Goal: Transaction & Acquisition: Purchase product/service

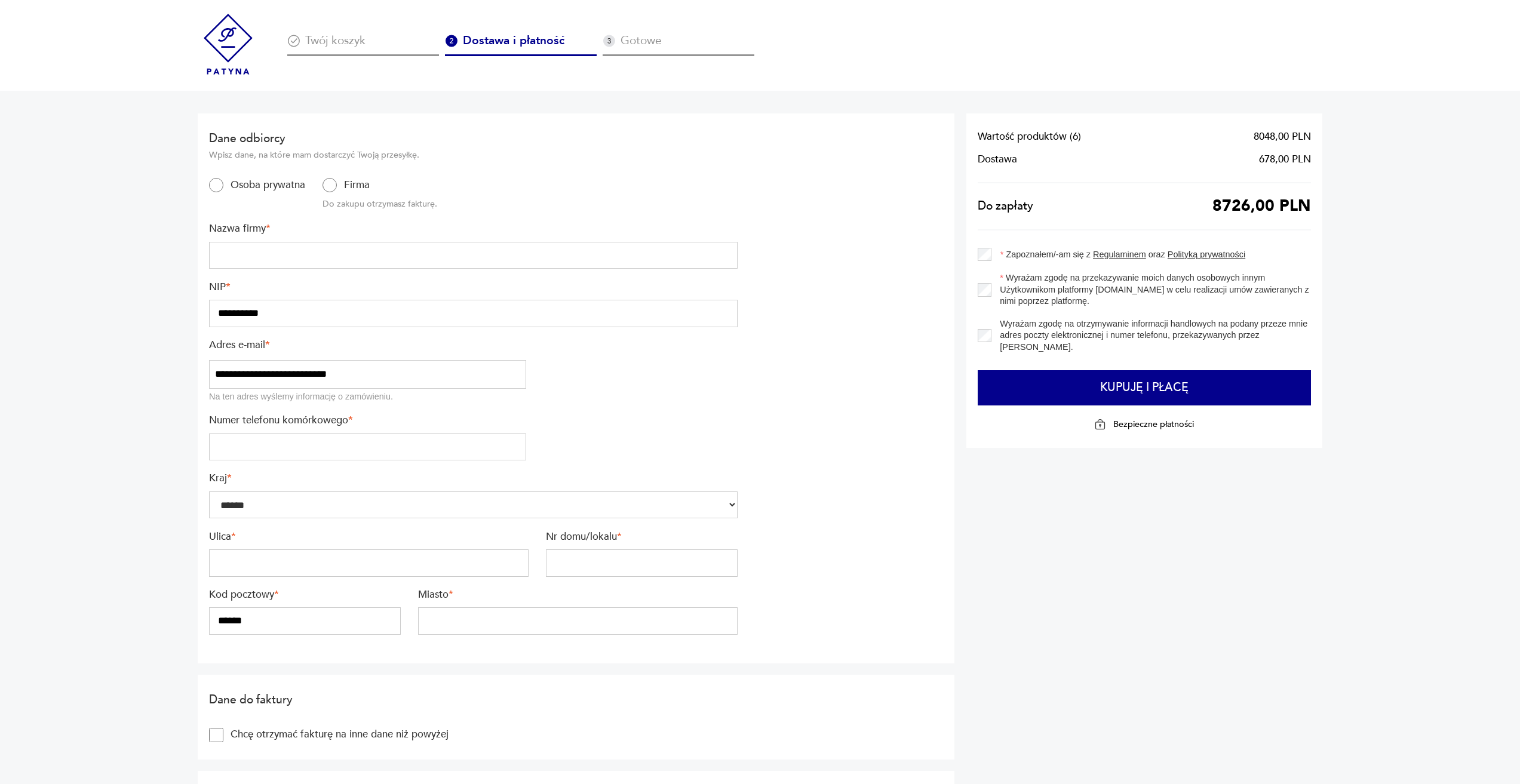
click at [329, 268] on input "text" at bounding box center [473, 255] width 529 height 27
type input "**********"
type input "*********"
type input "*****"
type input "**"
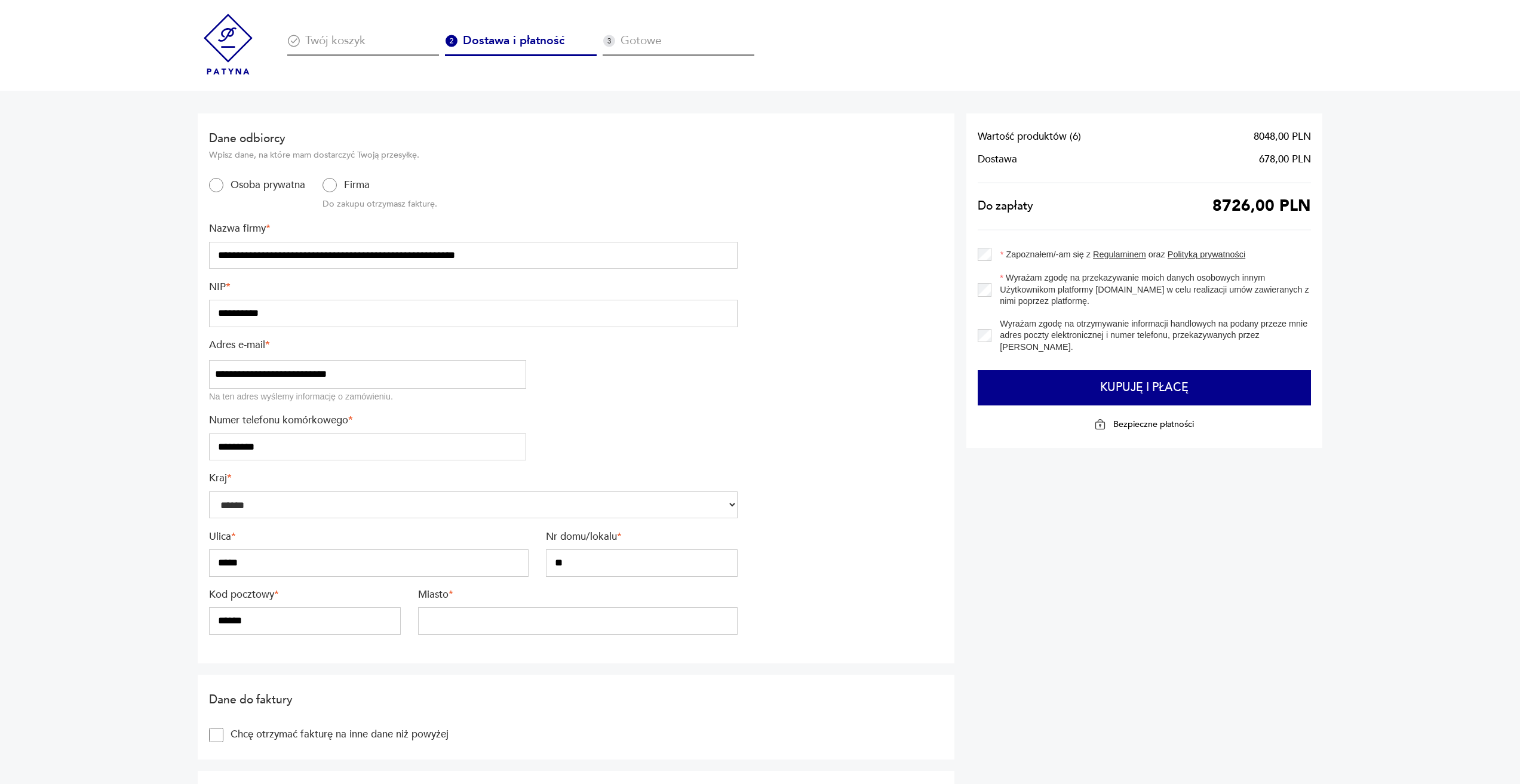
type input "*****"
click at [226, 256] on input "**********" at bounding box center [473, 255] width 529 height 27
click at [288, 257] on input "**********" at bounding box center [473, 255] width 529 height 27
type input "**********"
click at [252, 312] on input "**********" at bounding box center [473, 313] width 529 height 27
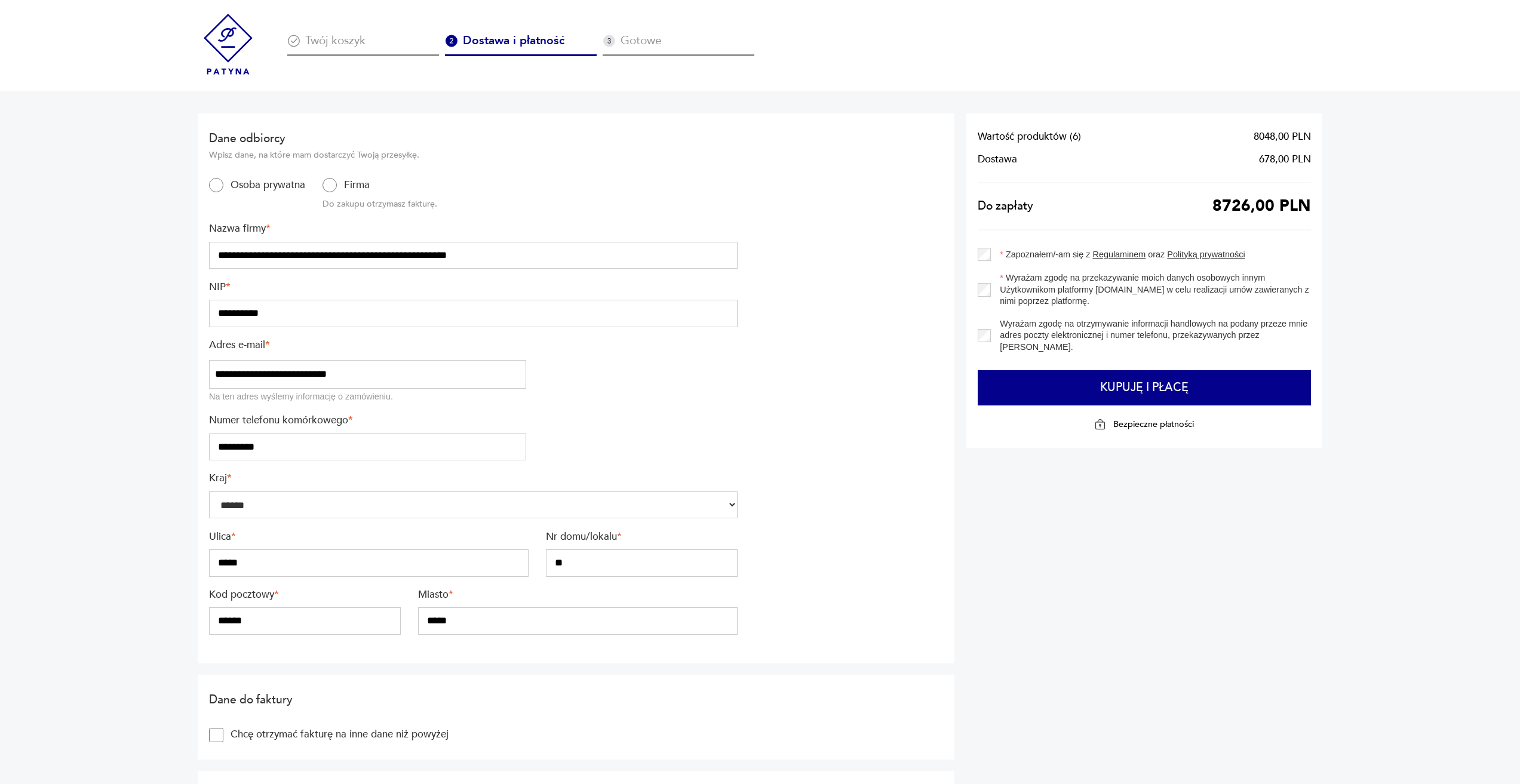
click at [290, 372] on input "**********" at bounding box center [367, 374] width 317 height 29
drag, startPoint x: 362, startPoint y: 365, endPoint x: 143, endPoint y: 380, distance: 219.5
click at [248, 373] on input "email" at bounding box center [367, 374] width 317 height 29
type input "**********"
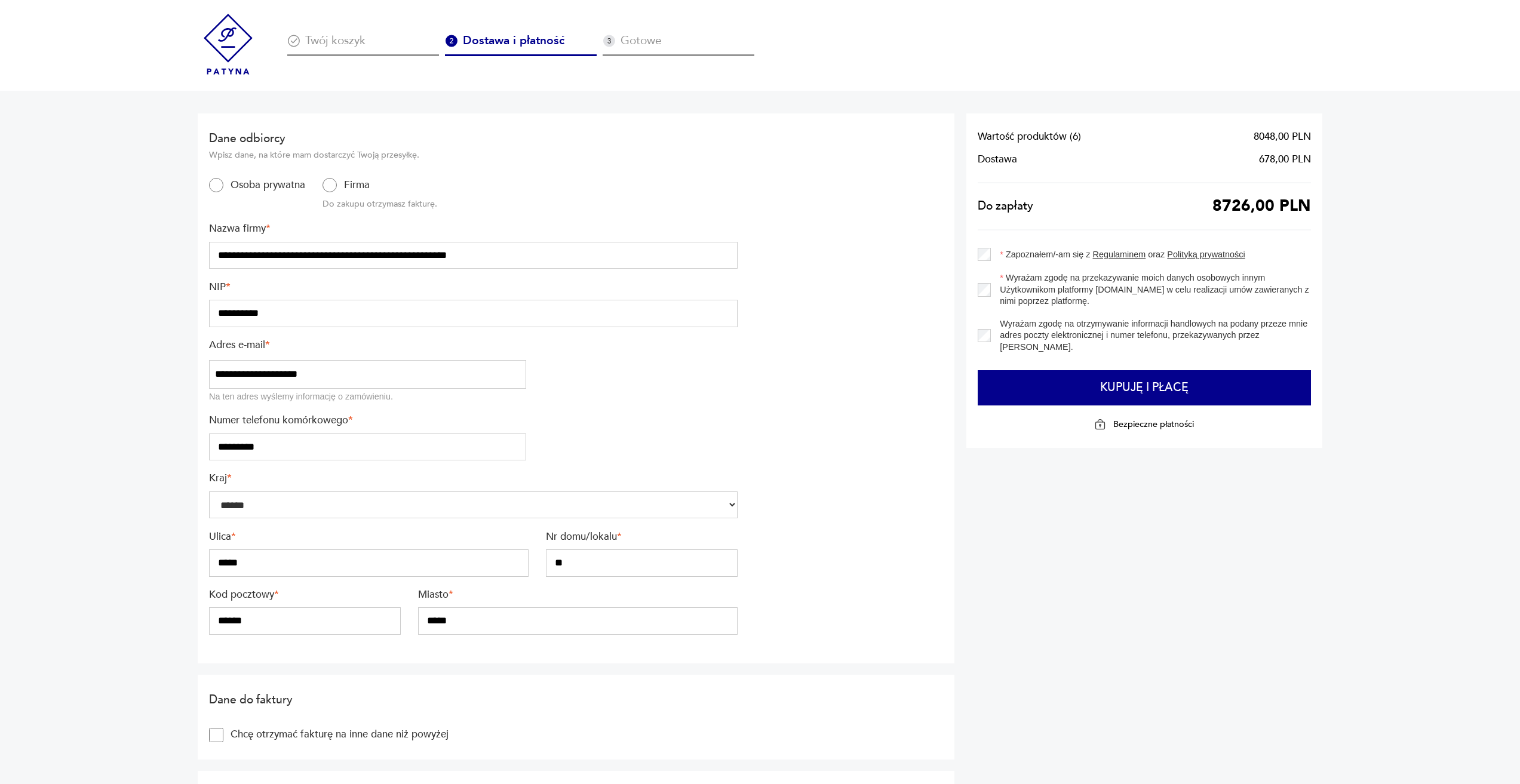
click at [258, 312] on input "**********" at bounding box center [473, 313] width 529 height 27
type input "**********"
click at [273, 449] on input "*********" at bounding box center [367, 447] width 317 height 27
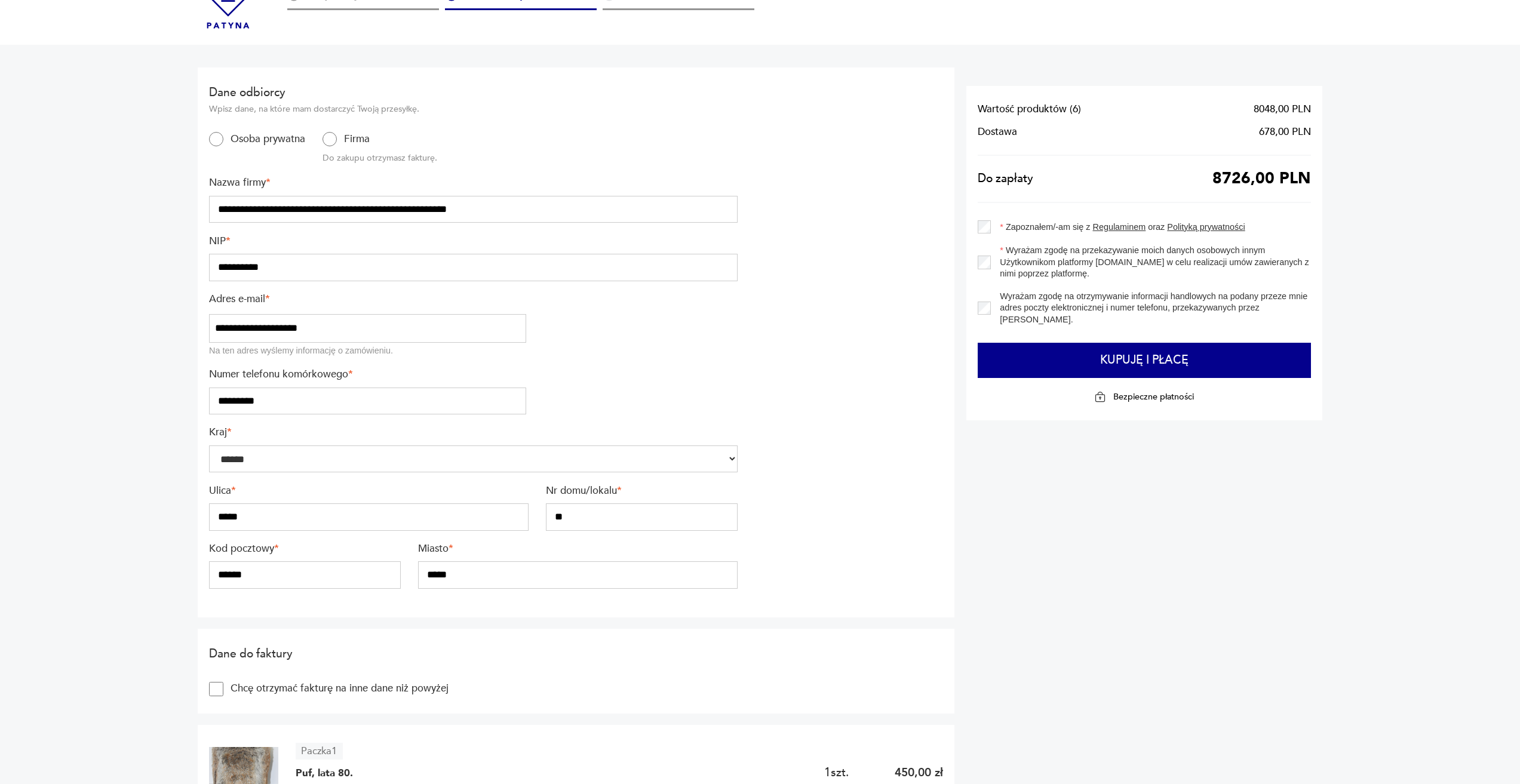
scroll to position [120, 0]
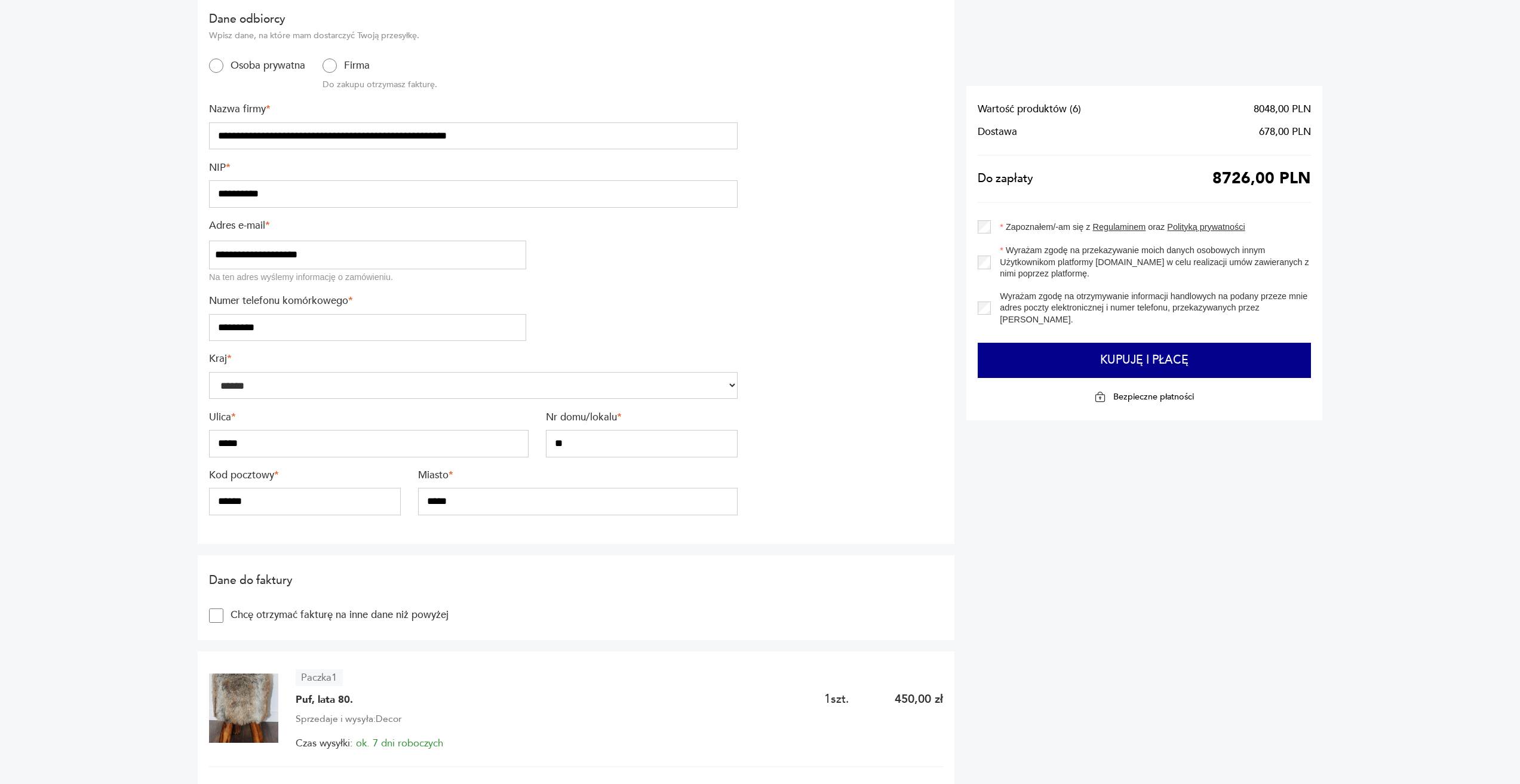
click at [264, 500] on input "******" at bounding box center [305, 501] width 192 height 27
click at [572, 569] on section "Dane do faktury Chcę otrzymać fakturę na inne dane niż powyżej" at bounding box center [576, 598] width 757 height 85
click at [300, 505] on input "******" at bounding box center [305, 501] width 192 height 27
type input "******"
click at [338, 513] on input "******" at bounding box center [305, 501] width 192 height 27
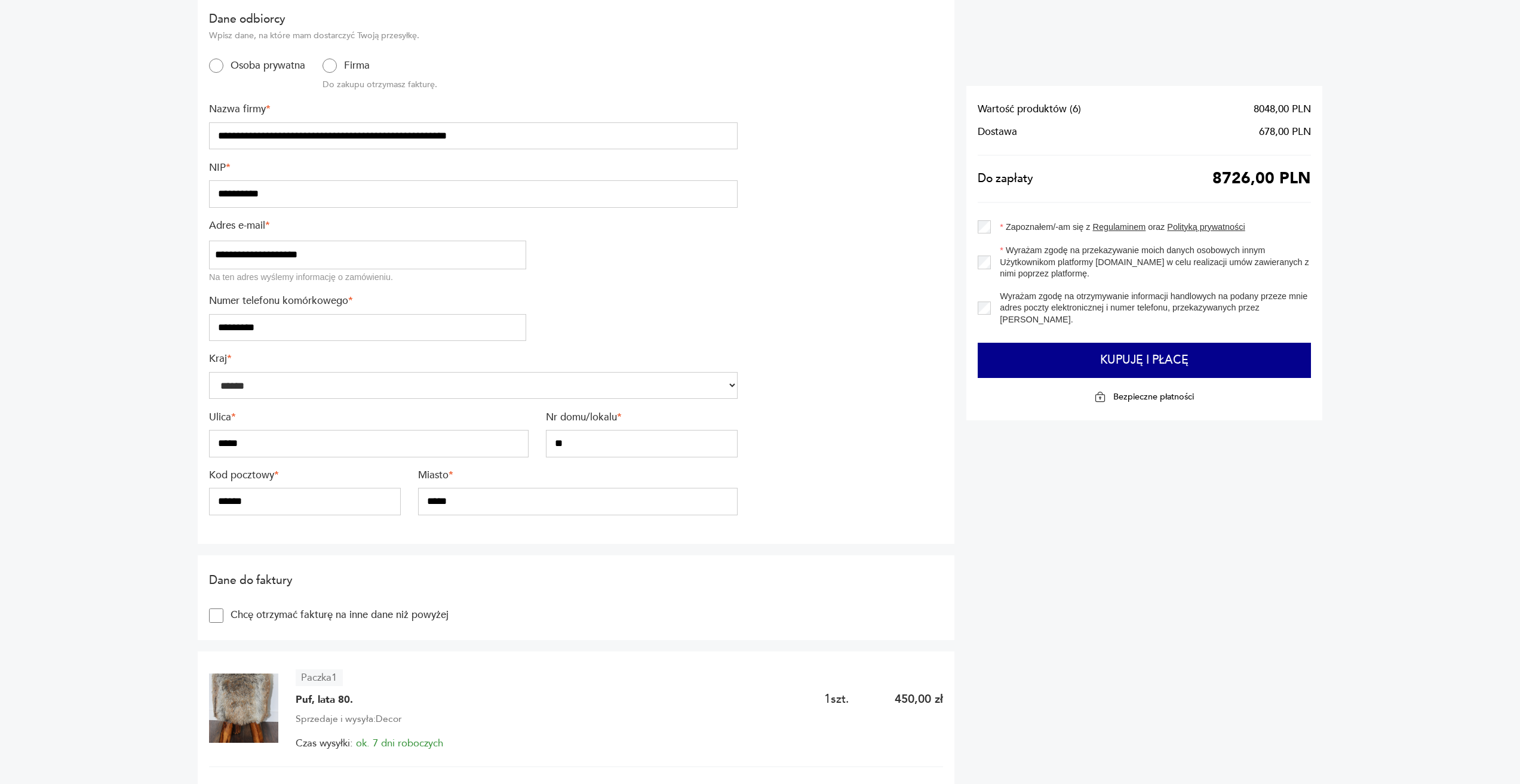
click at [500, 571] on section "Dane do faktury Chcę otrzymać fakturę na inne dane niż powyżej" at bounding box center [576, 598] width 757 height 85
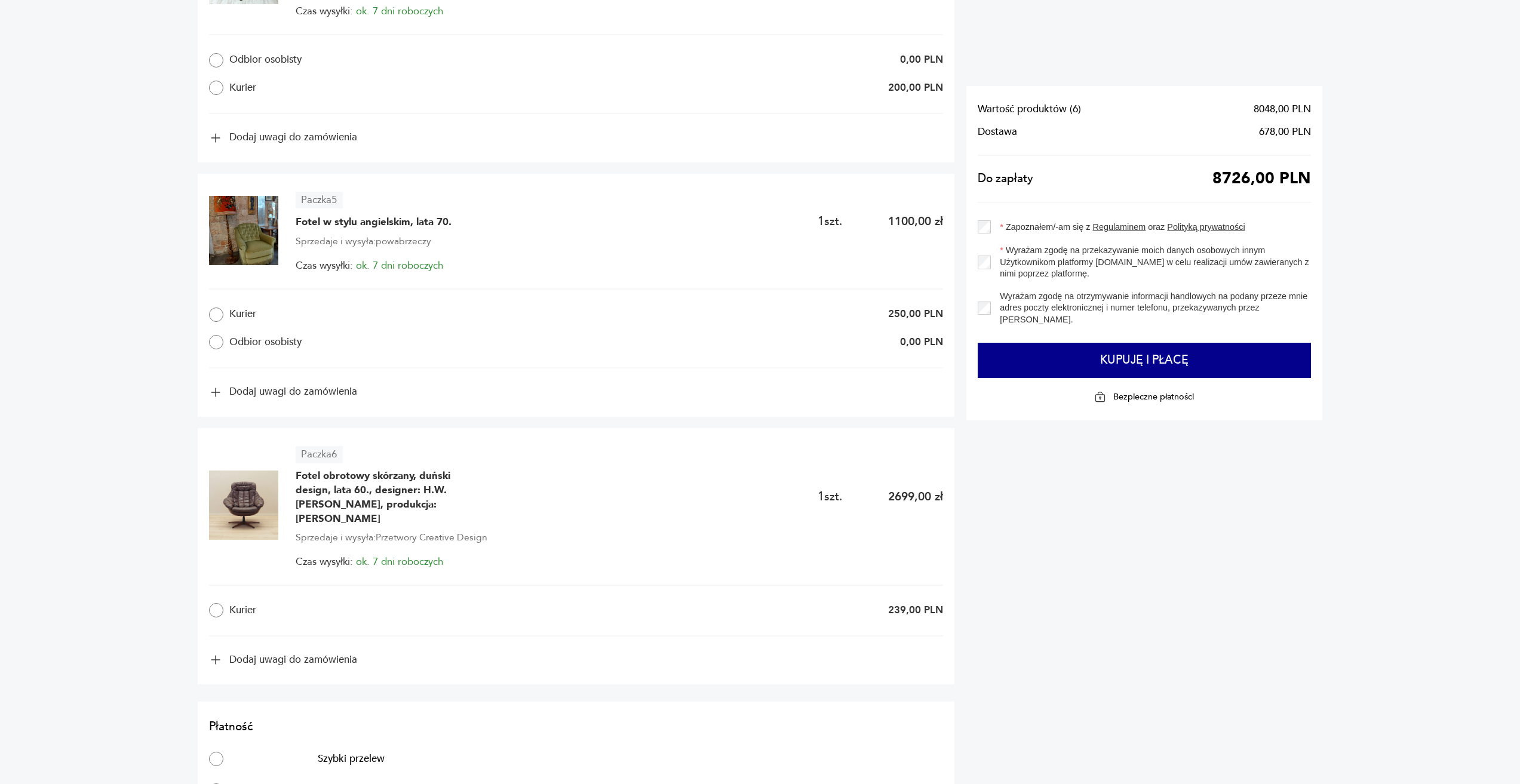
scroll to position [1612, 0]
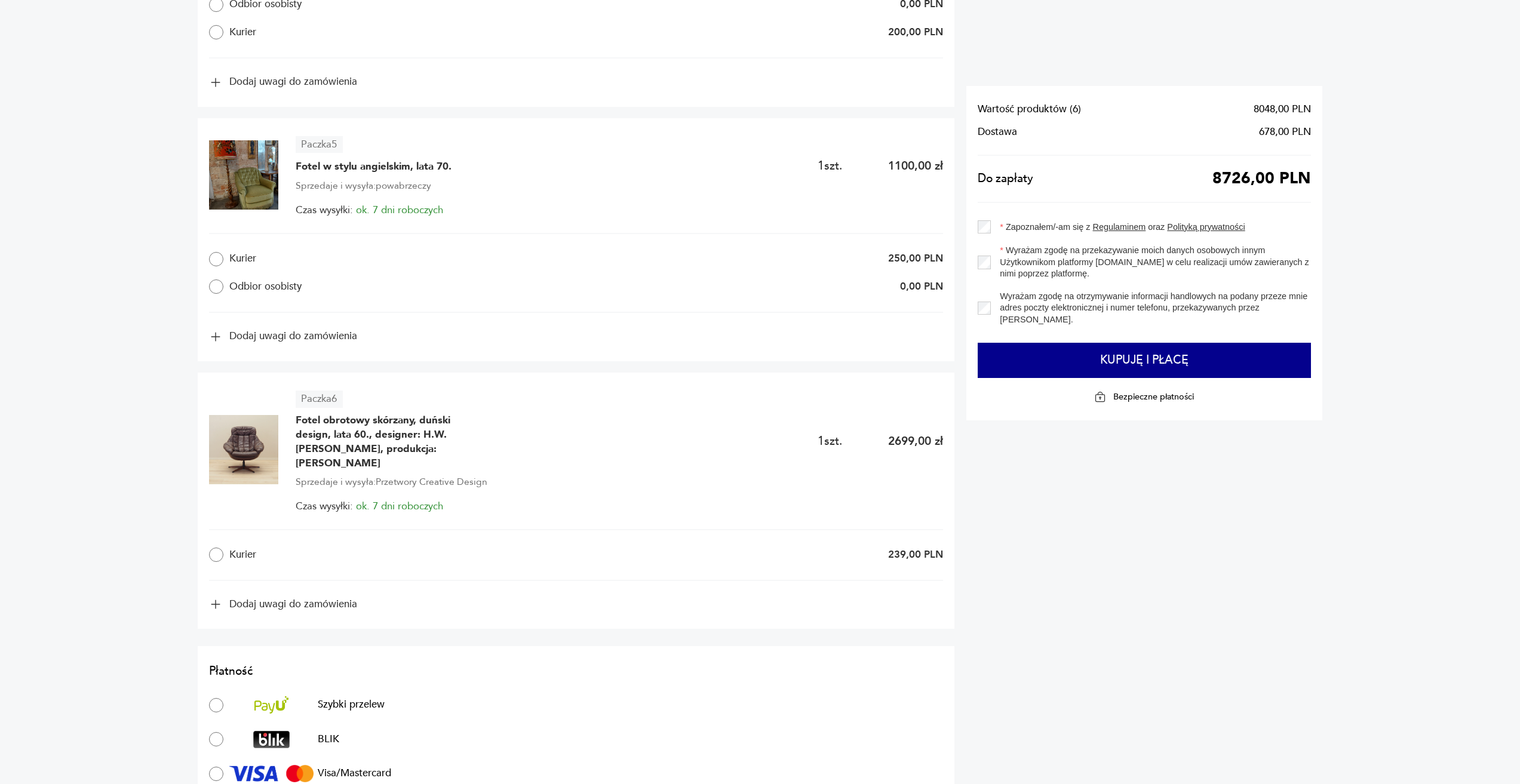
click at [245, 335] on button "Dodaj uwagi do zamówienia" at bounding box center [283, 337] width 148 height 13
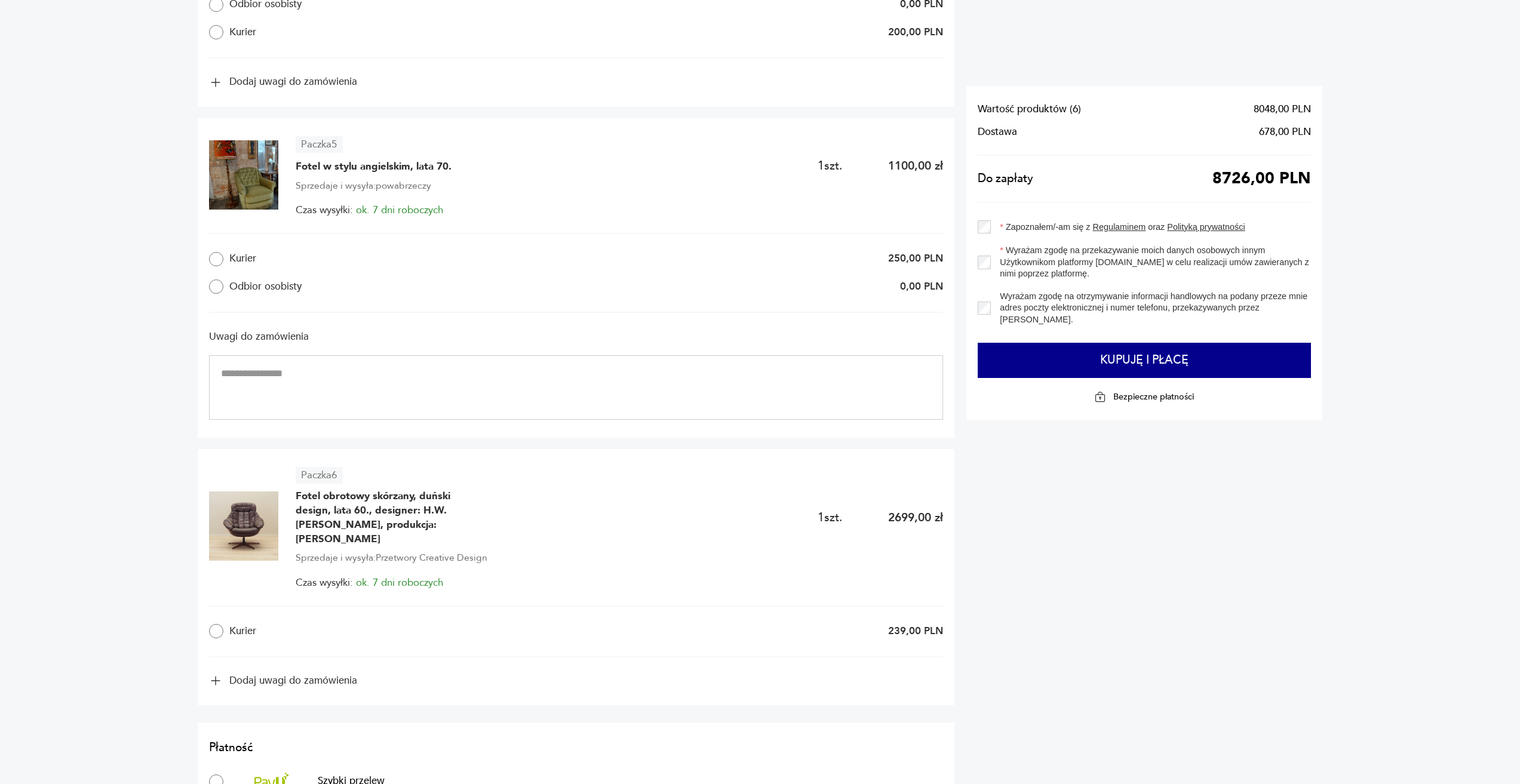
click at [245, 335] on h3 "Uwagi do zamówienia" at bounding box center [575, 337] width 734 height 14
click at [215, 337] on h3 "Uwagi do zamówienia" at bounding box center [575, 337] width 734 height 14
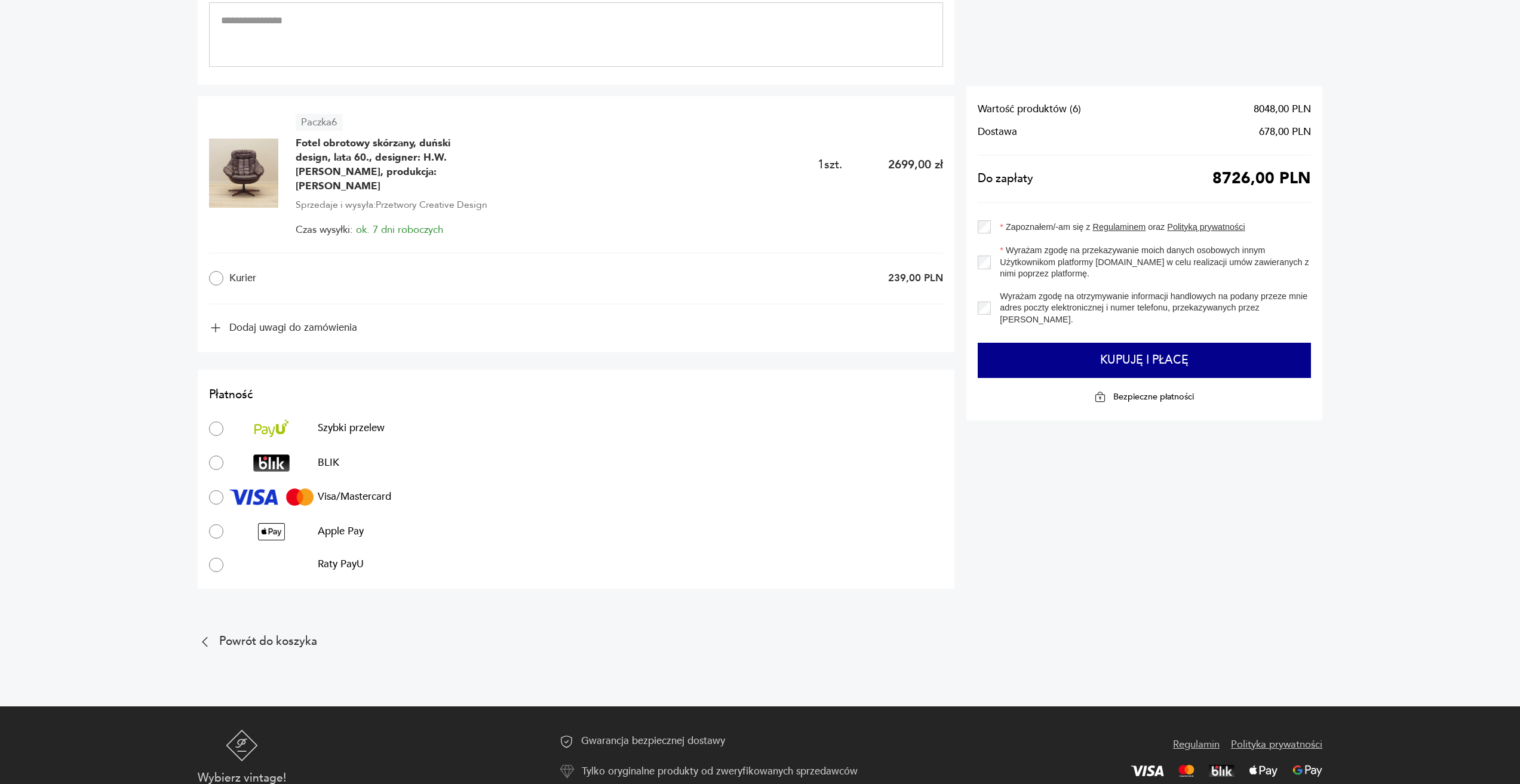
scroll to position [1970, 0]
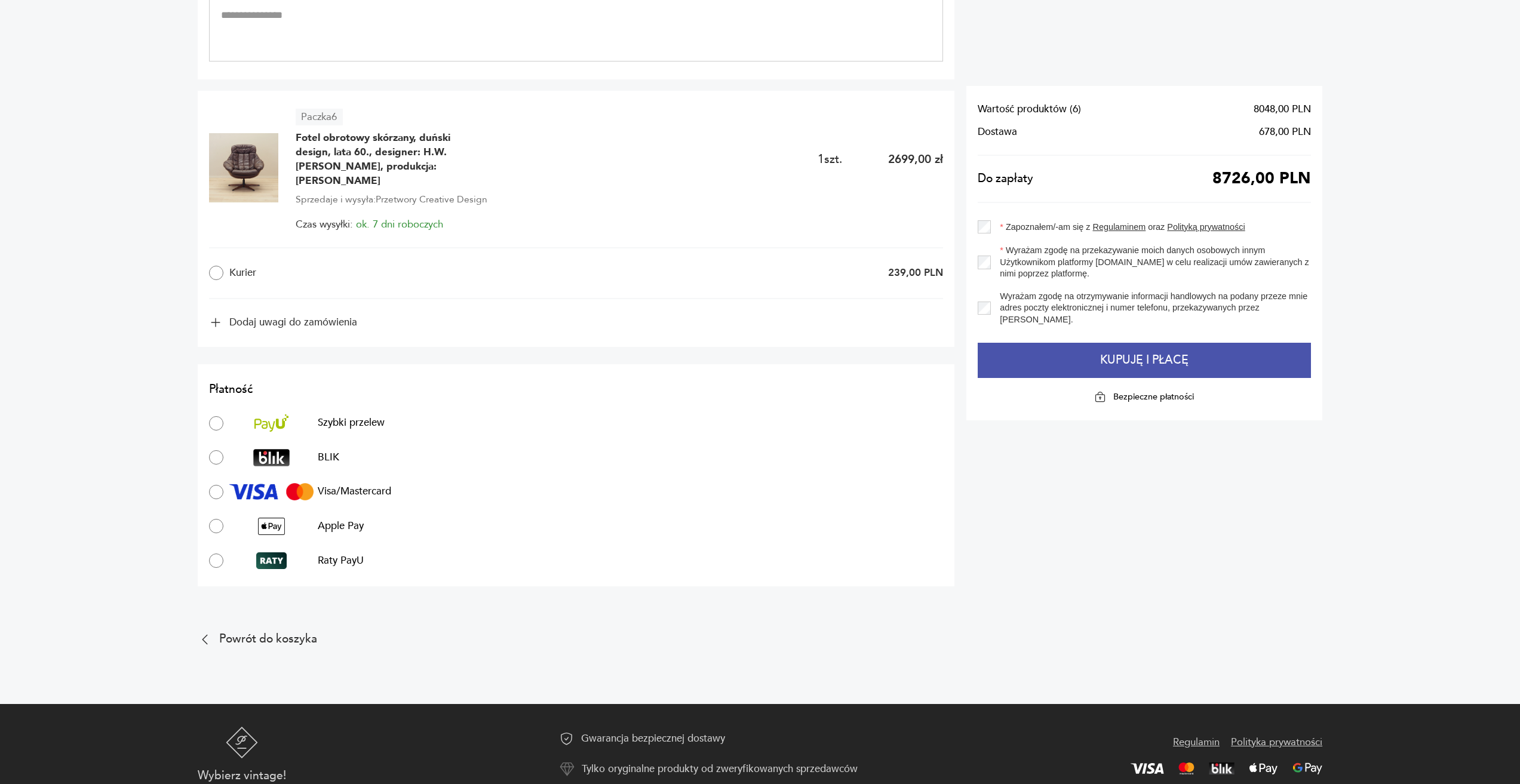
click at [983, 357] on button "Kupuję i płacę" at bounding box center [1144, 360] width 333 height 36
type input "**********"
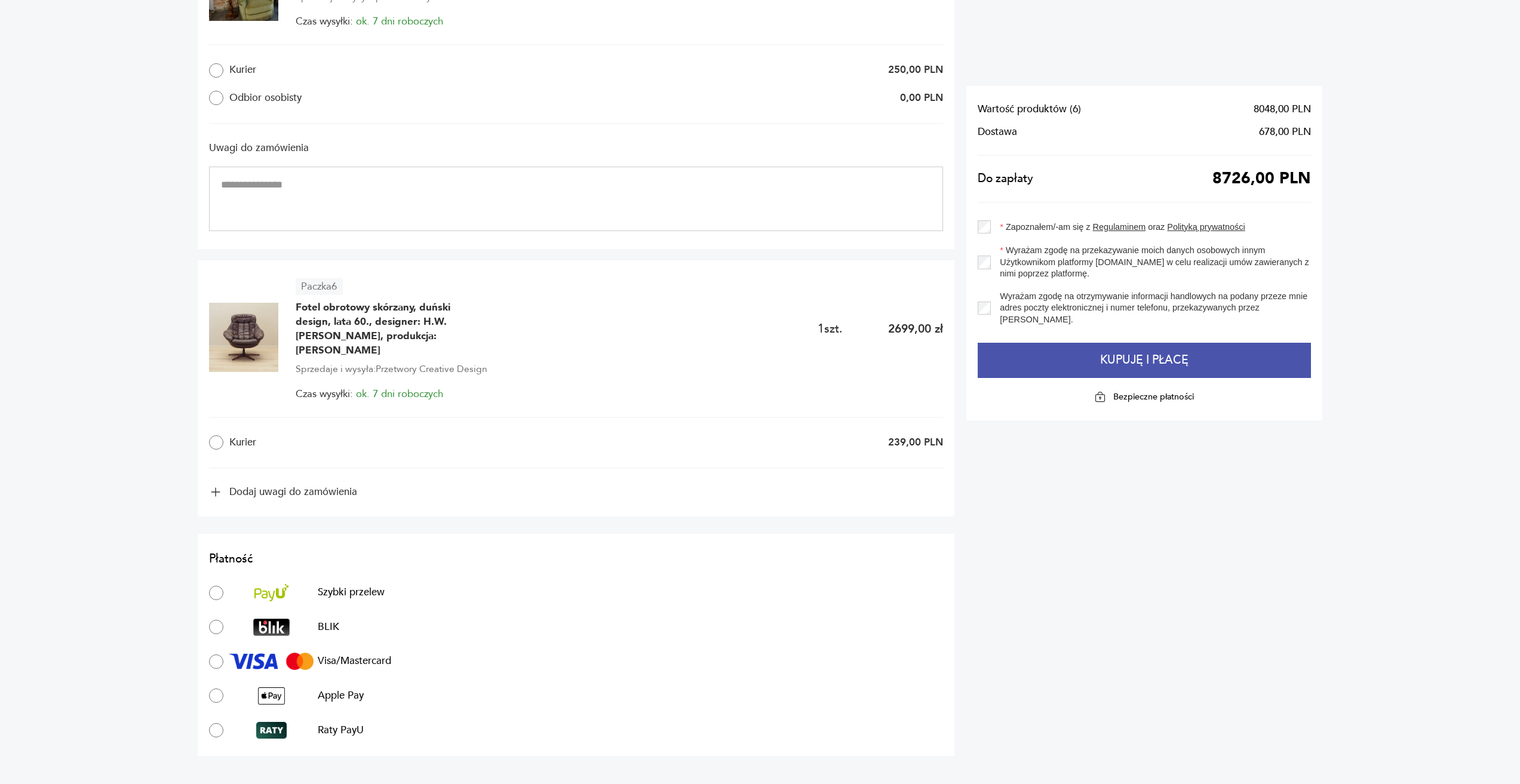
scroll to position [1612, 0]
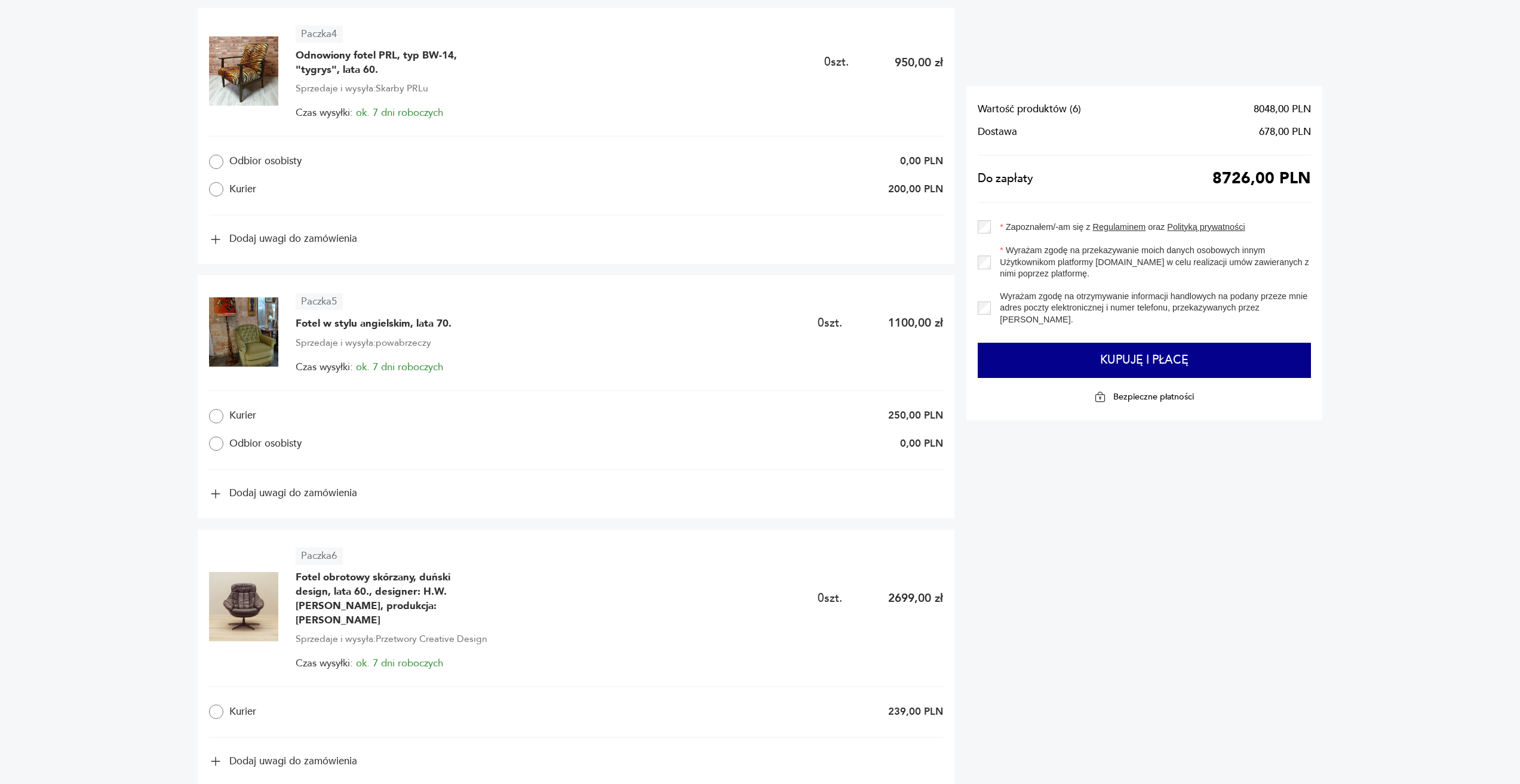
scroll to position [1433, 0]
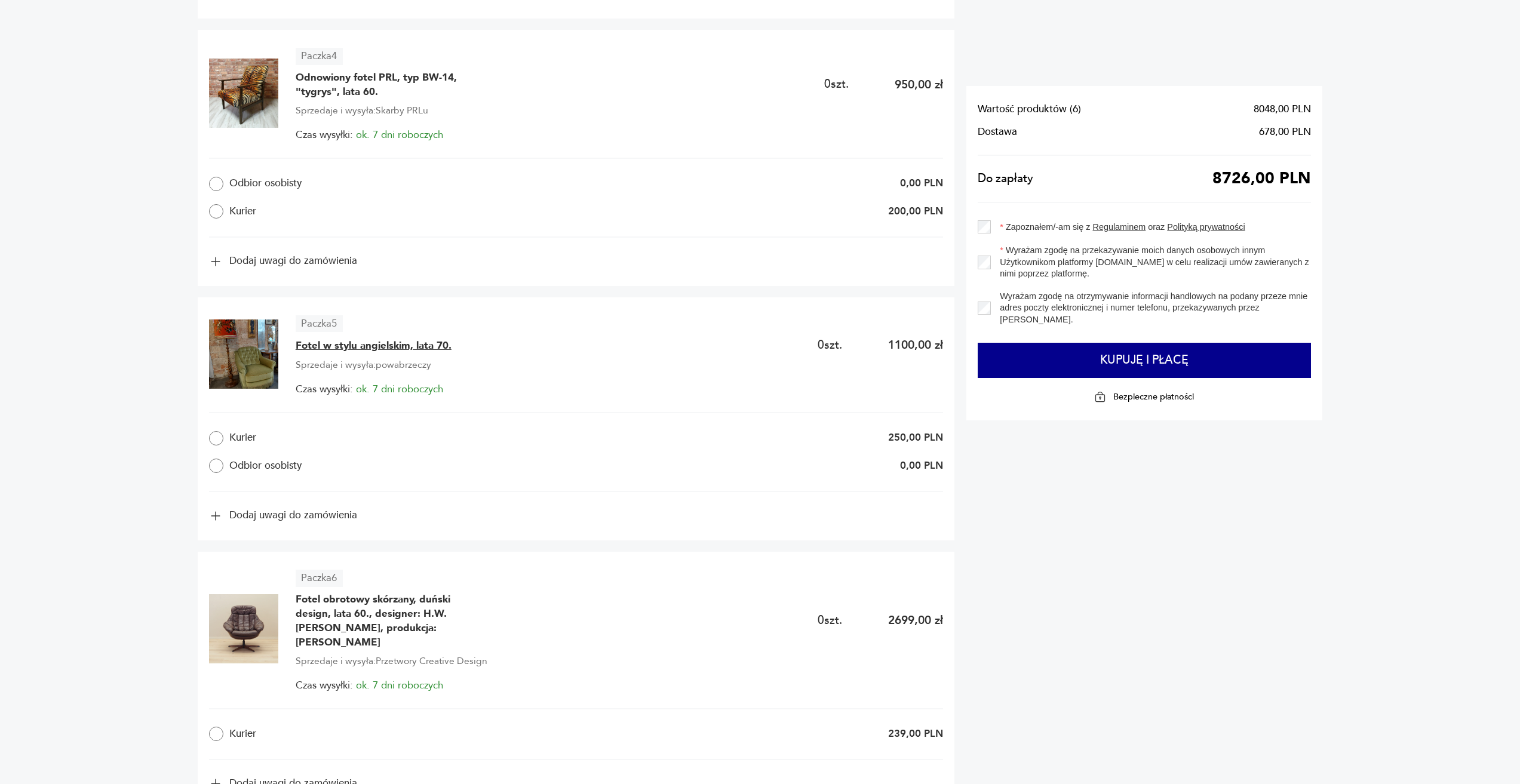
click at [348, 348] on span "Fotel w stylu angielskim, lata 70." at bounding box center [373, 346] width 156 height 15
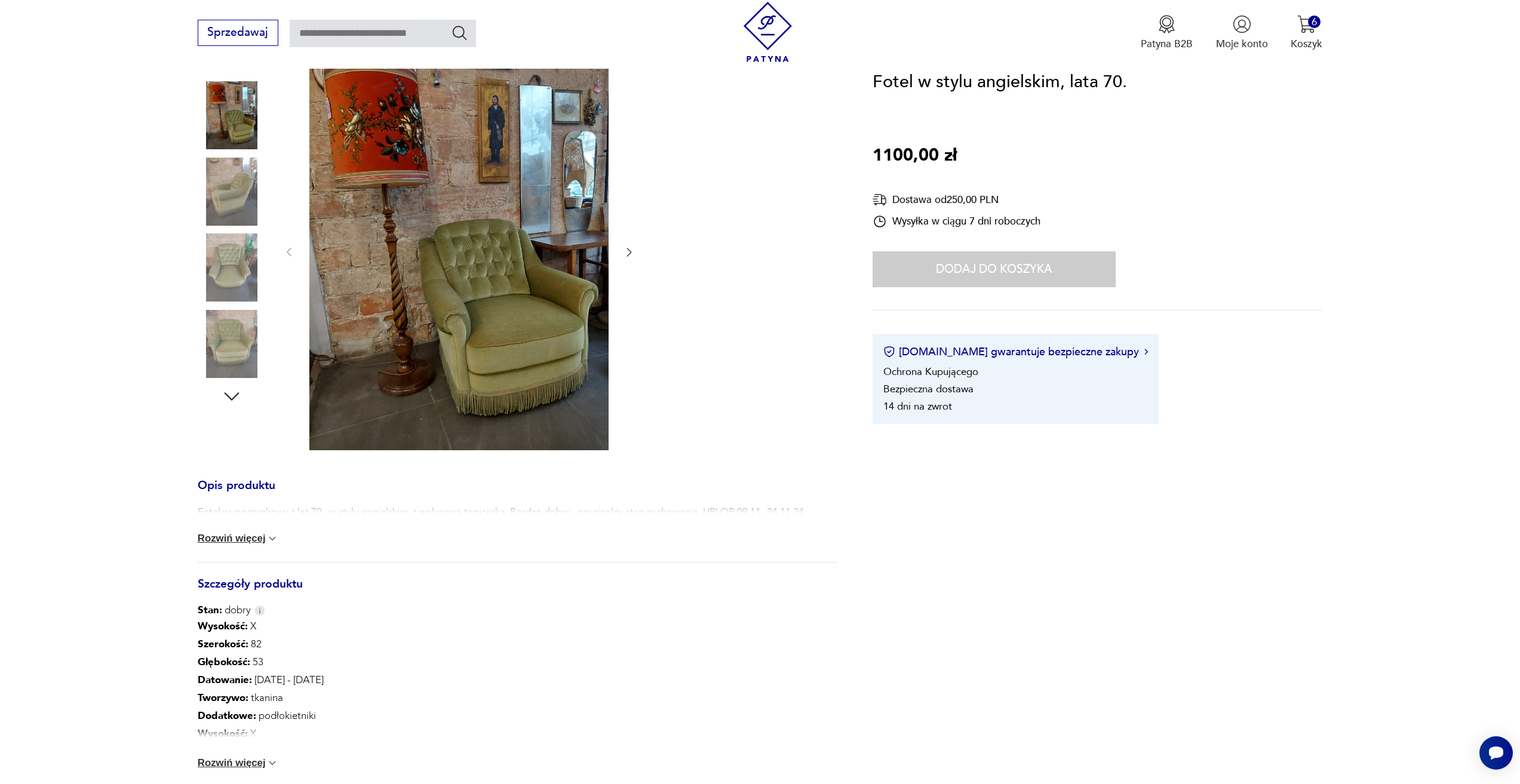
scroll to position [179, 0]
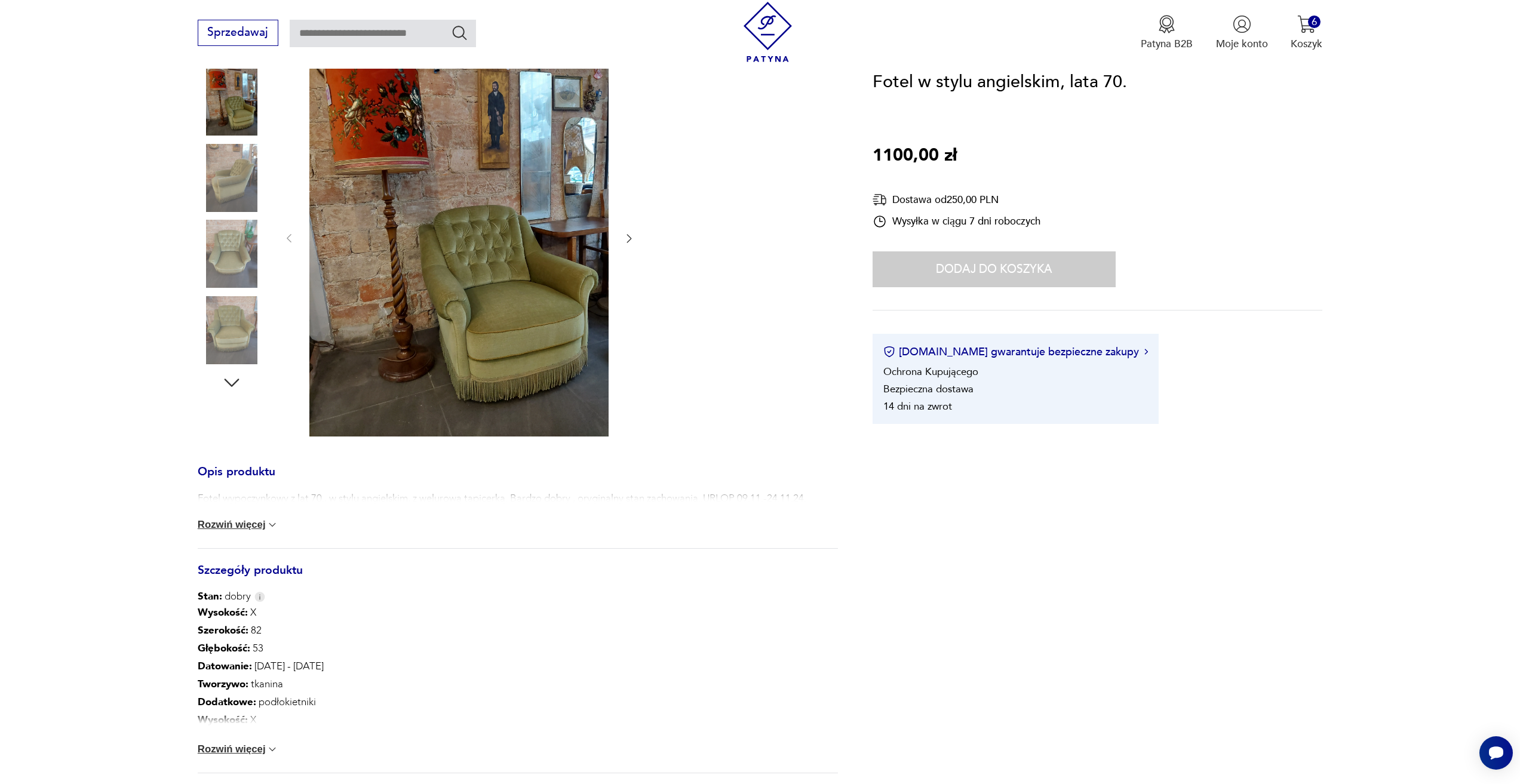
click at [229, 530] on button "Rozwiń więcej" at bounding box center [239, 525] width 81 height 12
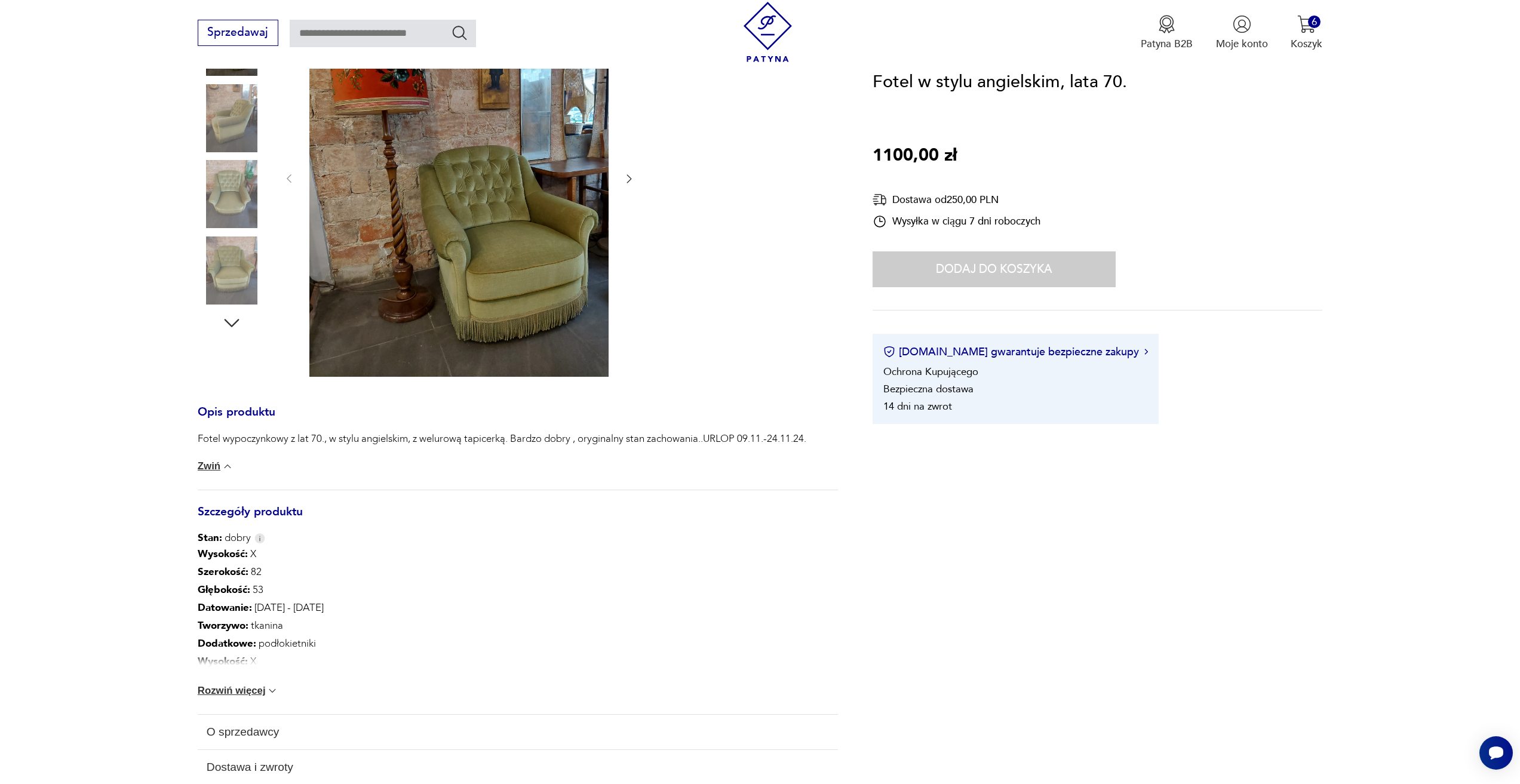
scroll to position [299, 0]
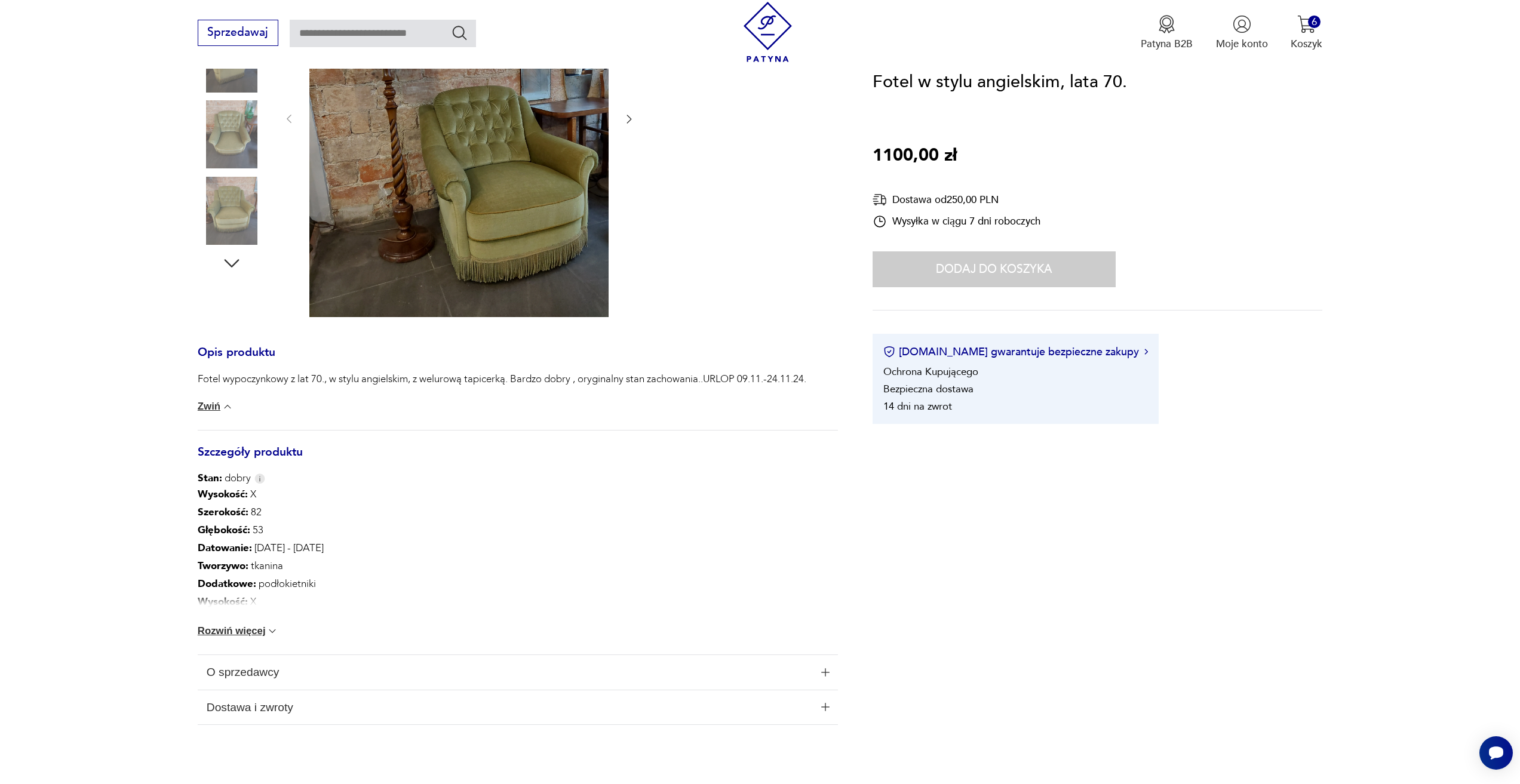
click at [247, 630] on button "Rozwiń więcej" at bounding box center [239, 631] width 81 height 12
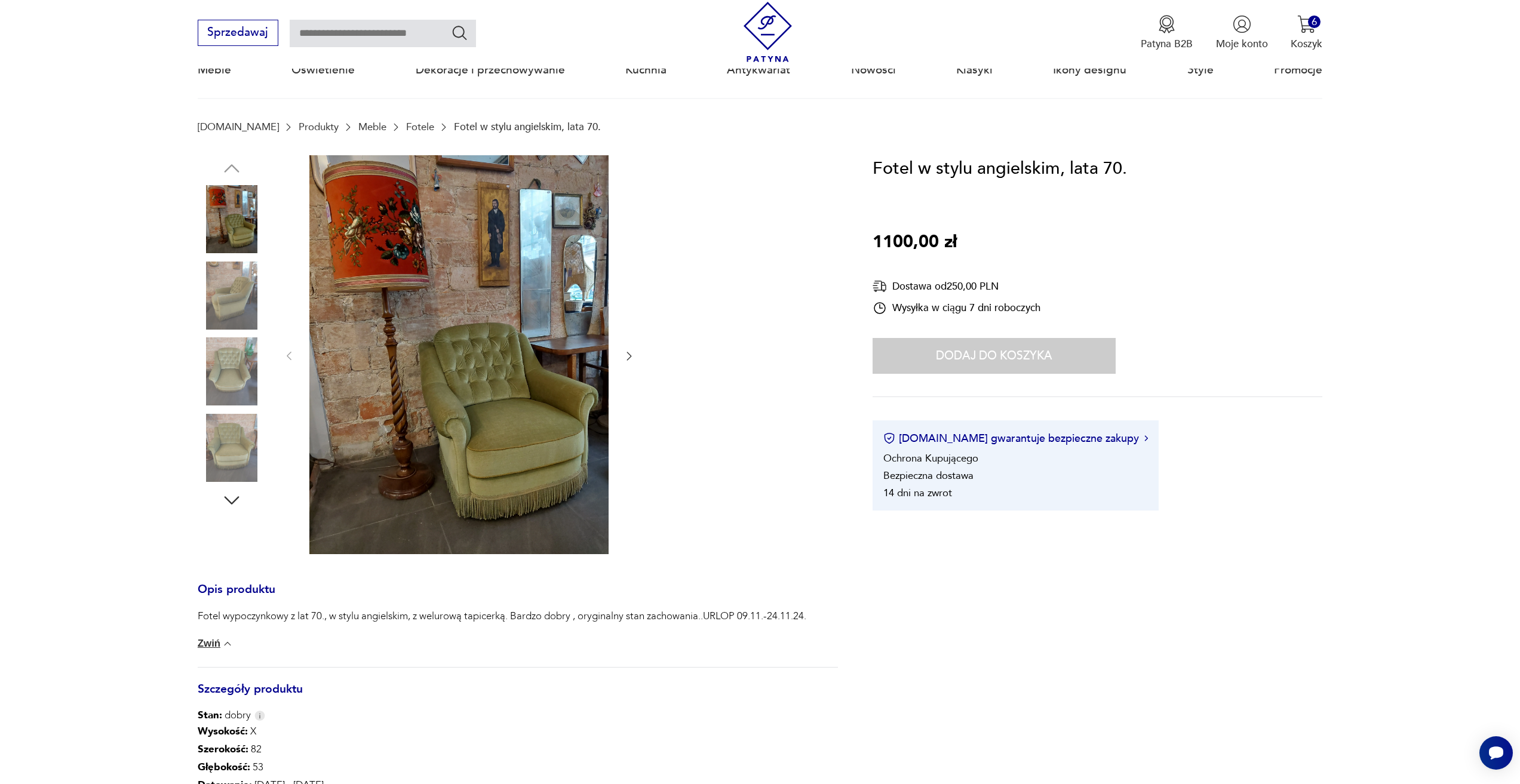
scroll to position [0, 0]
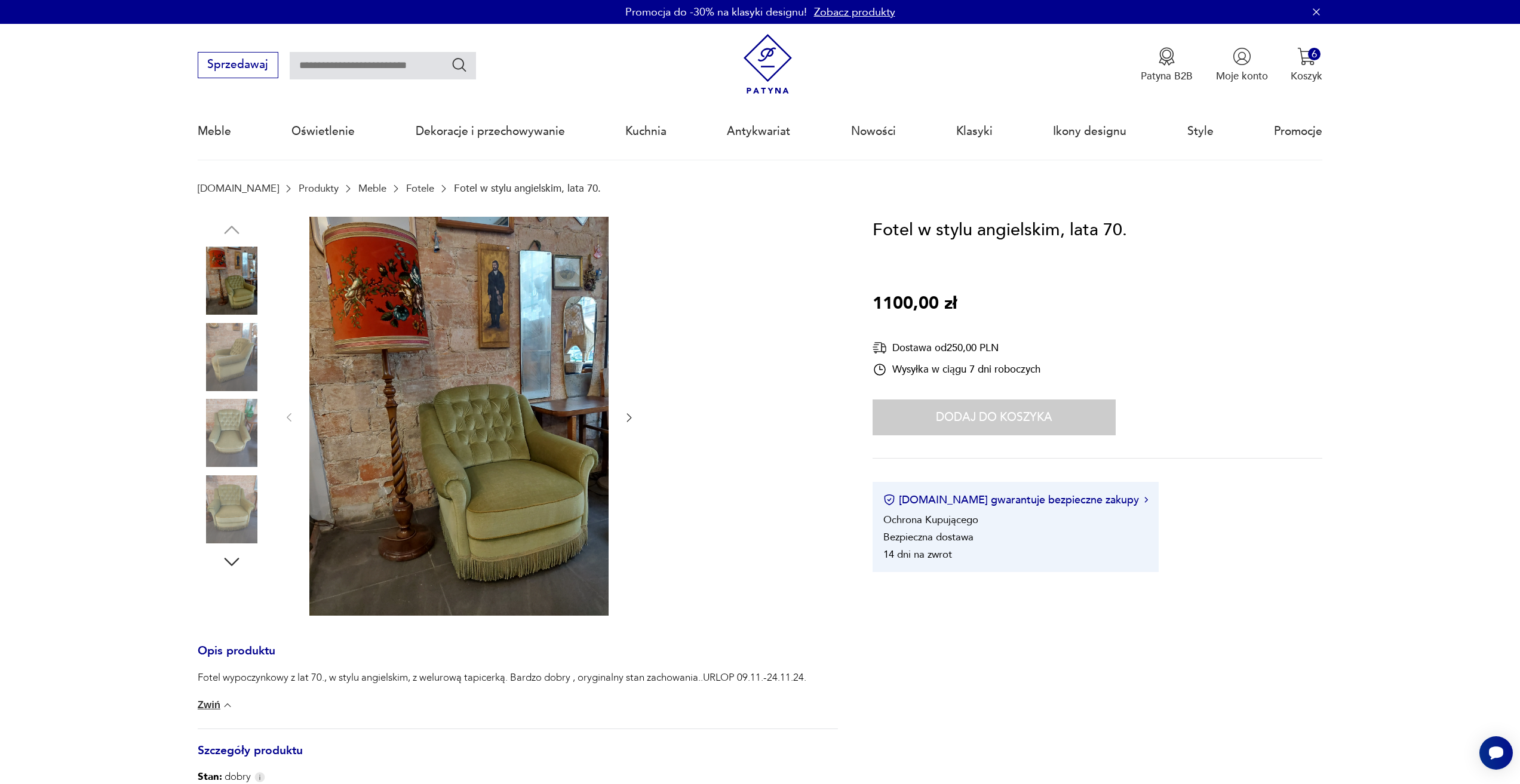
drag, startPoint x: 416, startPoint y: 575, endPoint x: 429, endPoint y: 569, distance: 14.3
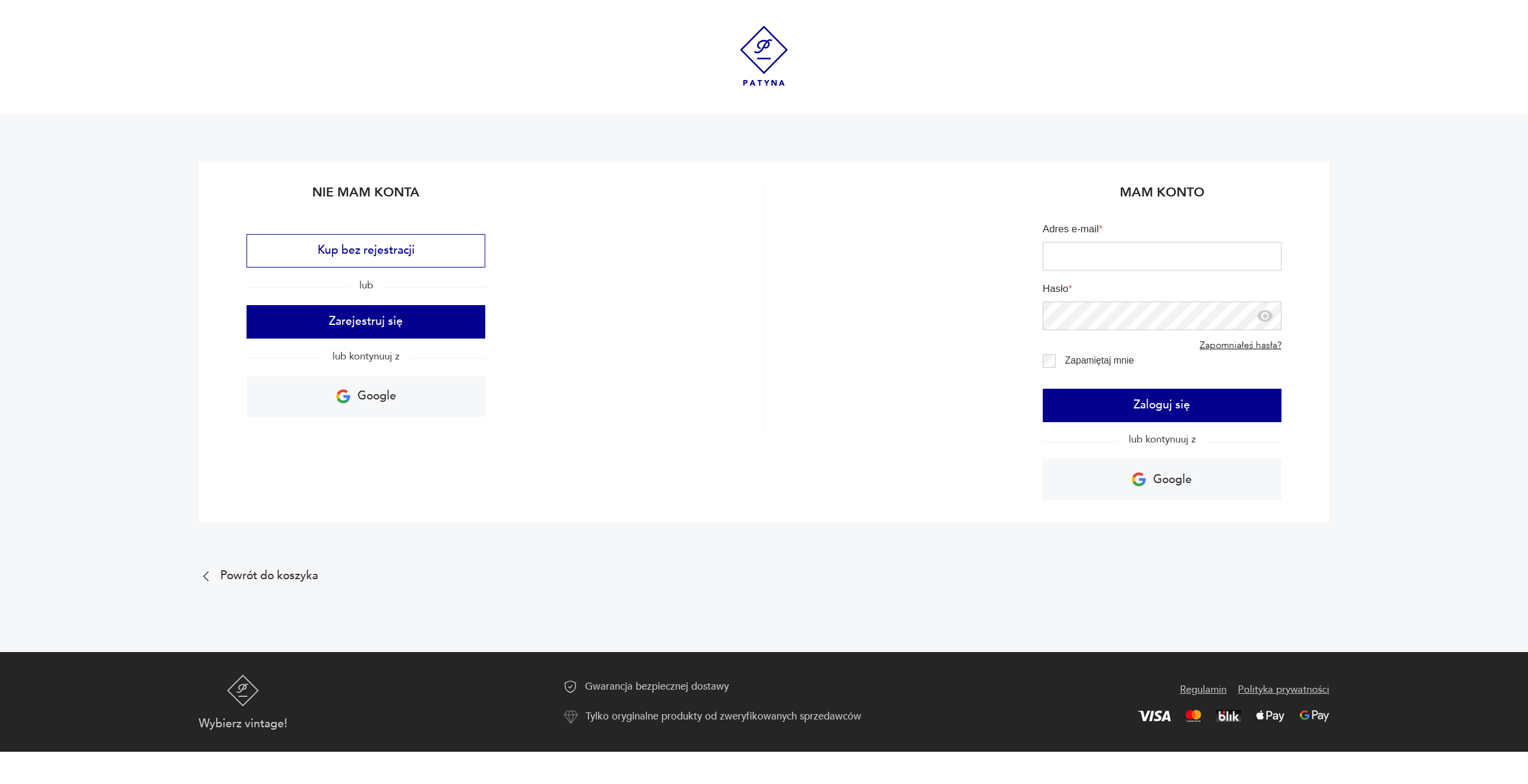
drag, startPoint x: 0, startPoint y: 0, endPoint x: 385, endPoint y: 285, distance: 479.0
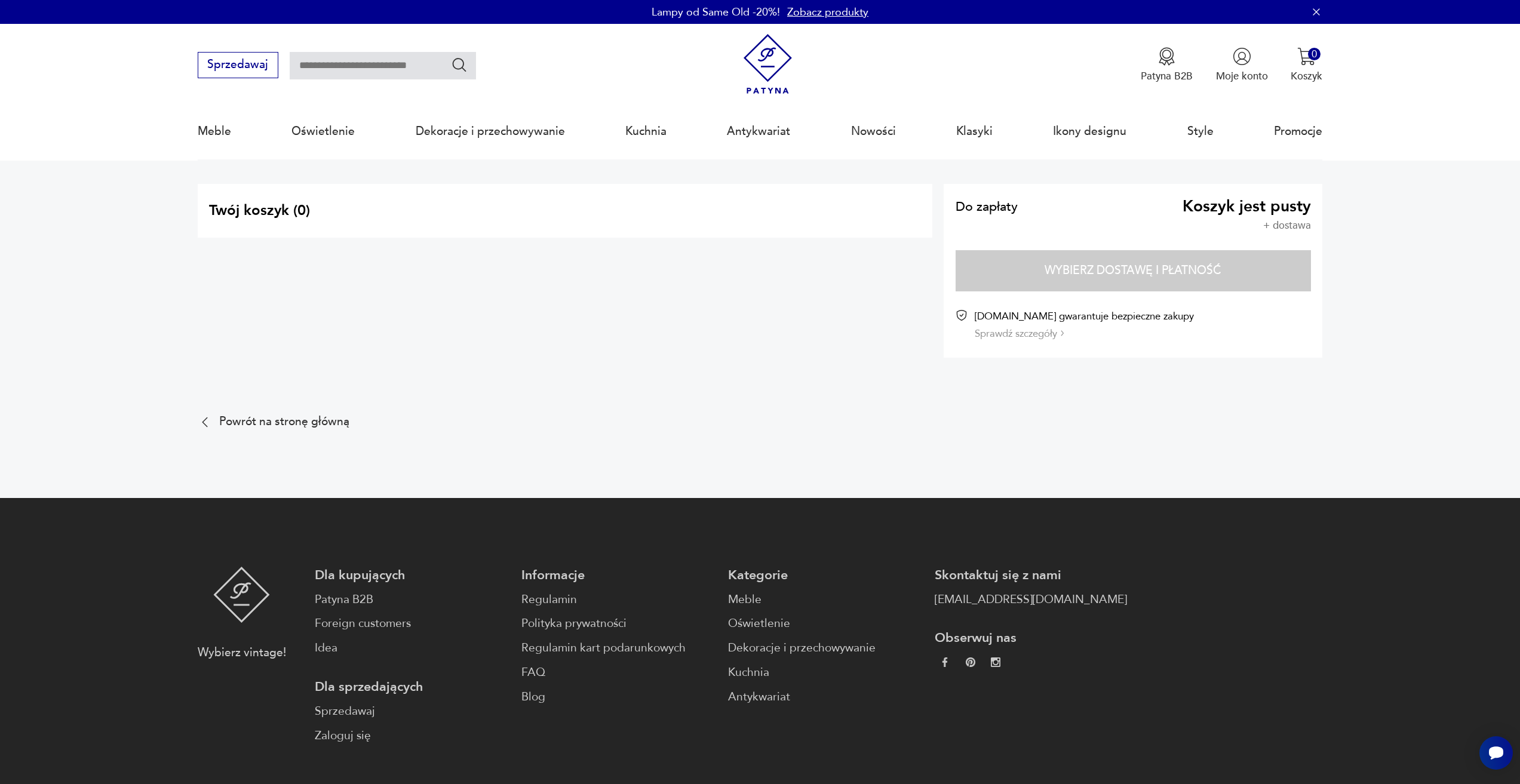
drag, startPoint x: 1164, startPoint y: 271, endPoint x: 1150, endPoint y: 267, distance: 14.6
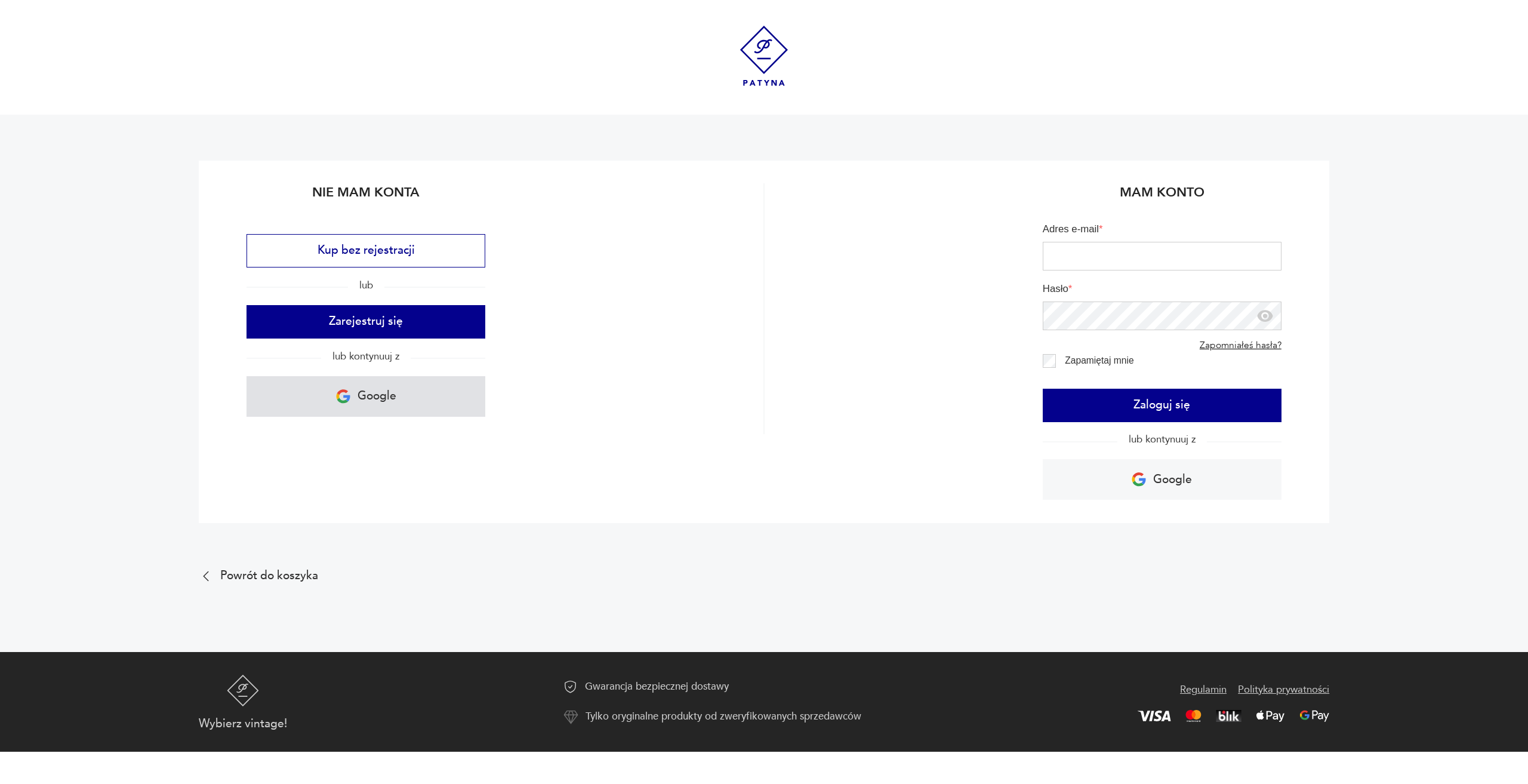
click at [390, 385] on link "Google" at bounding box center [365, 396] width 238 height 41
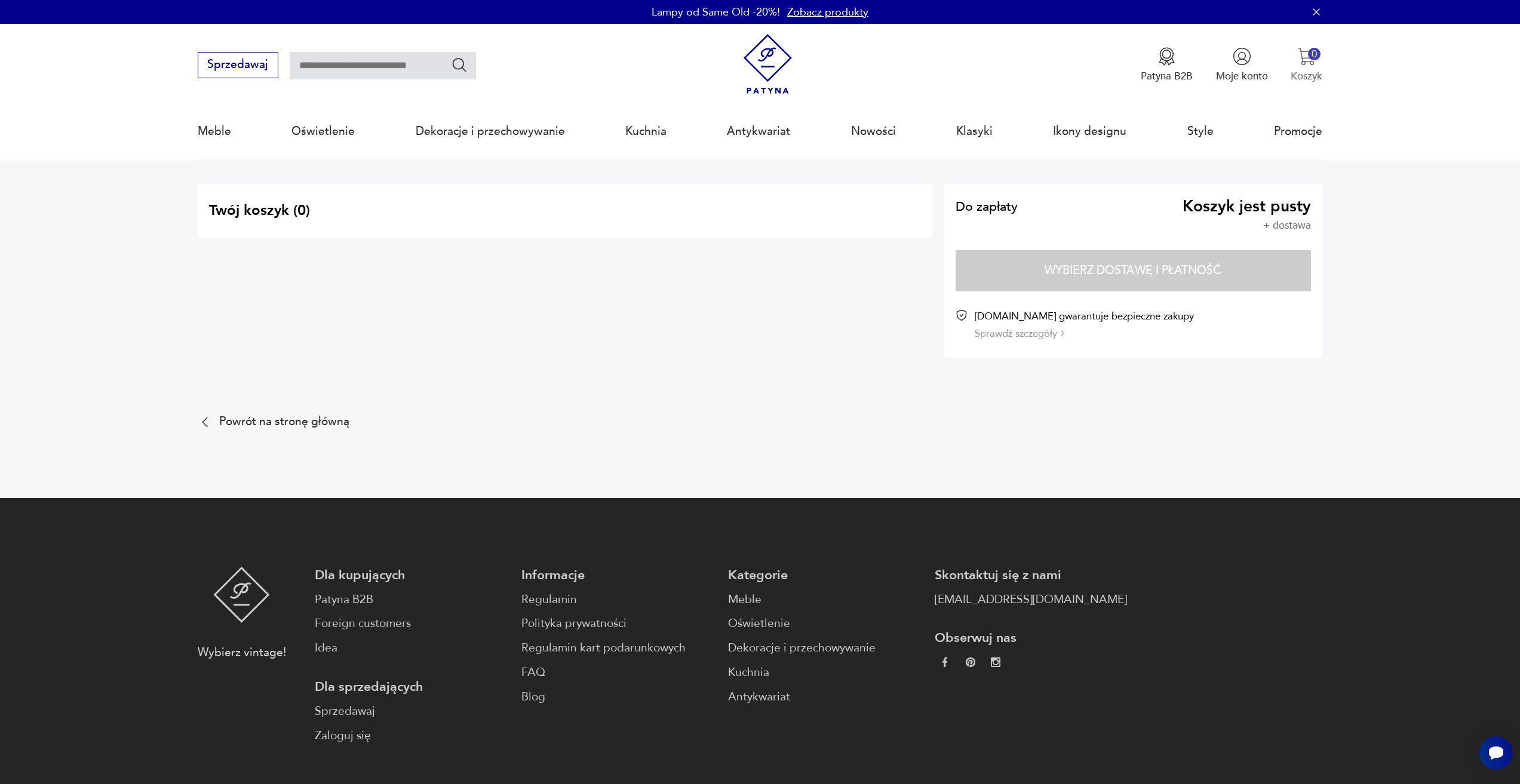
click at [1309, 58] on div "0" at bounding box center [1314, 54] width 13 height 13
click at [1180, 202] on button "IDŹ DO KOSZYKA" at bounding box center [1215, 198] width 202 height 26
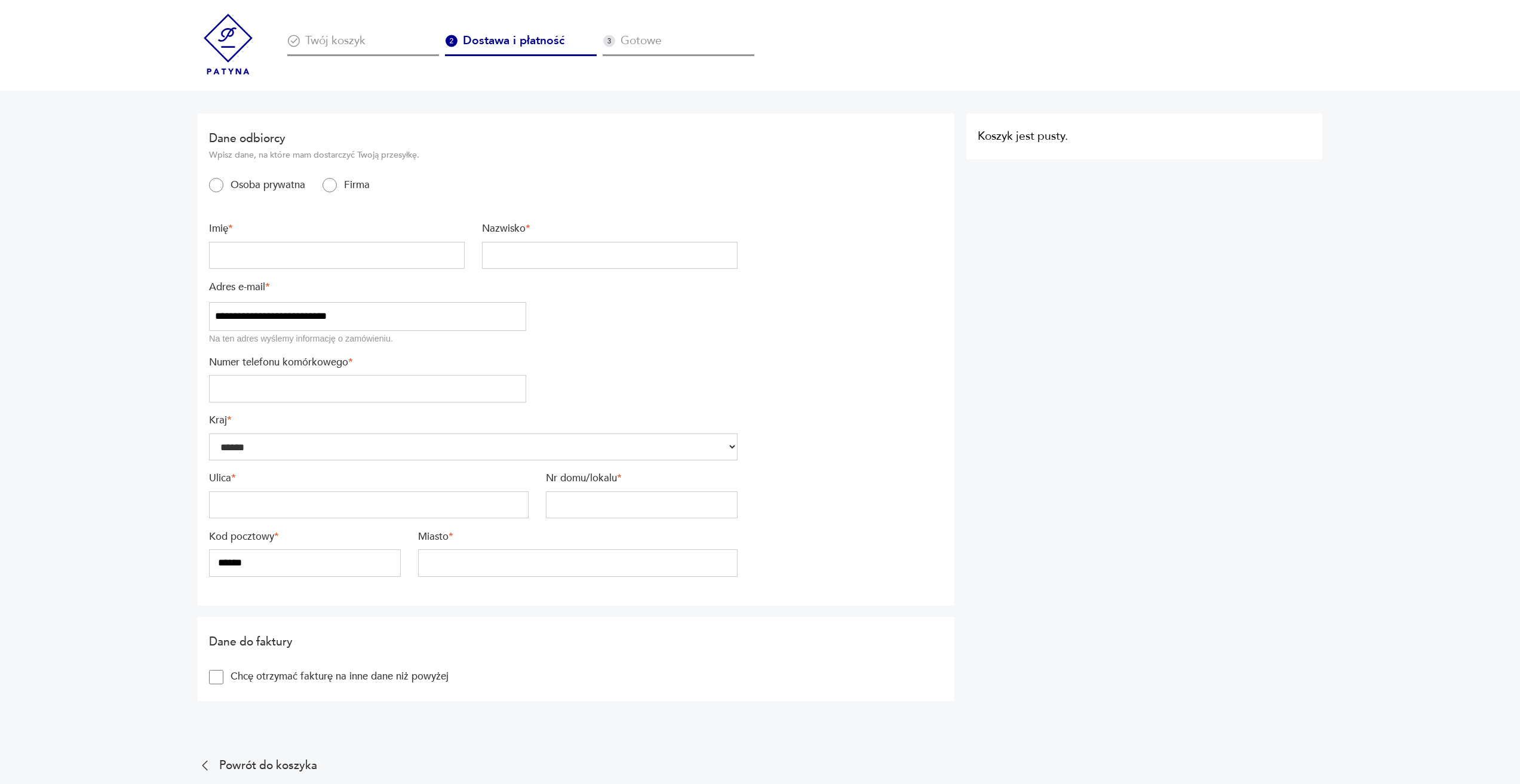
click at [379, 41] on div "Twój koszyk" at bounding box center [363, 45] width 152 height 21
click at [362, 41] on div "Twój koszyk" at bounding box center [363, 45] width 152 height 21
click at [347, 41] on div "Twój koszyk" at bounding box center [363, 45] width 152 height 21
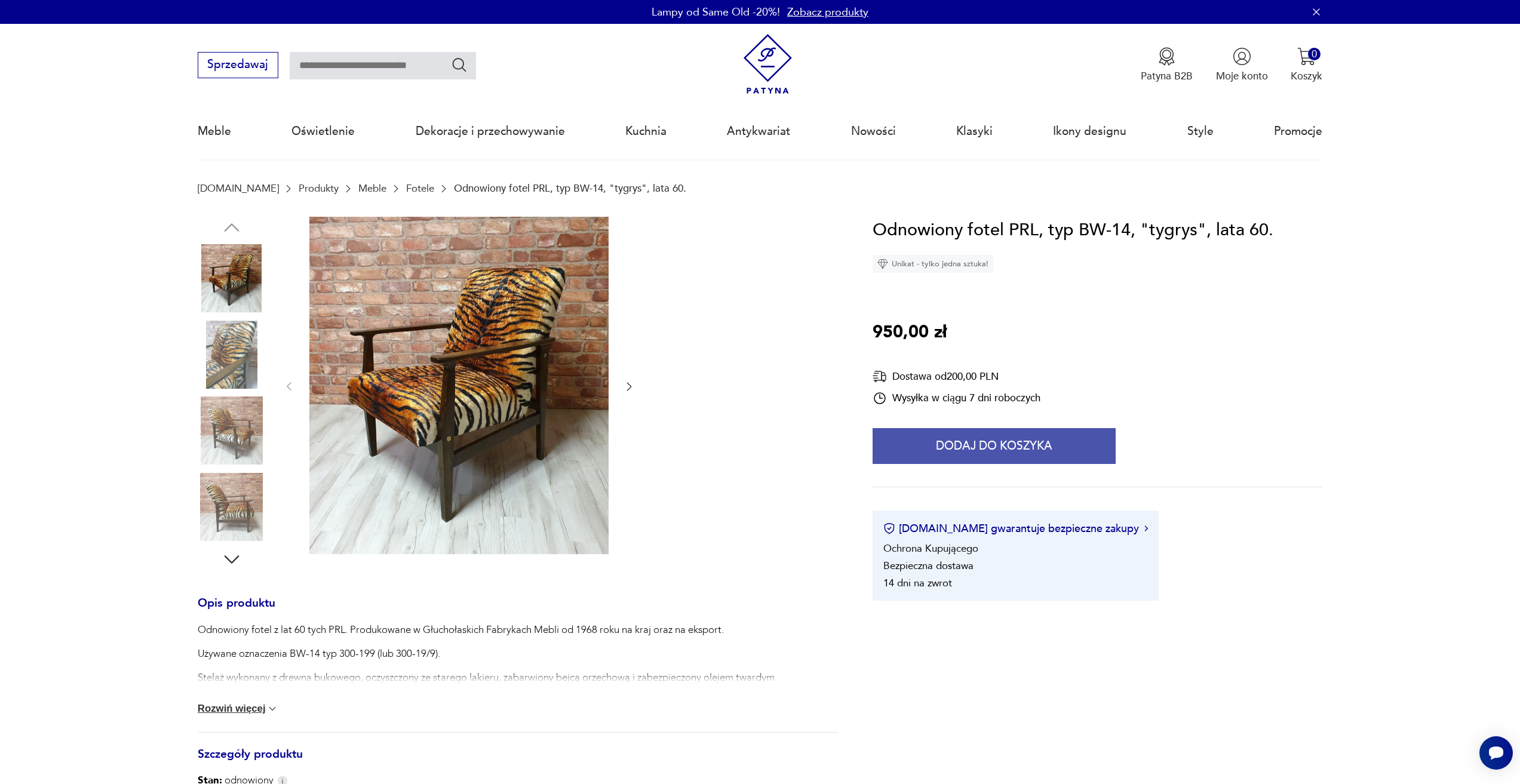
click at [1020, 450] on button "Dodaj do koszyka" at bounding box center [994, 445] width 243 height 36
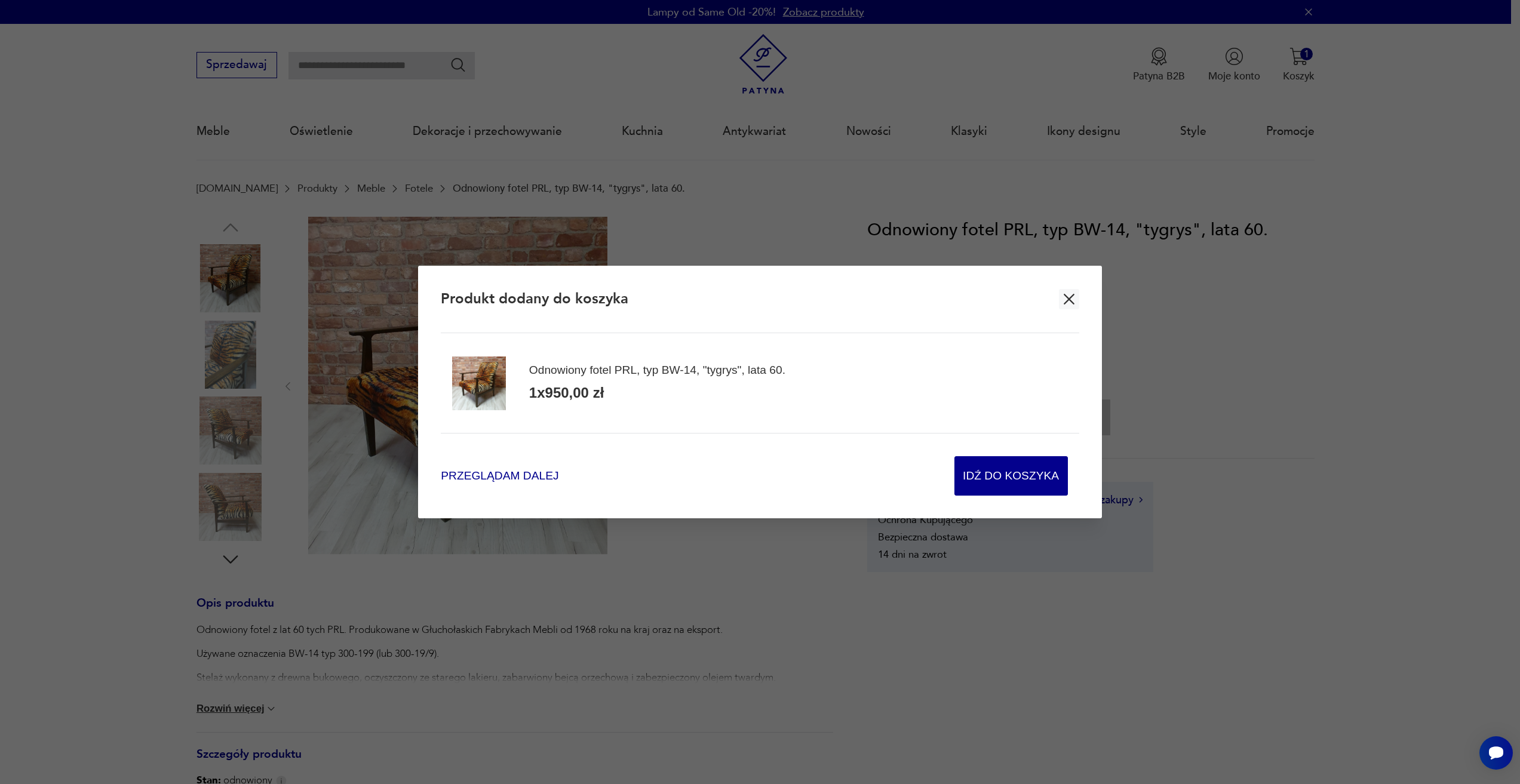
click at [501, 468] on span "Przeglądam dalej" at bounding box center [500, 476] width 118 height 16
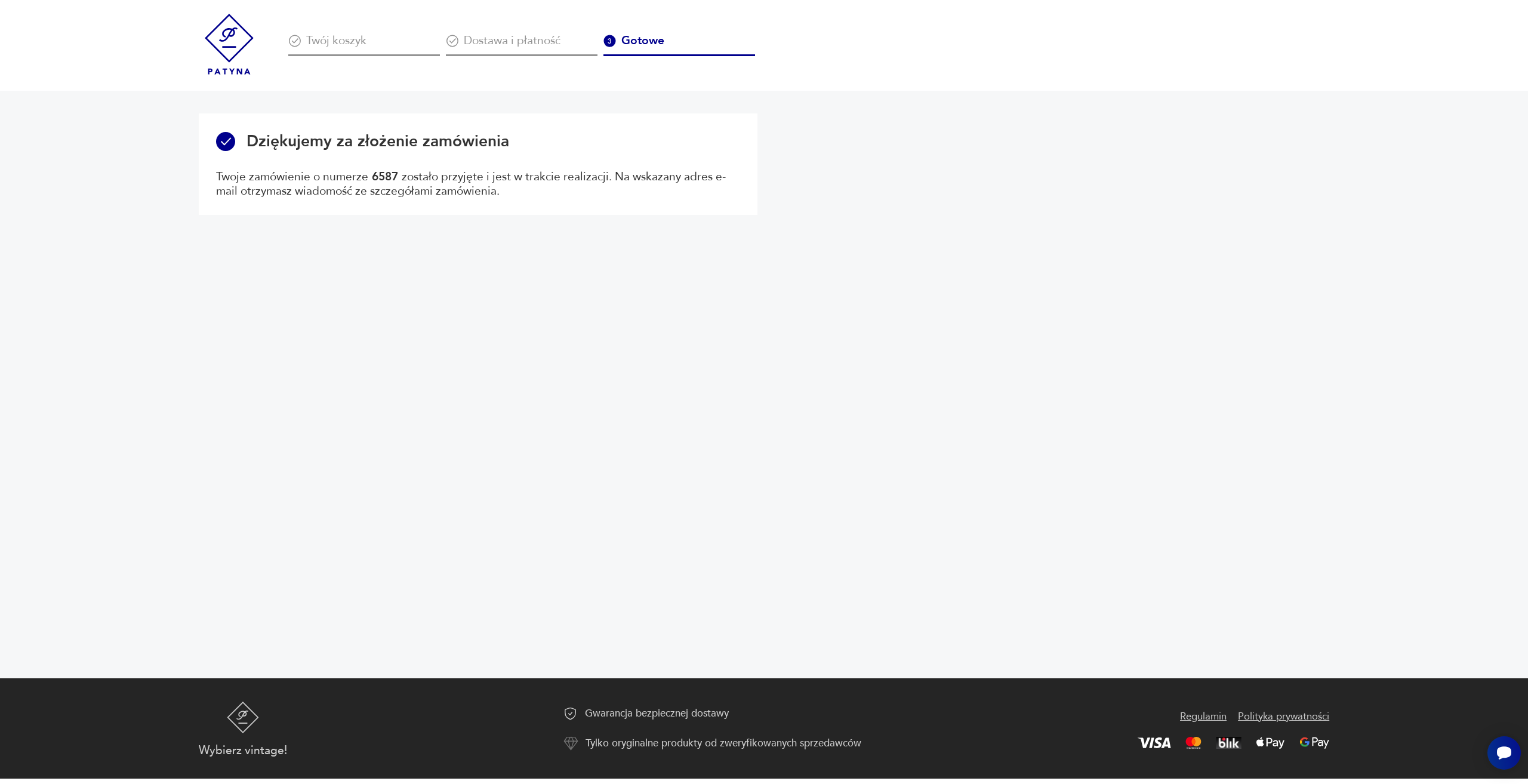
drag, startPoint x: 642, startPoint y: 350, endPoint x: 649, endPoint y: 341, distance: 11.4
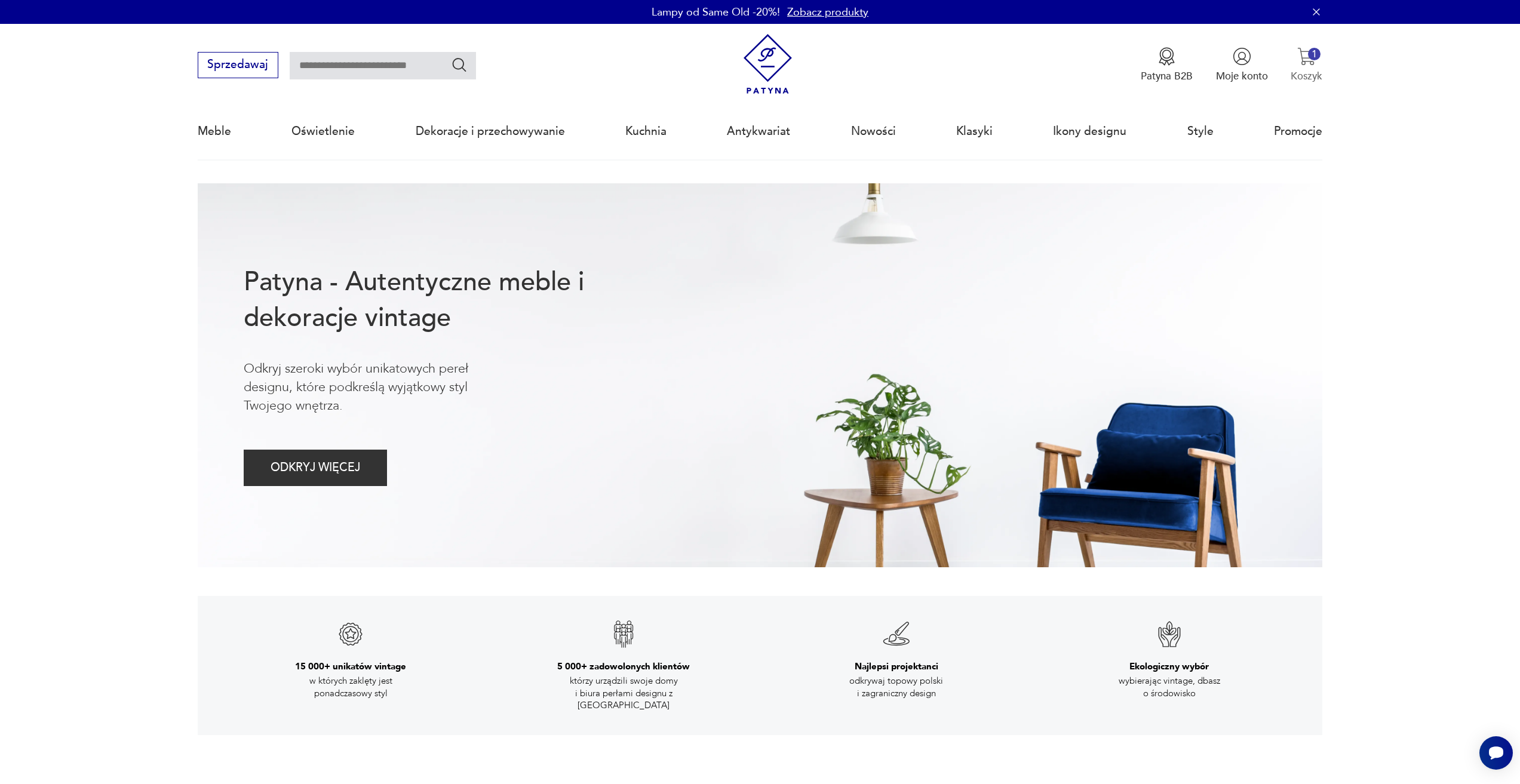
click at [1315, 56] on div "1" at bounding box center [1314, 54] width 13 height 13
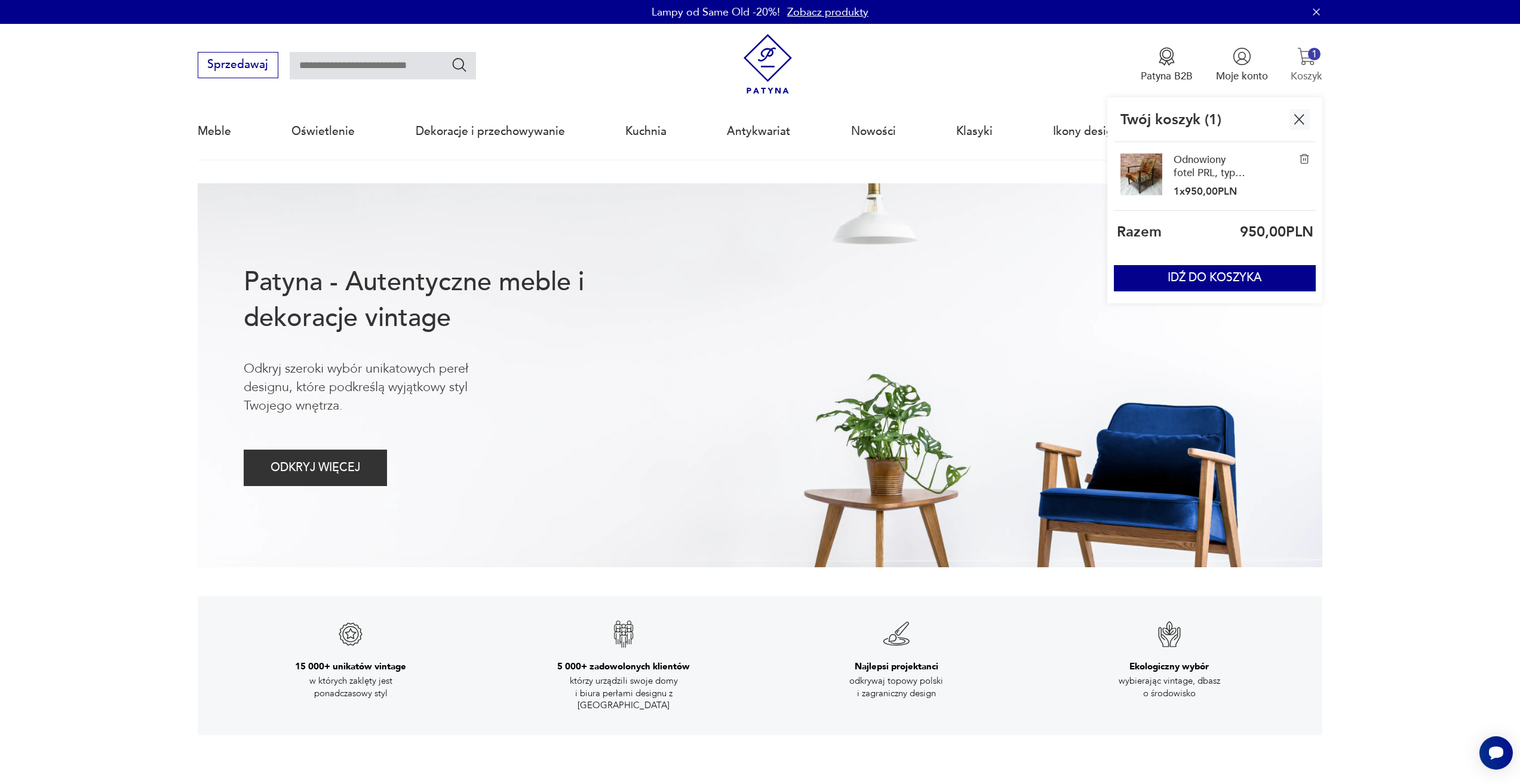
click at [1305, 61] on img "button" at bounding box center [1306, 56] width 18 height 18
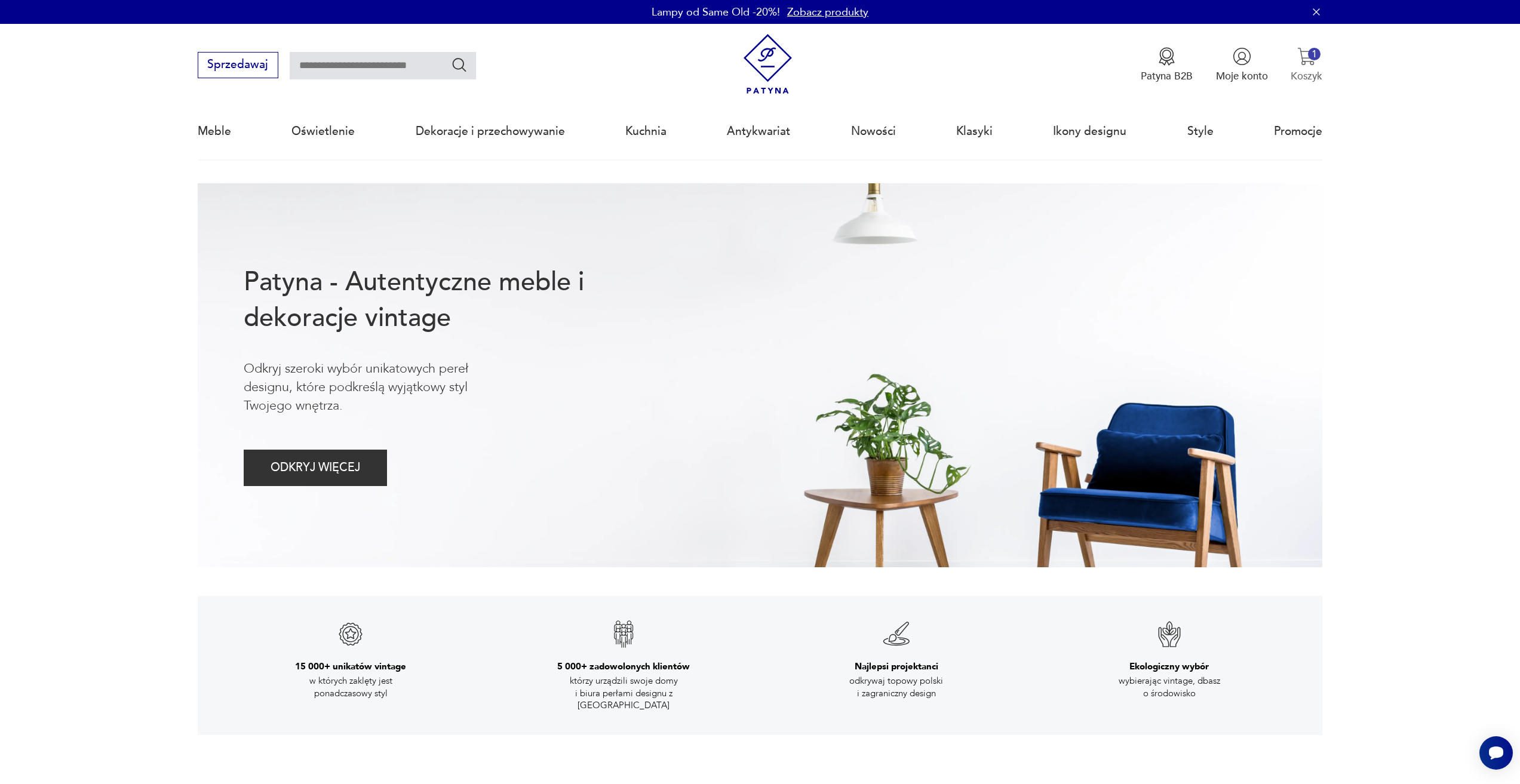
click at [1305, 61] on img "button" at bounding box center [1306, 56] width 18 height 18
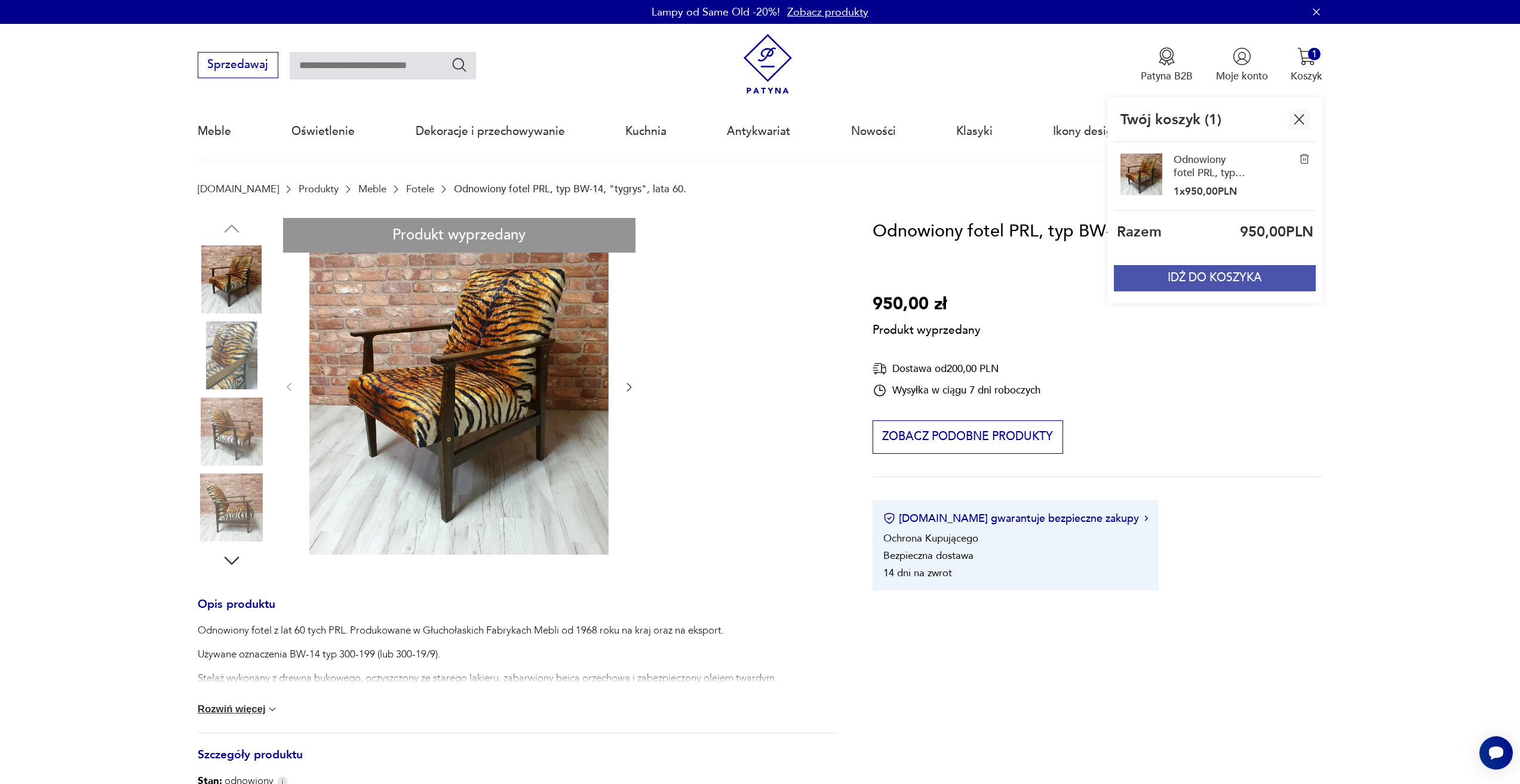
click at [1258, 284] on button "IDŹ DO KOSZYKA" at bounding box center [1215, 278] width 202 height 26
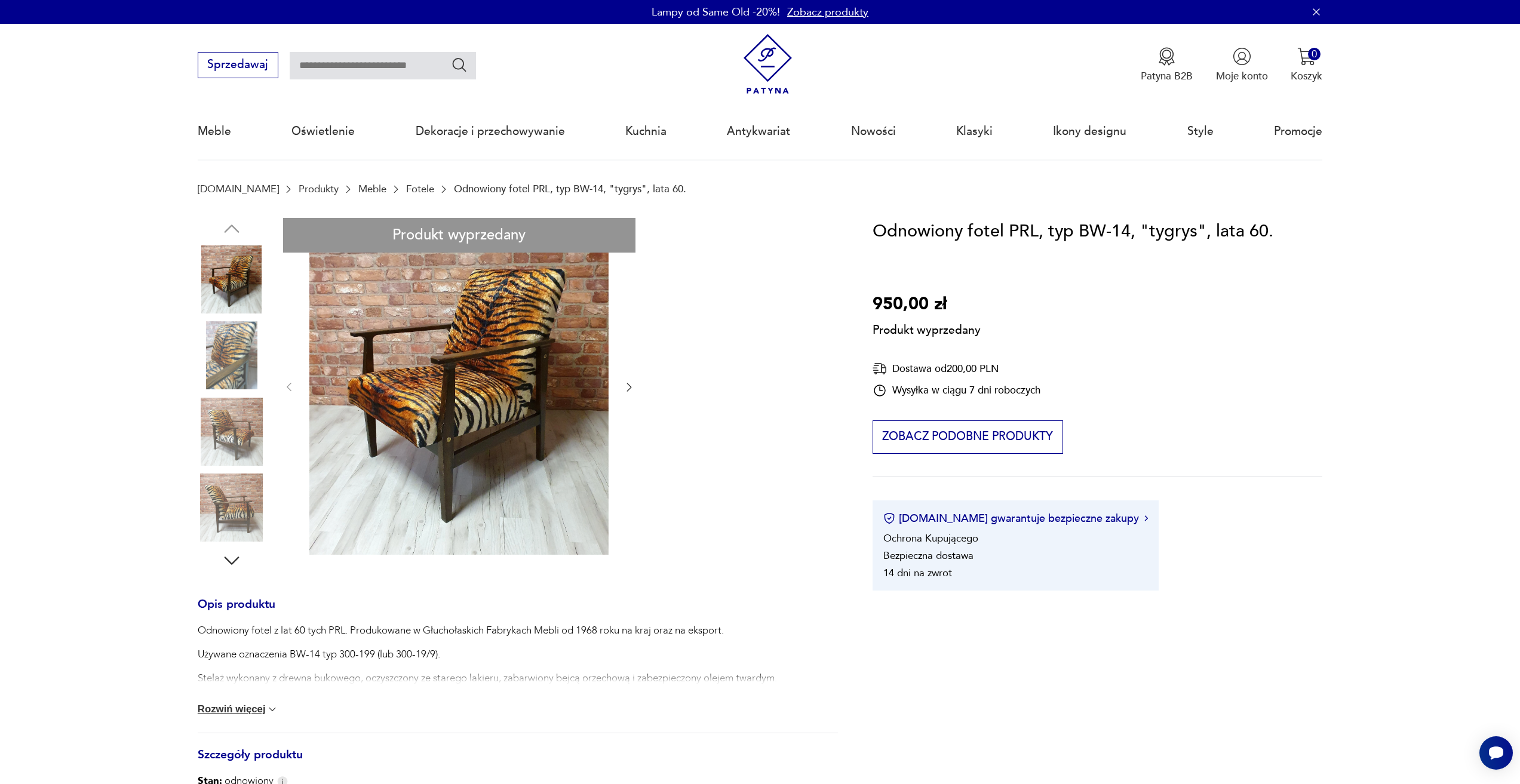
drag, startPoint x: 502, startPoint y: 281, endPoint x: 498, endPoint y: 253, distance: 28.3
drag, startPoint x: 273, startPoint y: 214, endPoint x: 277, endPoint y: 209, distance: 6.4
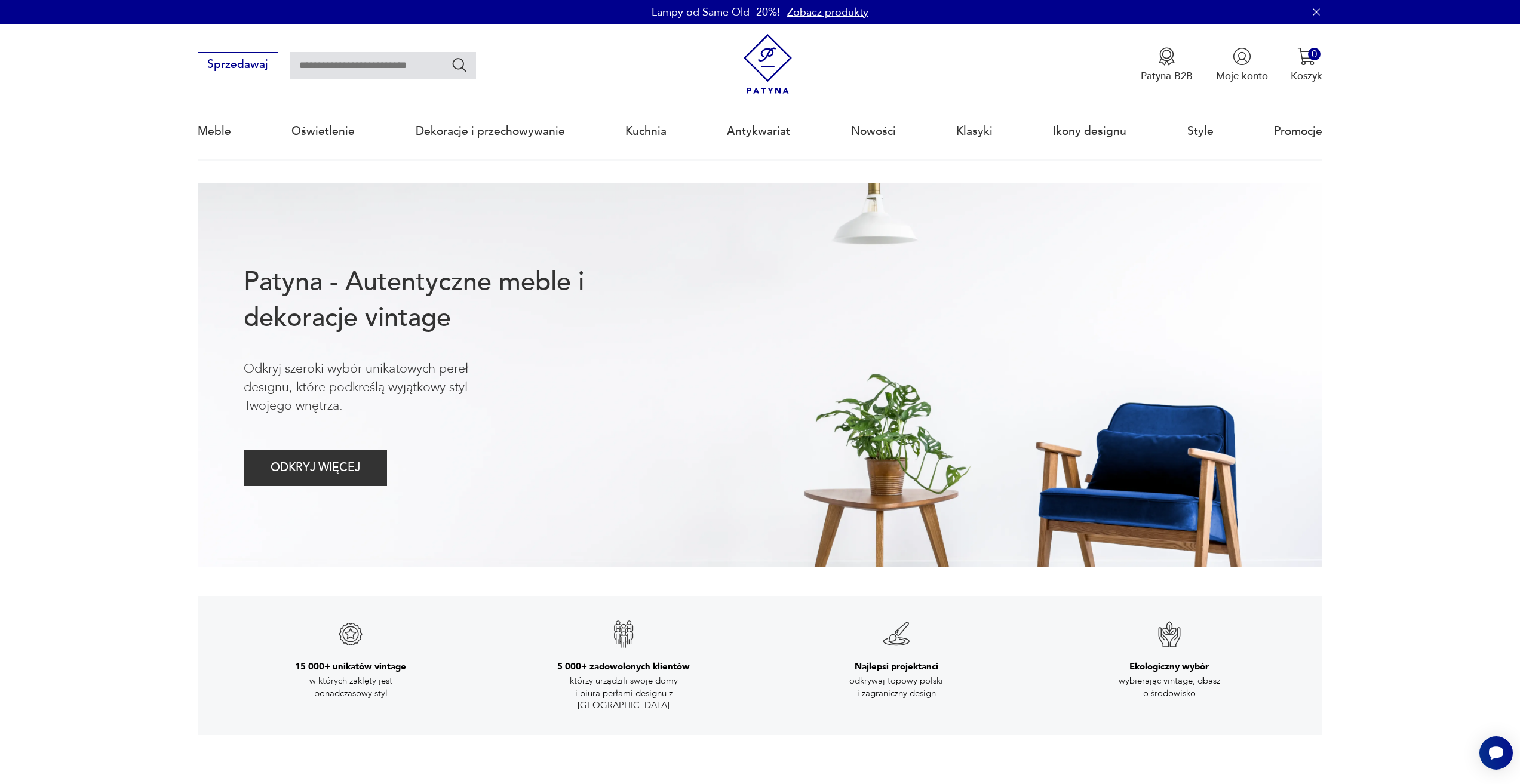
drag, startPoint x: 260, startPoint y: 341, endPoint x: 266, endPoint y: 329, distance: 13.4
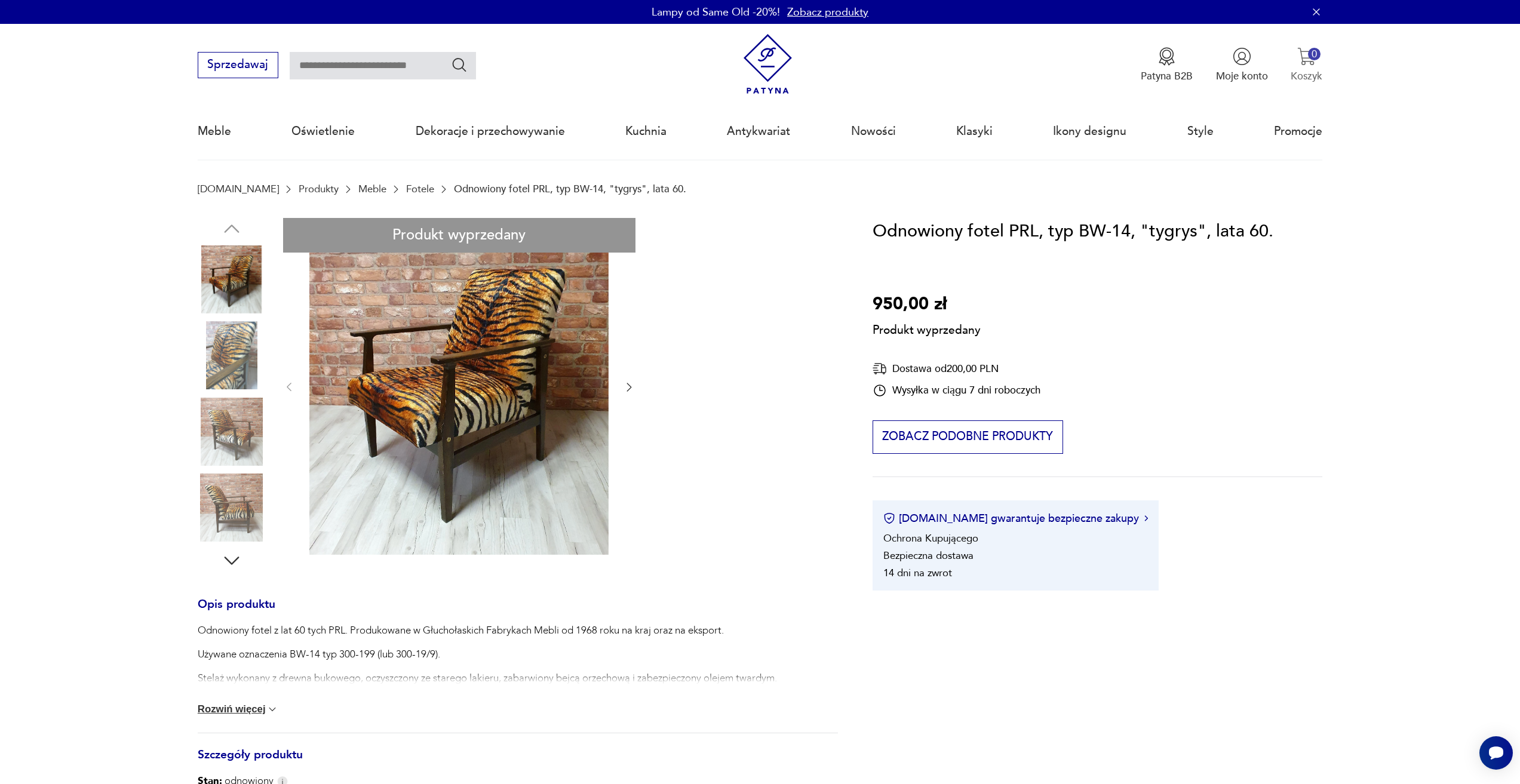
click at [1305, 79] on p "Koszyk" at bounding box center [1306, 76] width 32 height 14
click at [1227, 206] on button "IDŹ DO KOSZYKA" at bounding box center [1215, 198] width 202 height 26
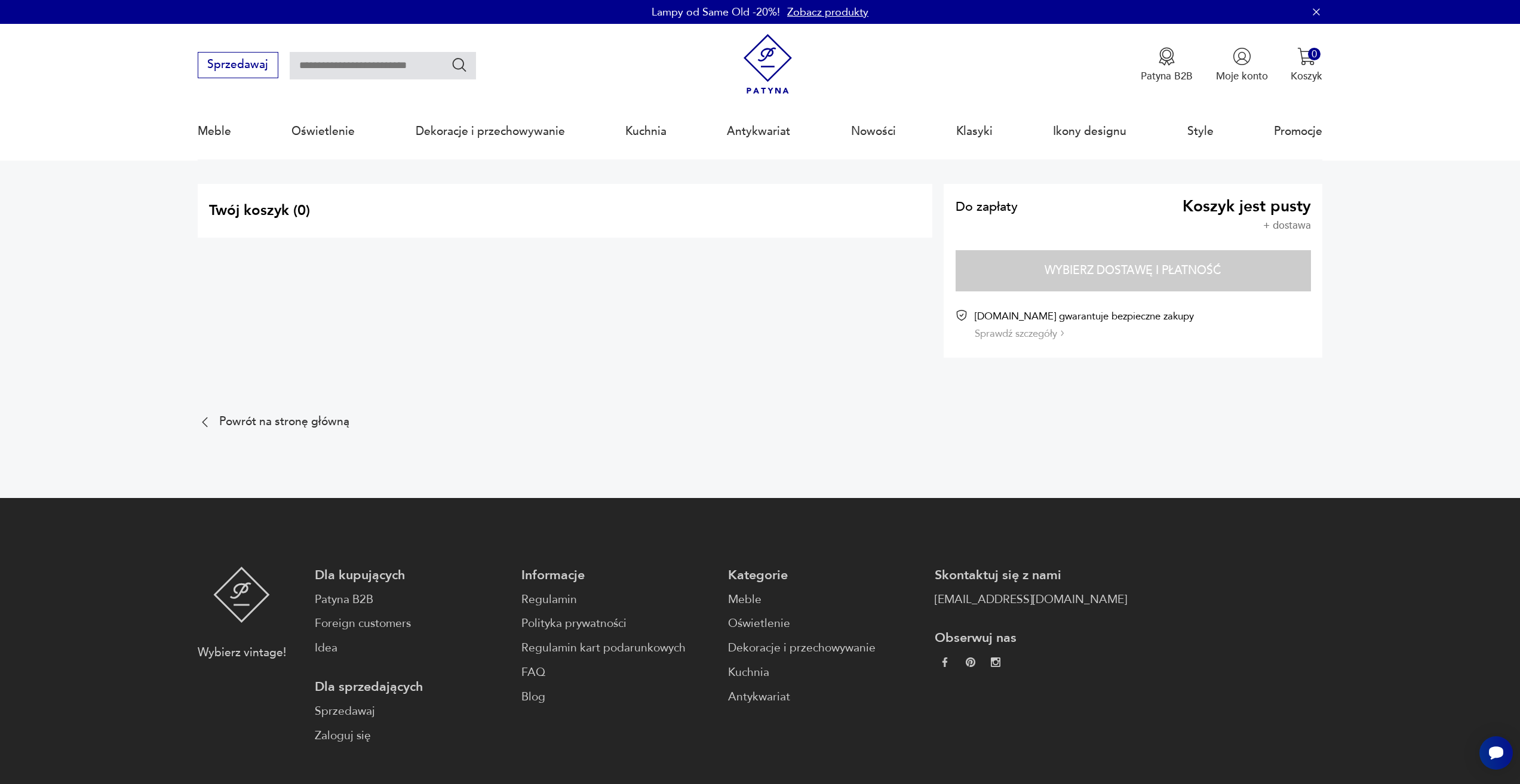
click at [1334, 50] on nav "Sprzedawaj Patyna B2B Moje konto 0 Koszyk Twój koszyk ( 0 ) Brak produktów w ko…" at bounding box center [760, 92] width 1520 height 137
click at [1312, 50] on div "0" at bounding box center [1314, 54] width 13 height 13
click at [1223, 203] on button "IDŹ DO KOSZYKA" at bounding box center [1215, 198] width 202 height 26
click at [379, 67] on input "text" at bounding box center [382, 66] width 186 height 27
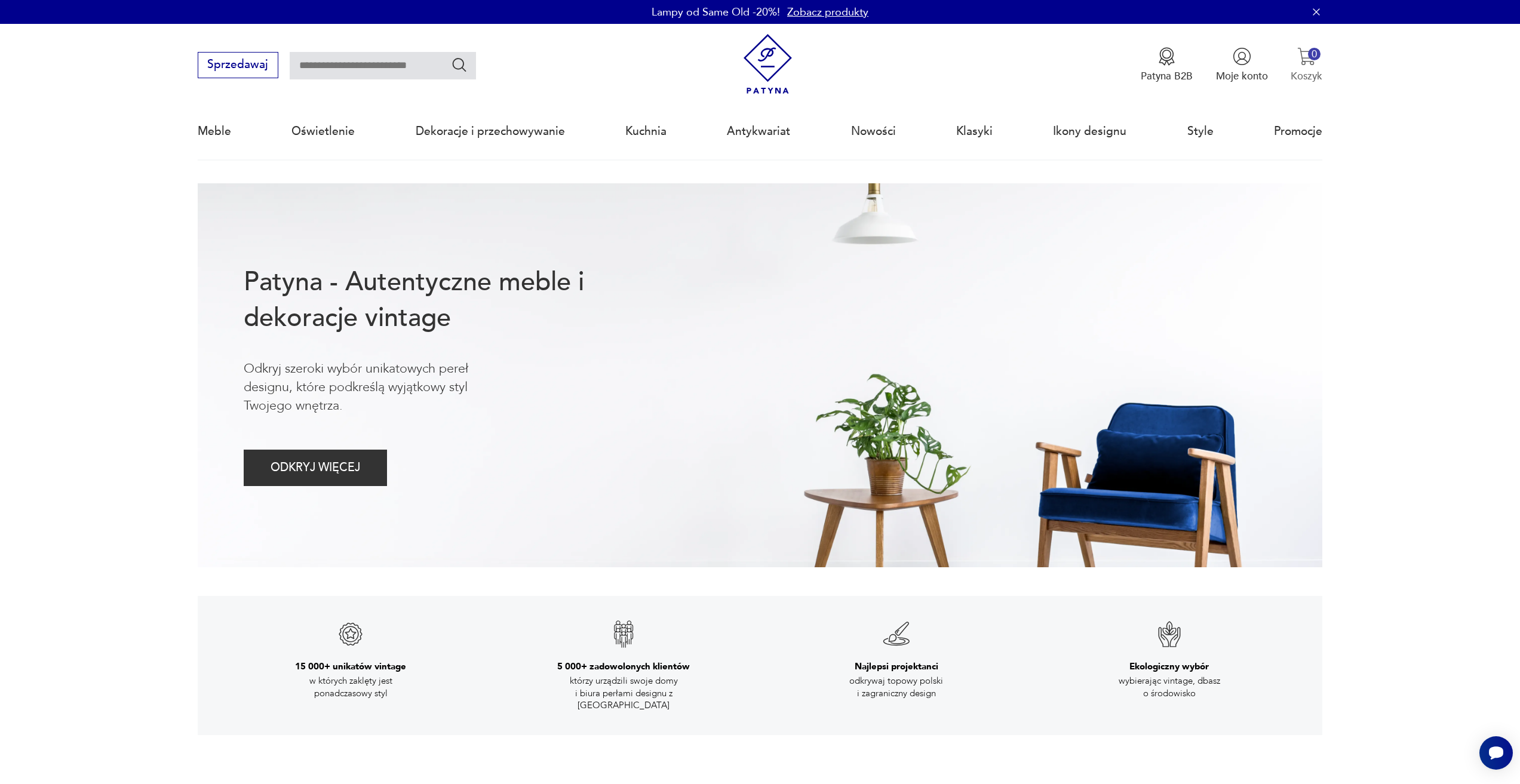
click at [1313, 52] on div "0" at bounding box center [1314, 54] width 13 height 13
click at [1210, 186] on button "IDŹ DO KOSZYKA" at bounding box center [1215, 198] width 202 height 26
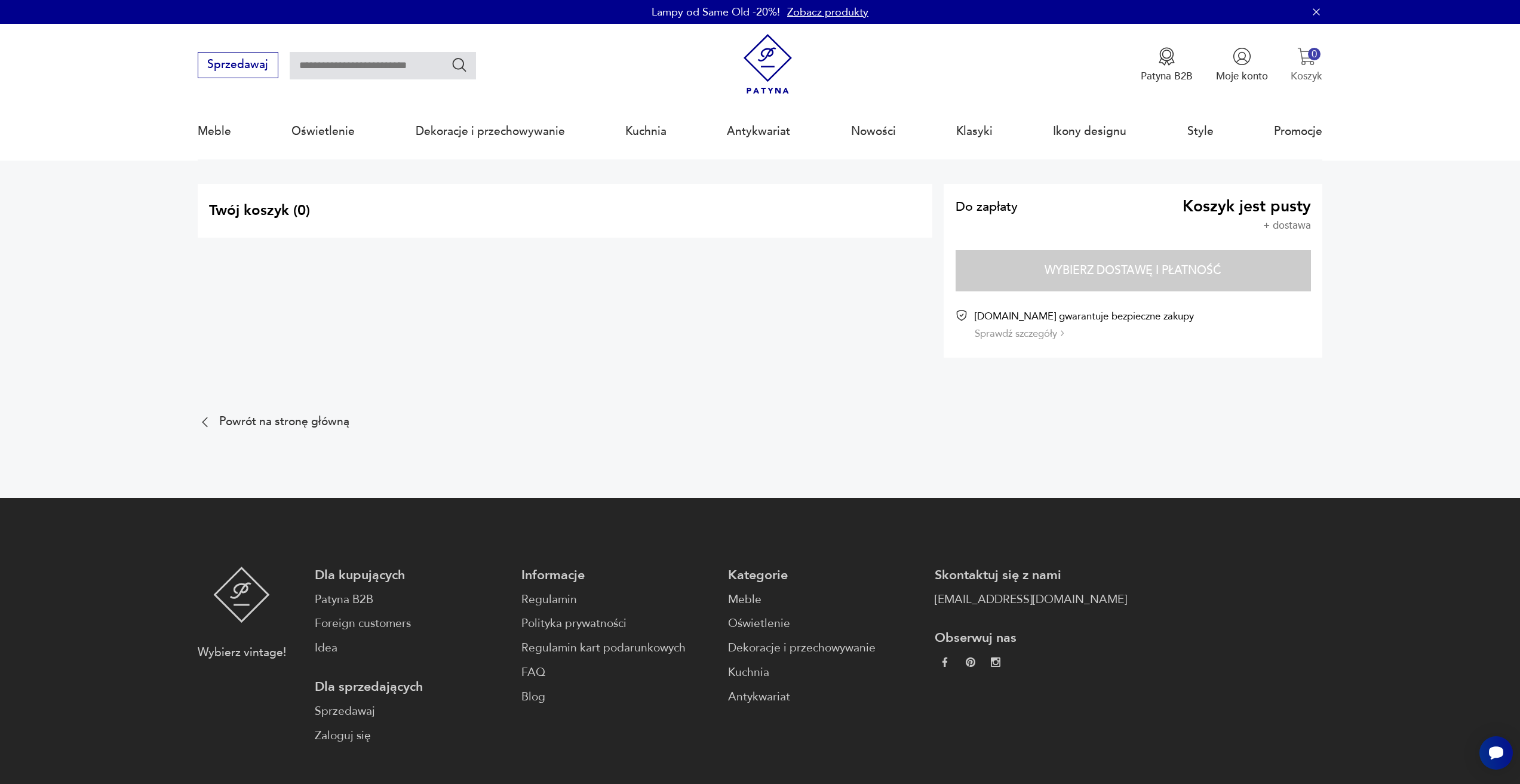
click at [1322, 66] on button "0 Koszyk" at bounding box center [1306, 65] width 32 height 36
click at [1308, 72] on p "Koszyk" at bounding box center [1306, 76] width 32 height 14
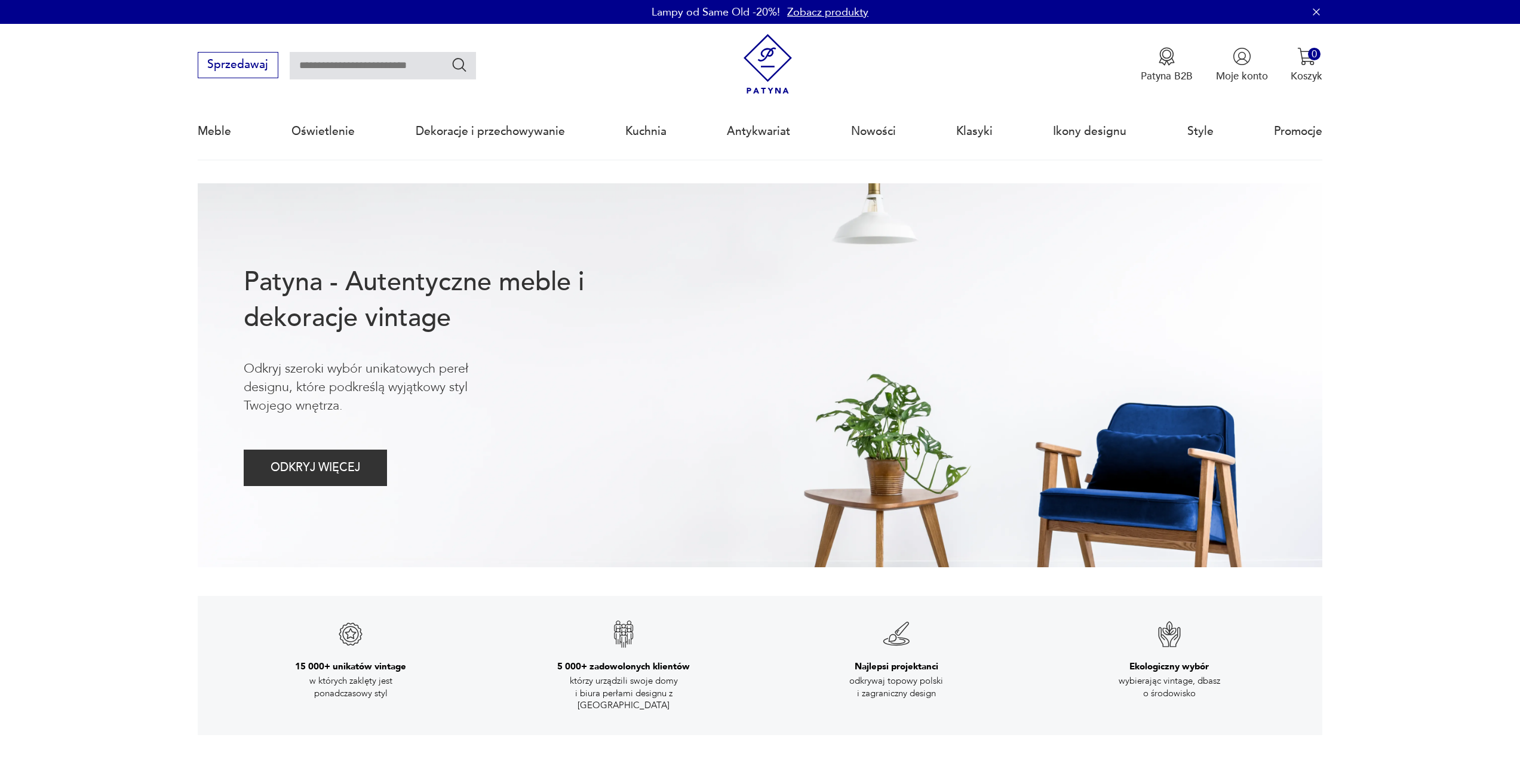
drag, startPoint x: 726, startPoint y: 169, endPoint x: 744, endPoint y: 166, distance: 18.2
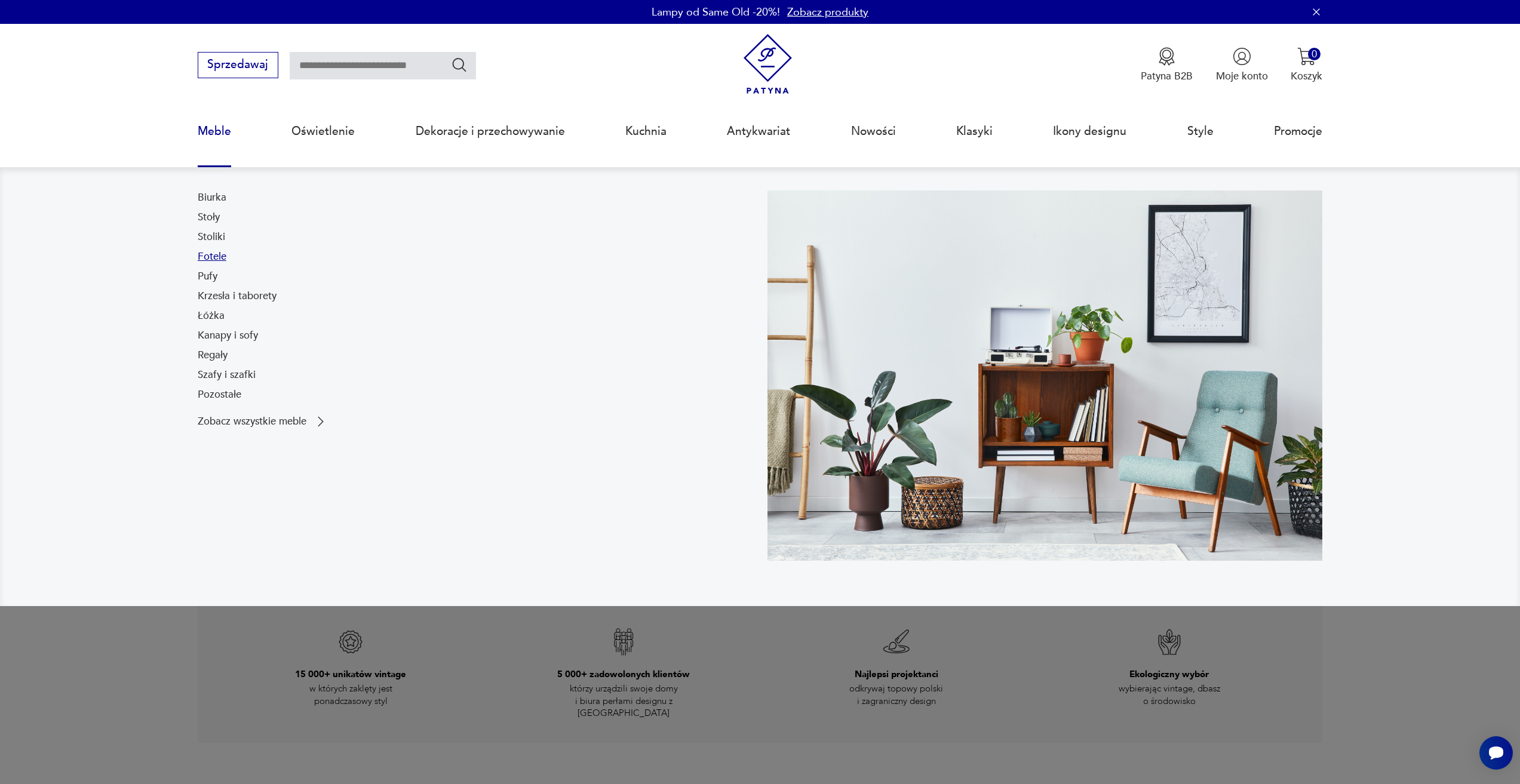
click at [213, 254] on link "Fotele" at bounding box center [212, 257] width 29 height 15
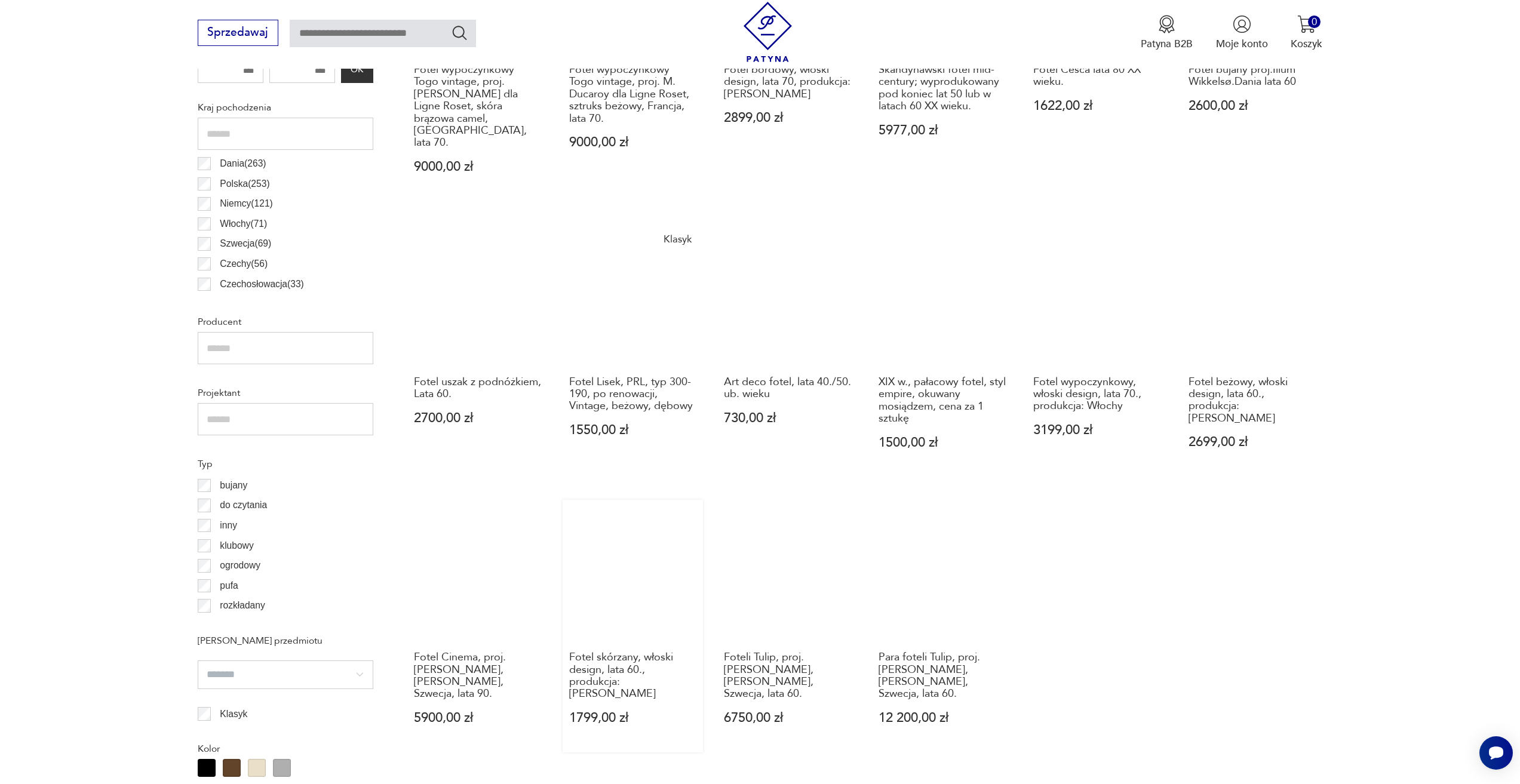
scroll to position [815, 0]
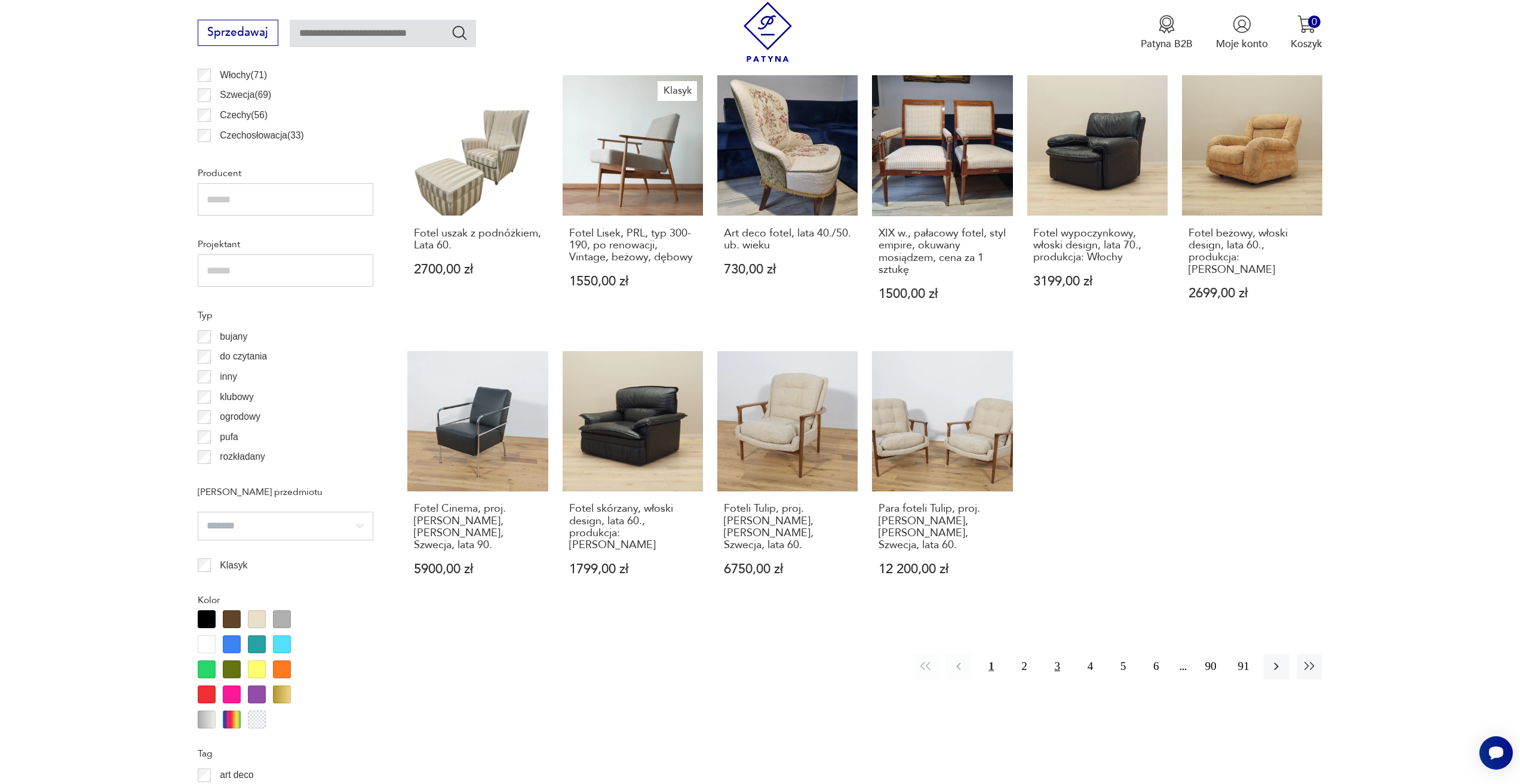
click at [1062, 654] on button "3" at bounding box center [1057, 666] width 25 height 25
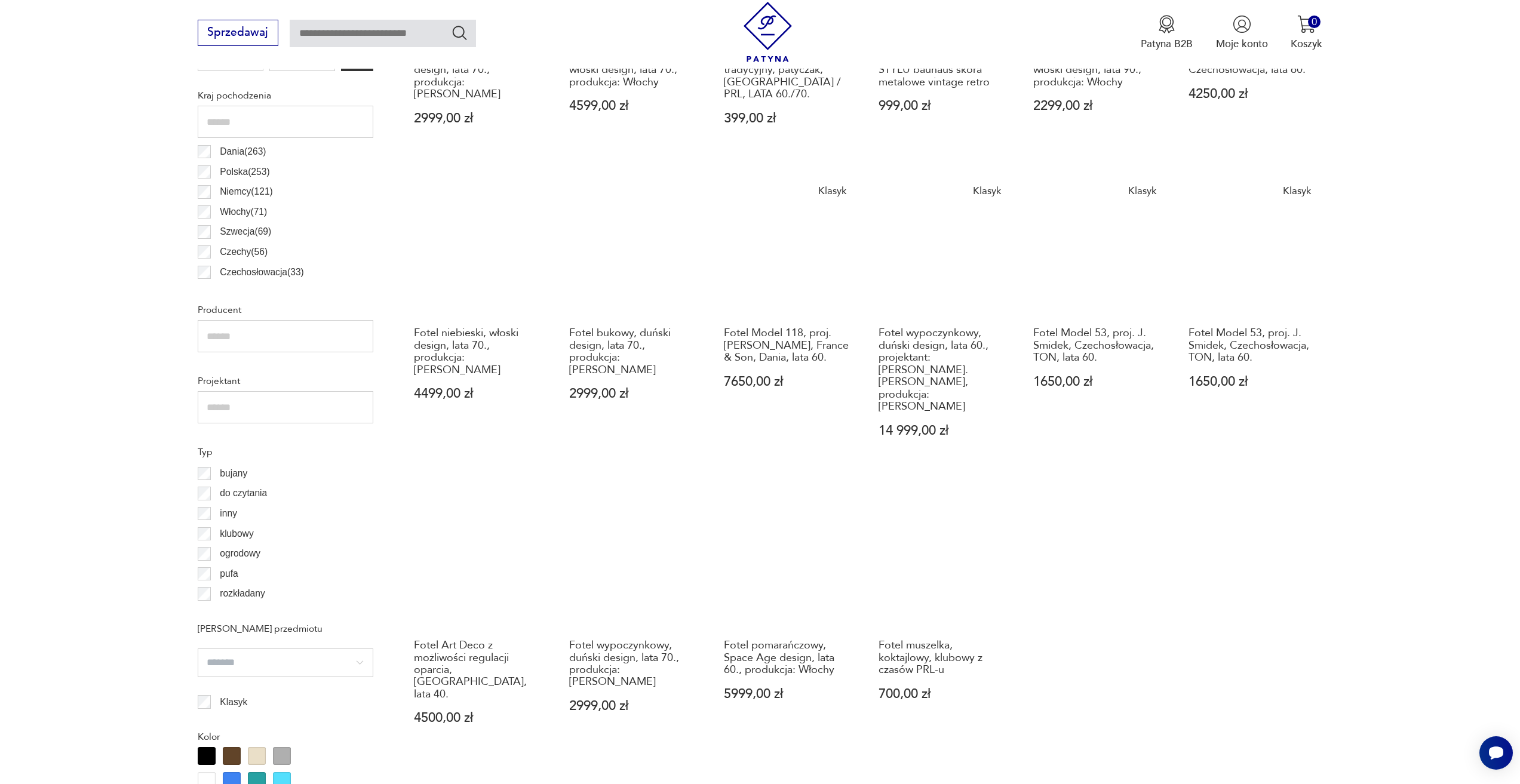
scroll to position [892, 0]
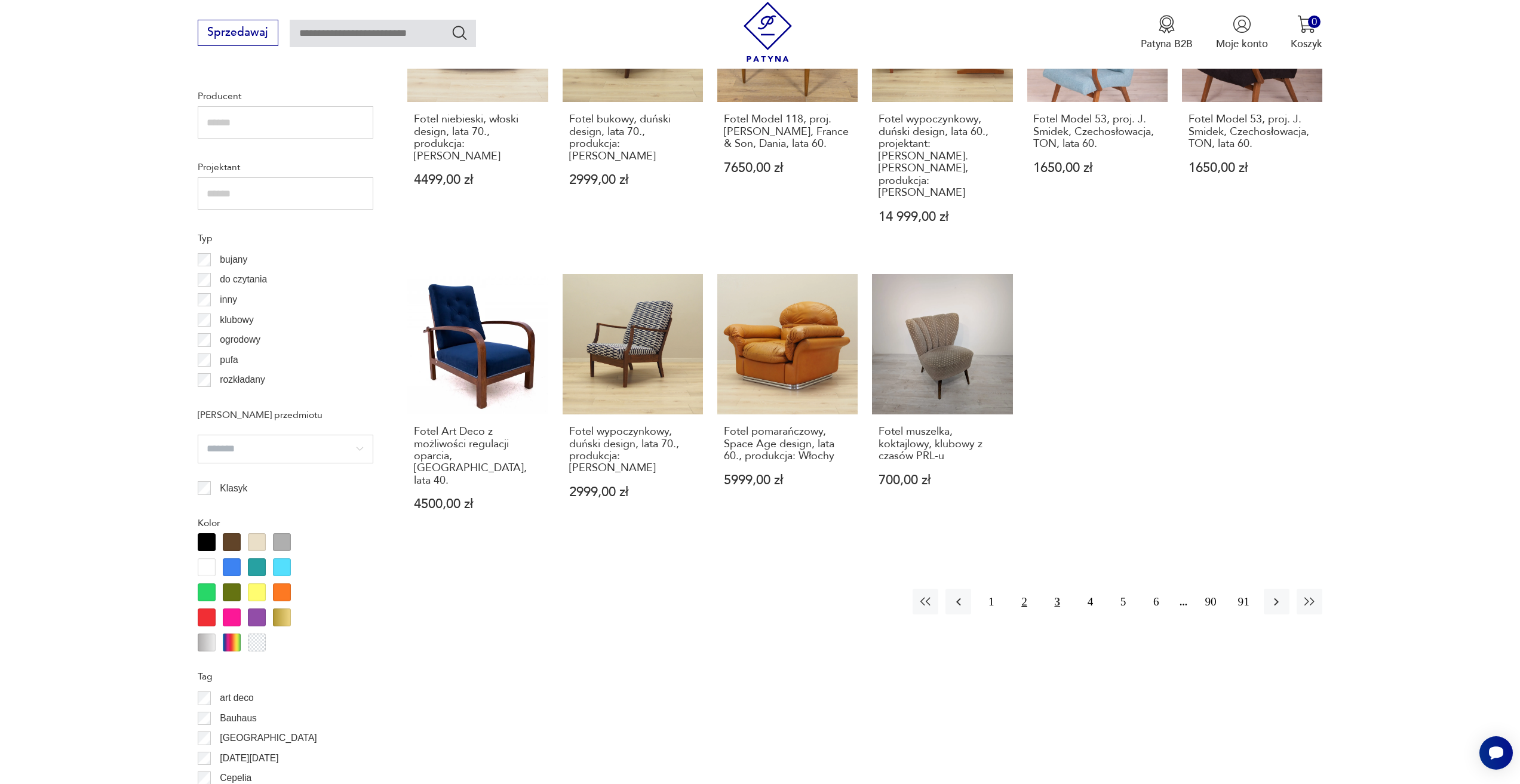
click at [1011, 589] on button "2" at bounding box center [1023, 601] width 25 height 25
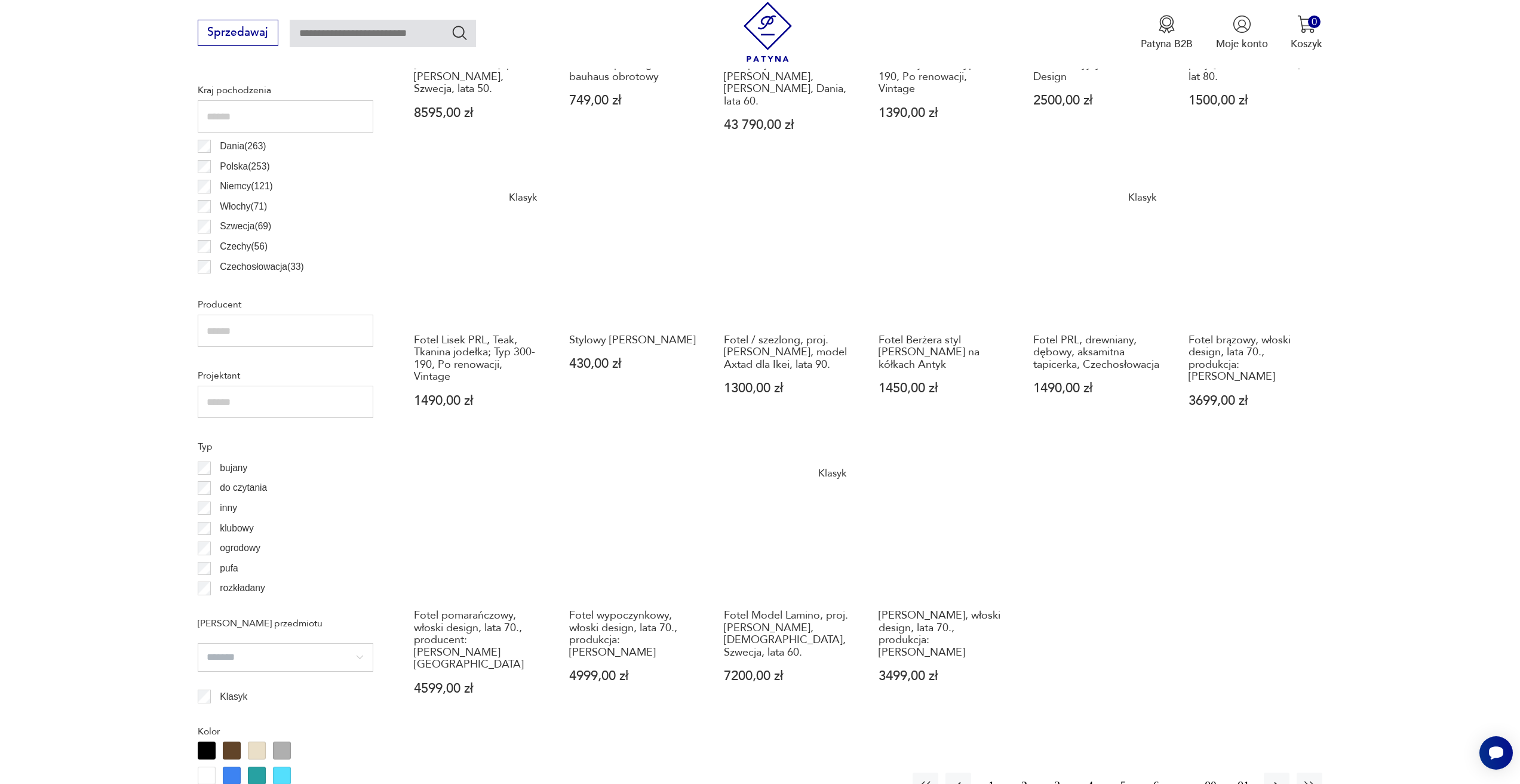
scroll to position [832, 0]
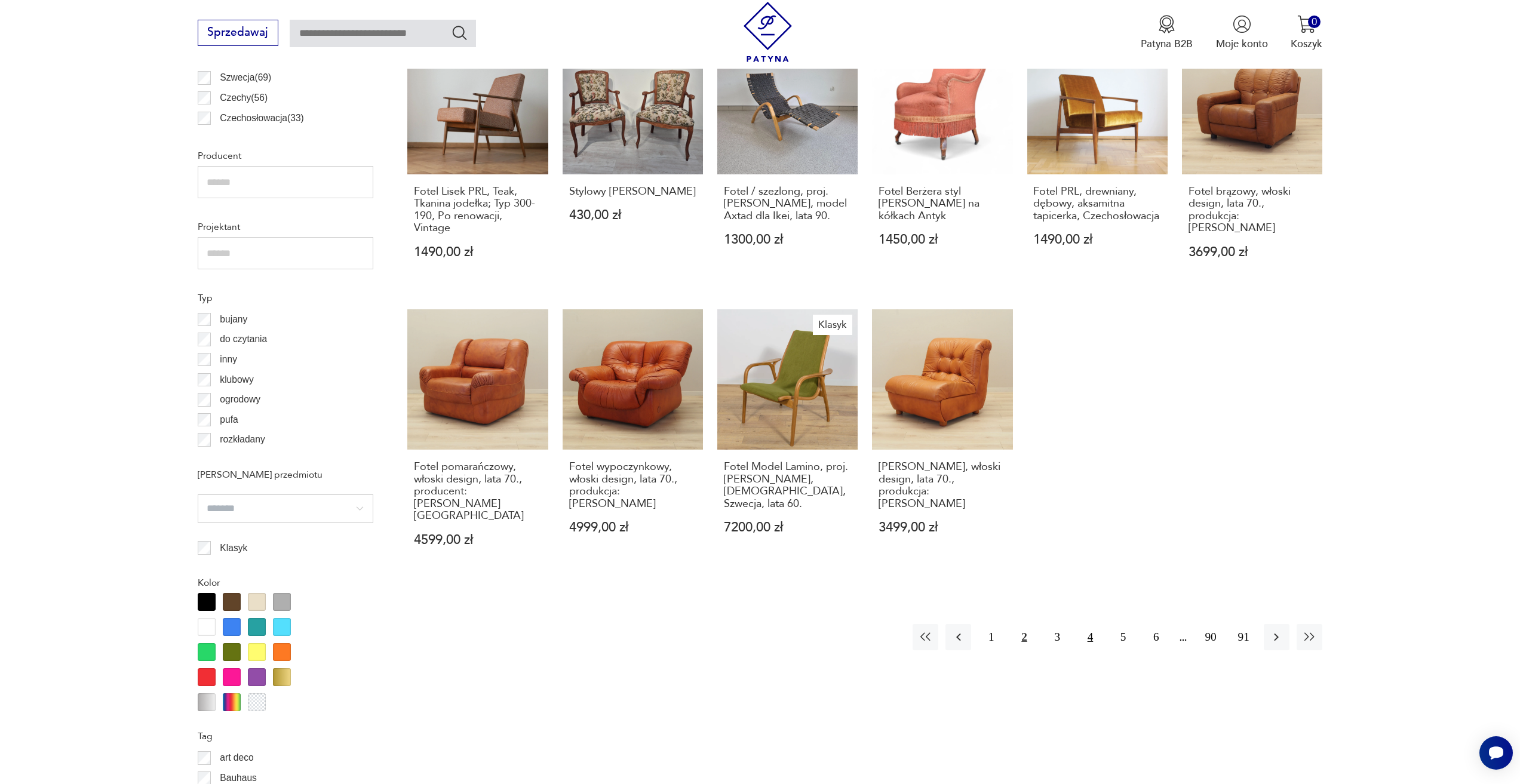
click at [1091, 624] on button "4" at bounding box center [1090, 637] width 25 height 25
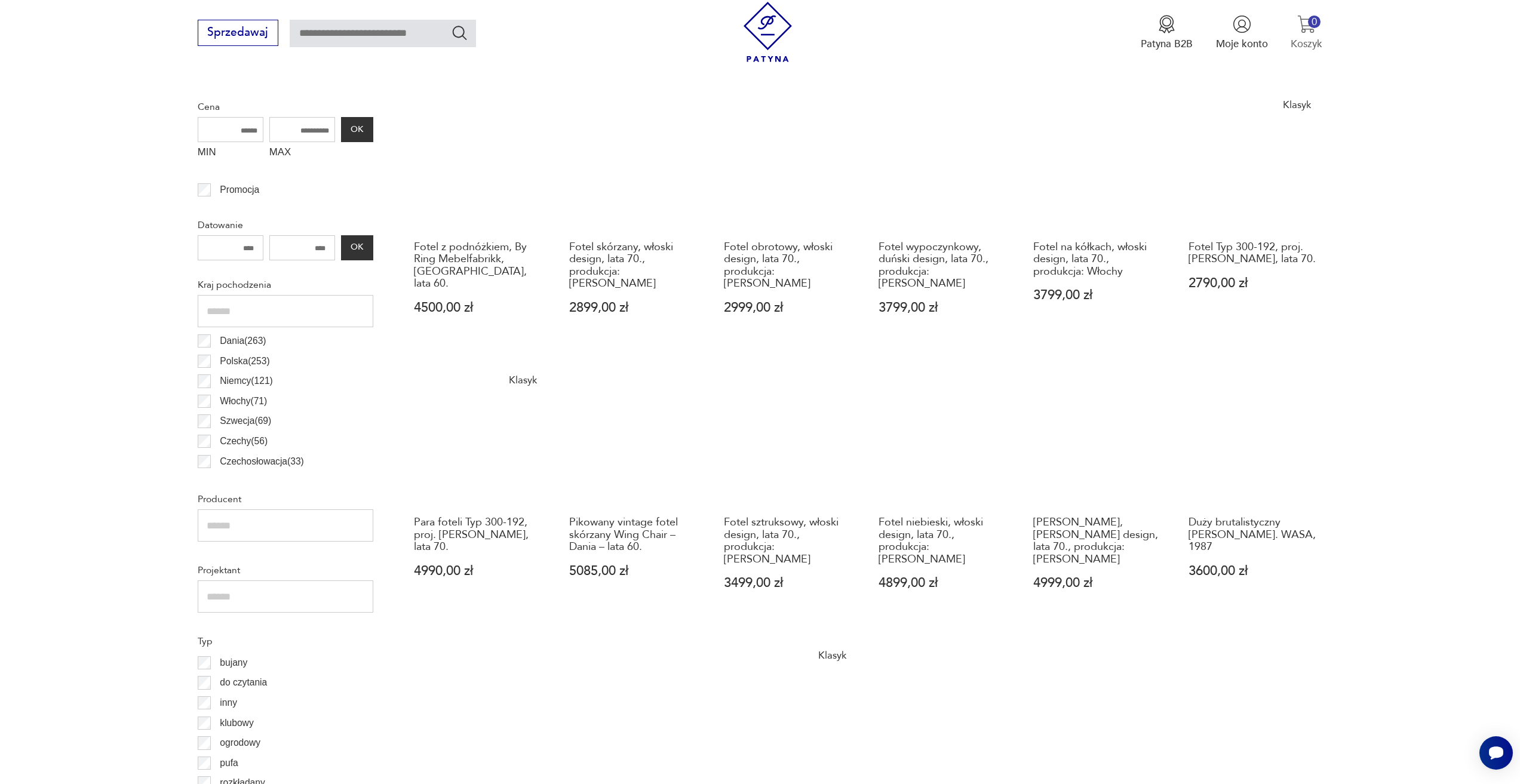
scroll to position [474, 0]
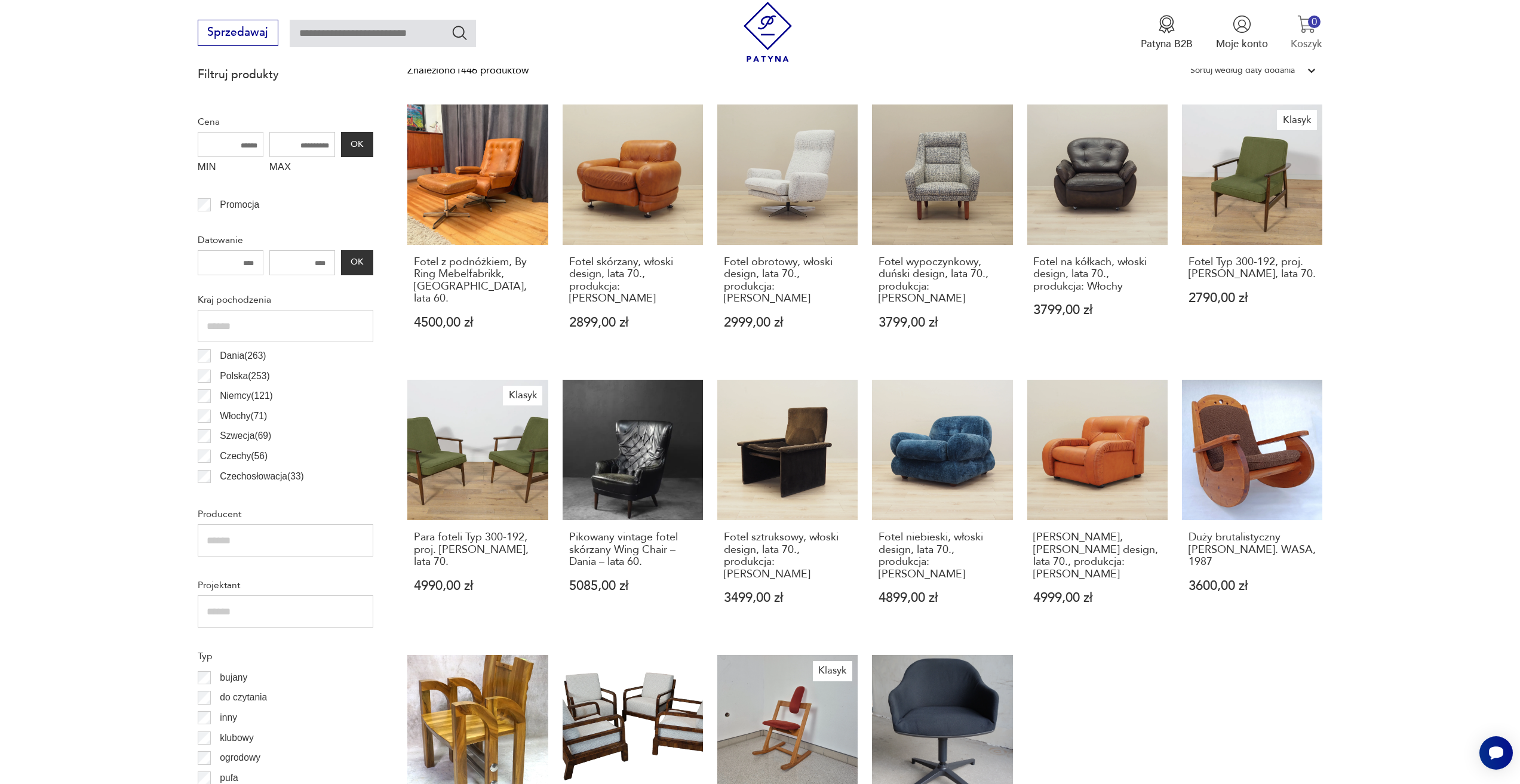
click at [1306, 39] on p "Koszyk" at bounding box center [1306, 44] width 32 height 14
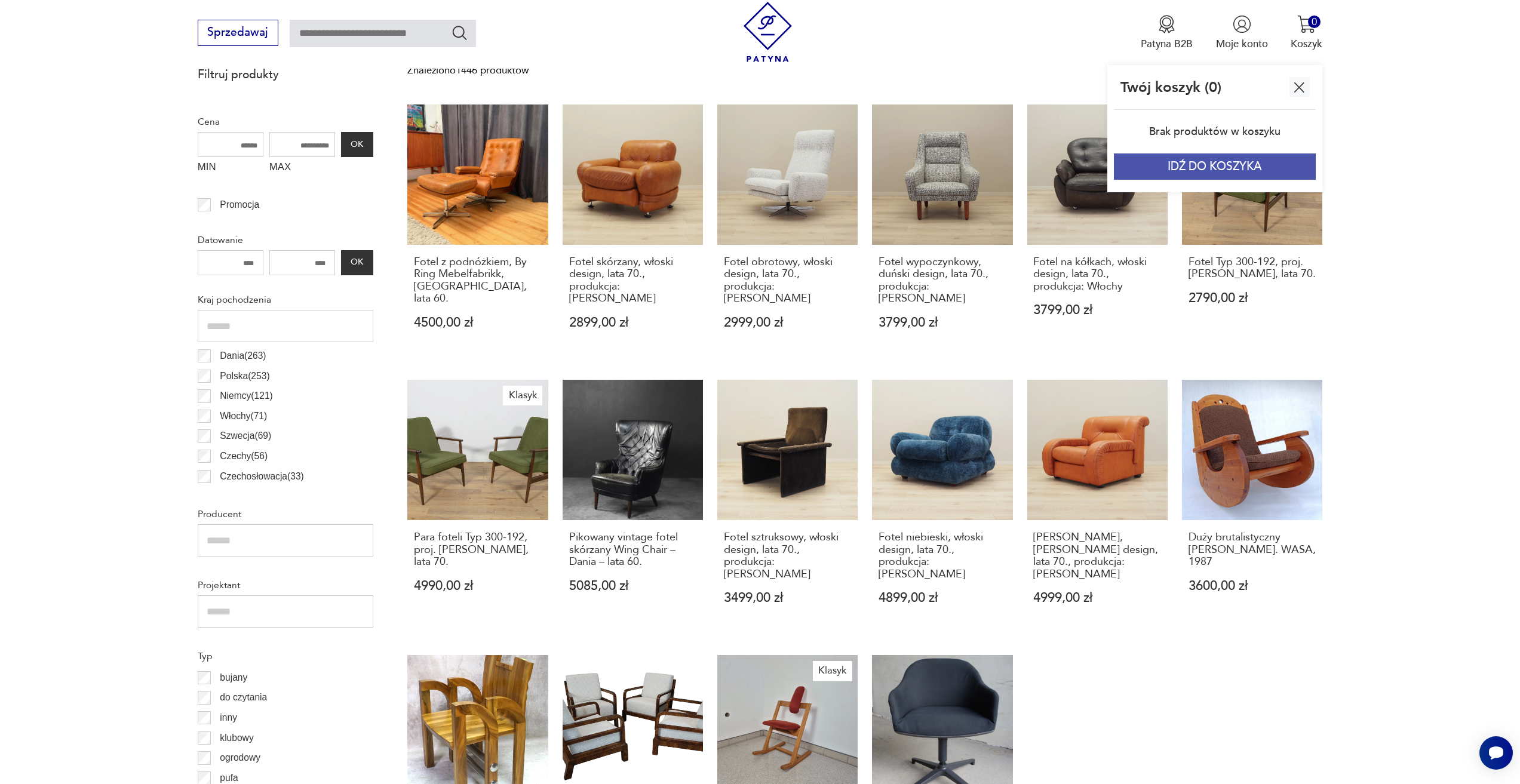
click at [1217, 166] on button "IDŹ DO KOSZYKA" at bounding box center [1215, 166] width 202 height 26
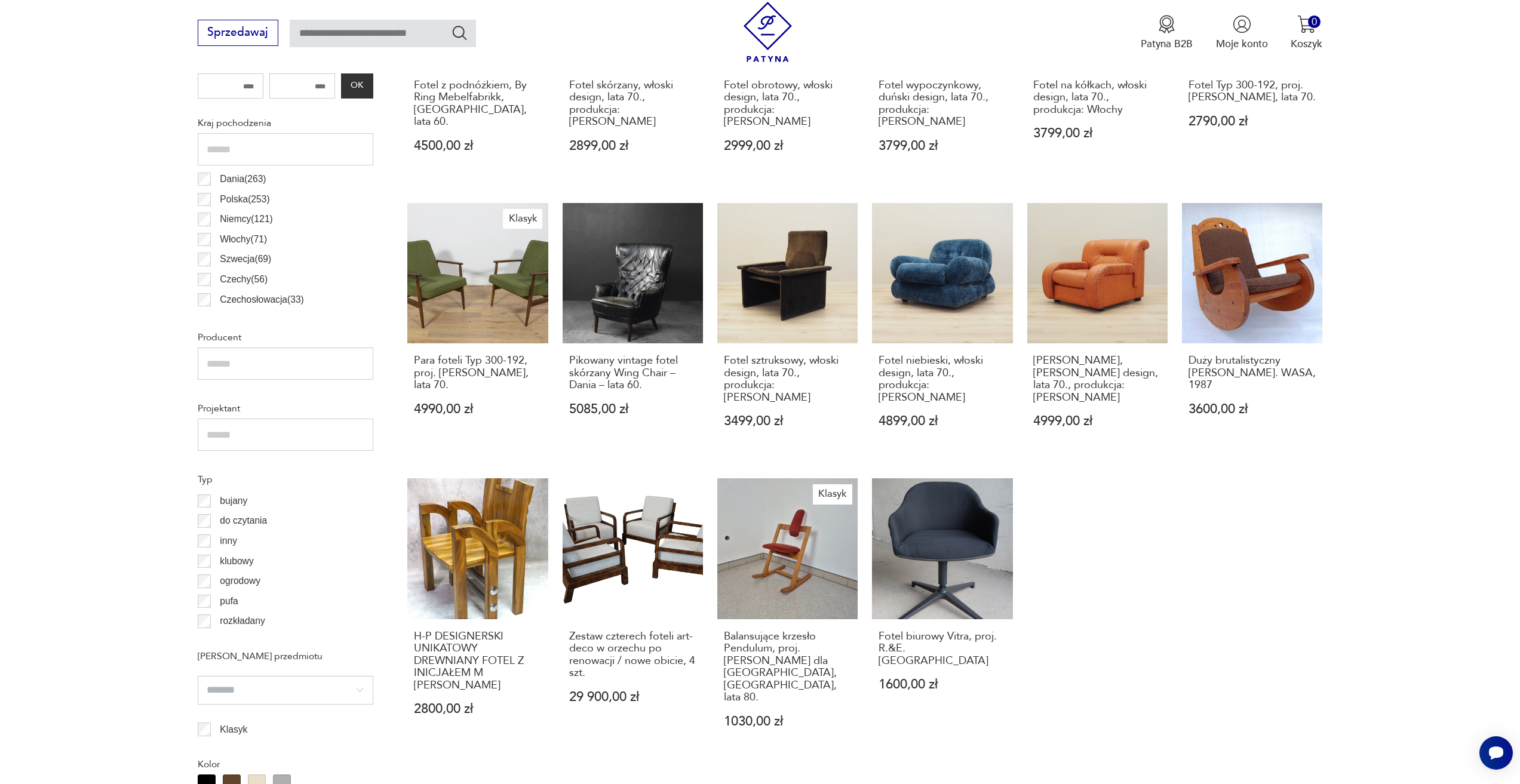
scroll to position [772, 0]
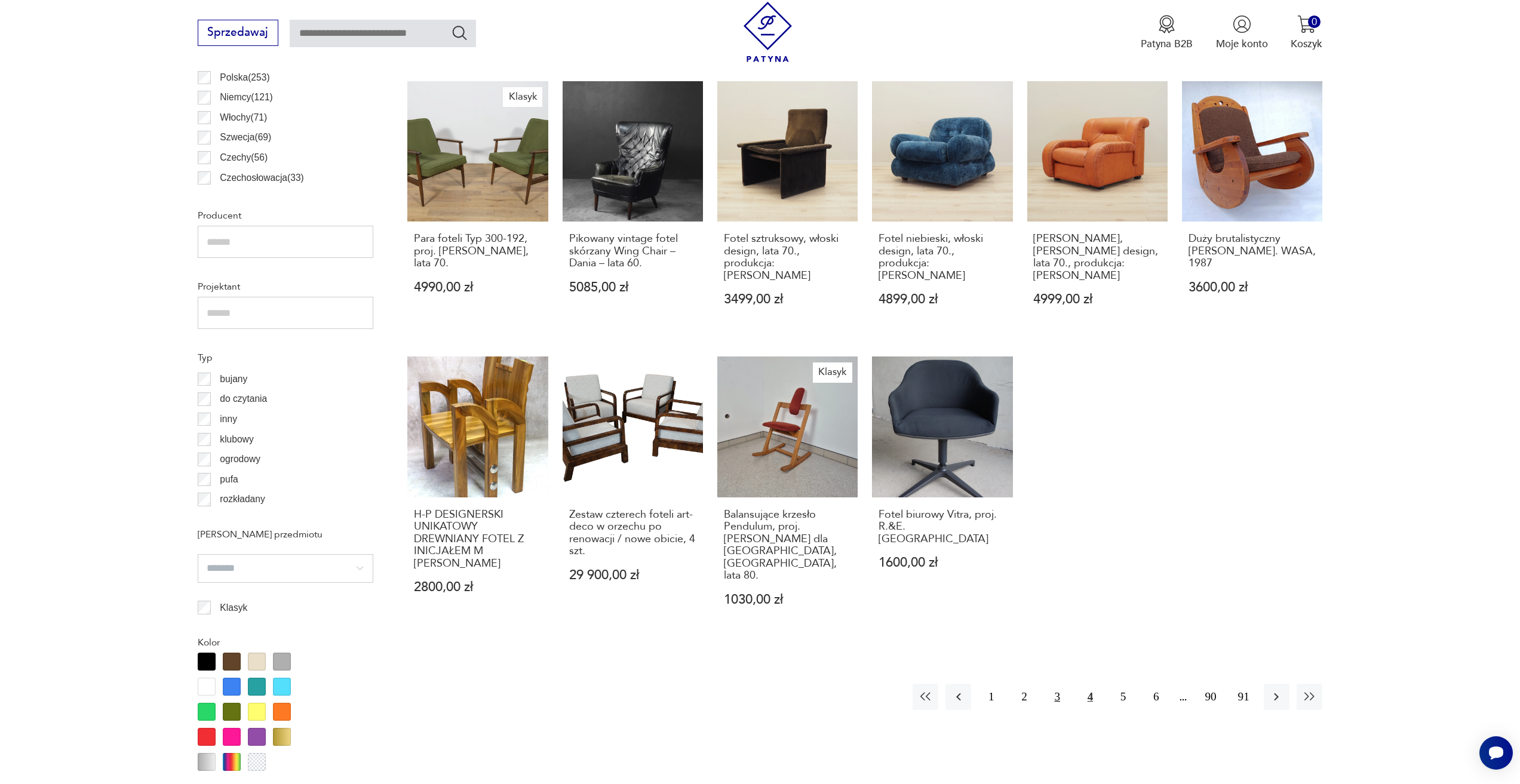
click at [1057, 683] on button "3" at bounding box center [1057, 696] width 25 height 25
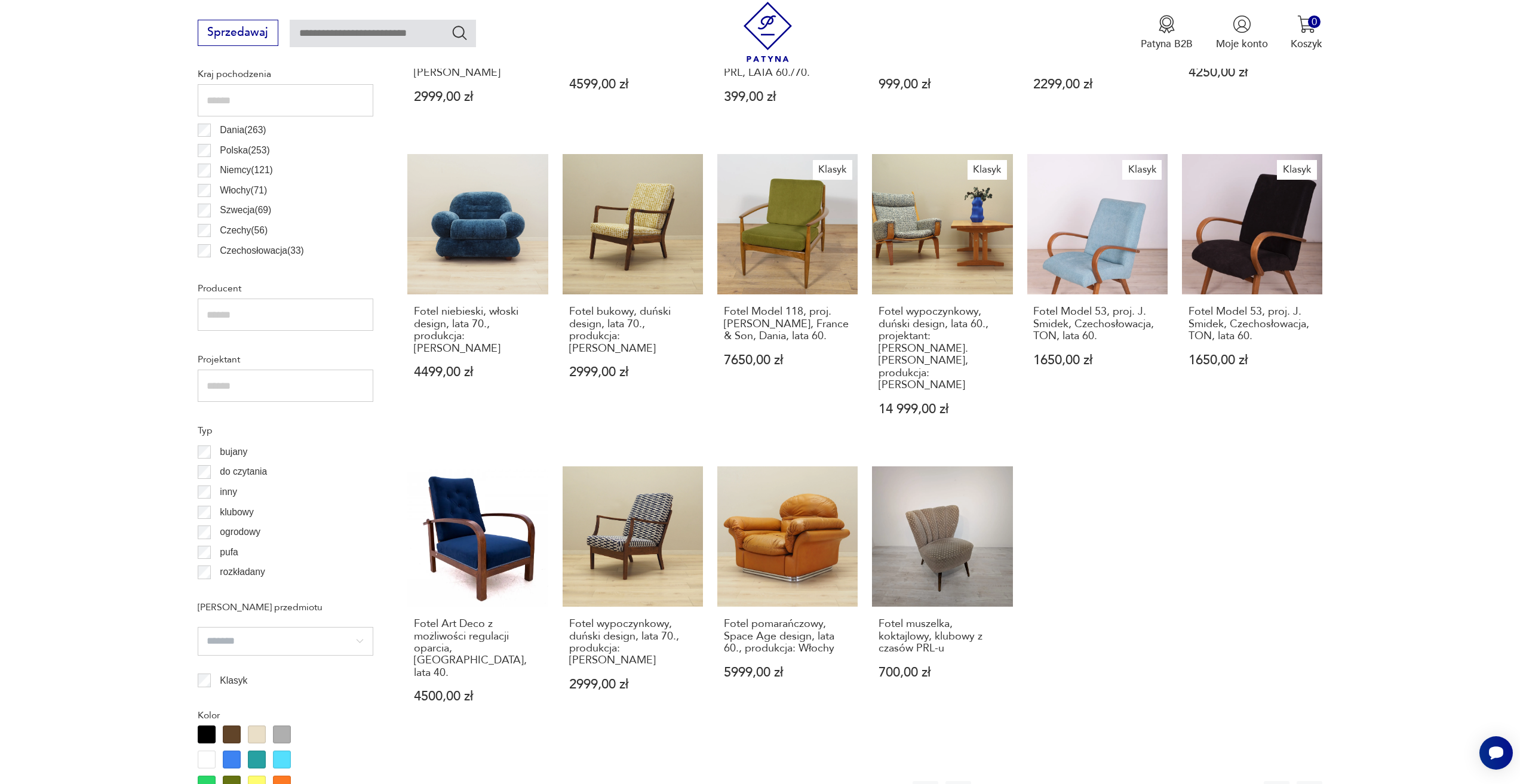
scroll to position [713, 0]
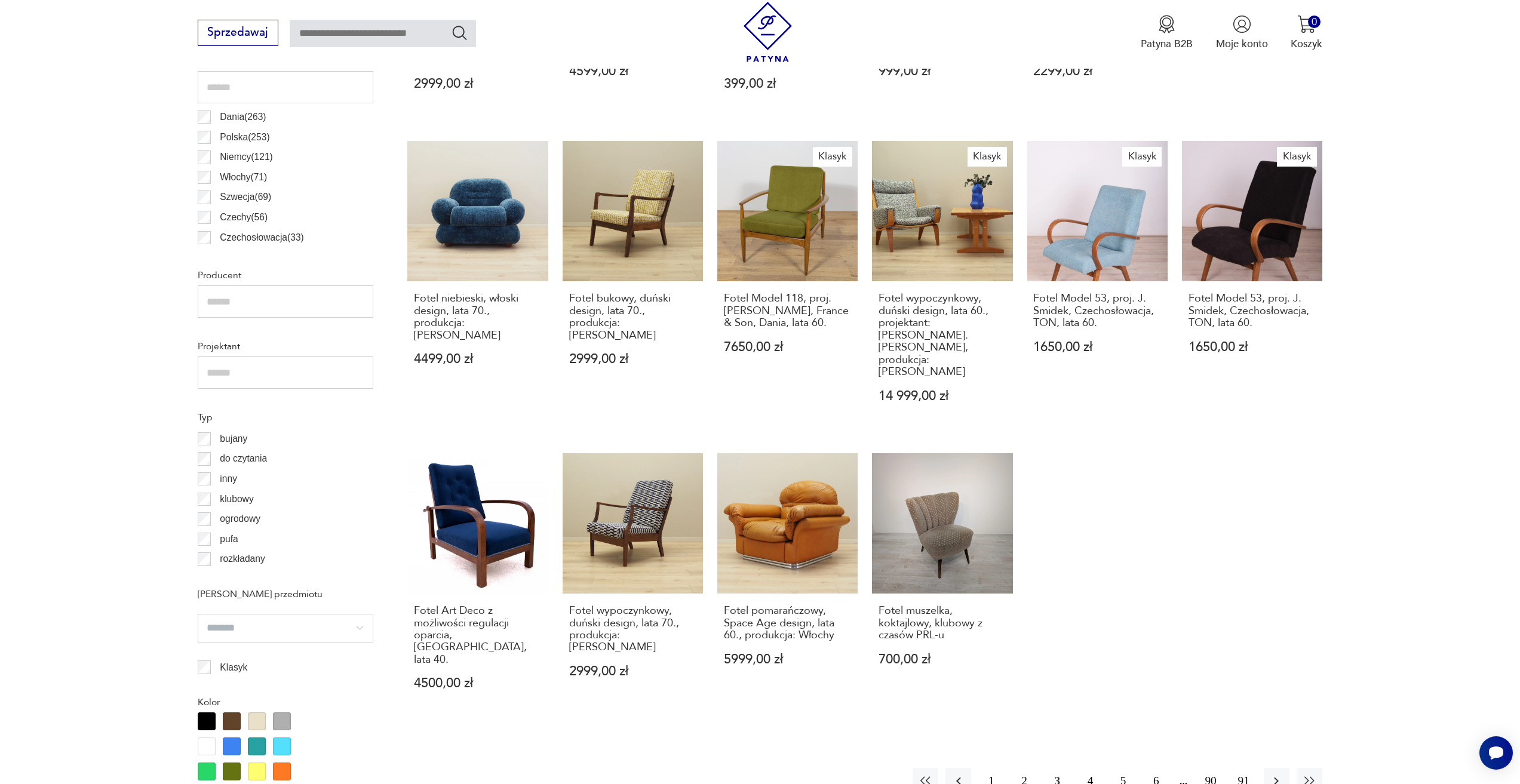
click at [1084, 768] on button "4" at bounding box center [1090, 780] width 25 height 25
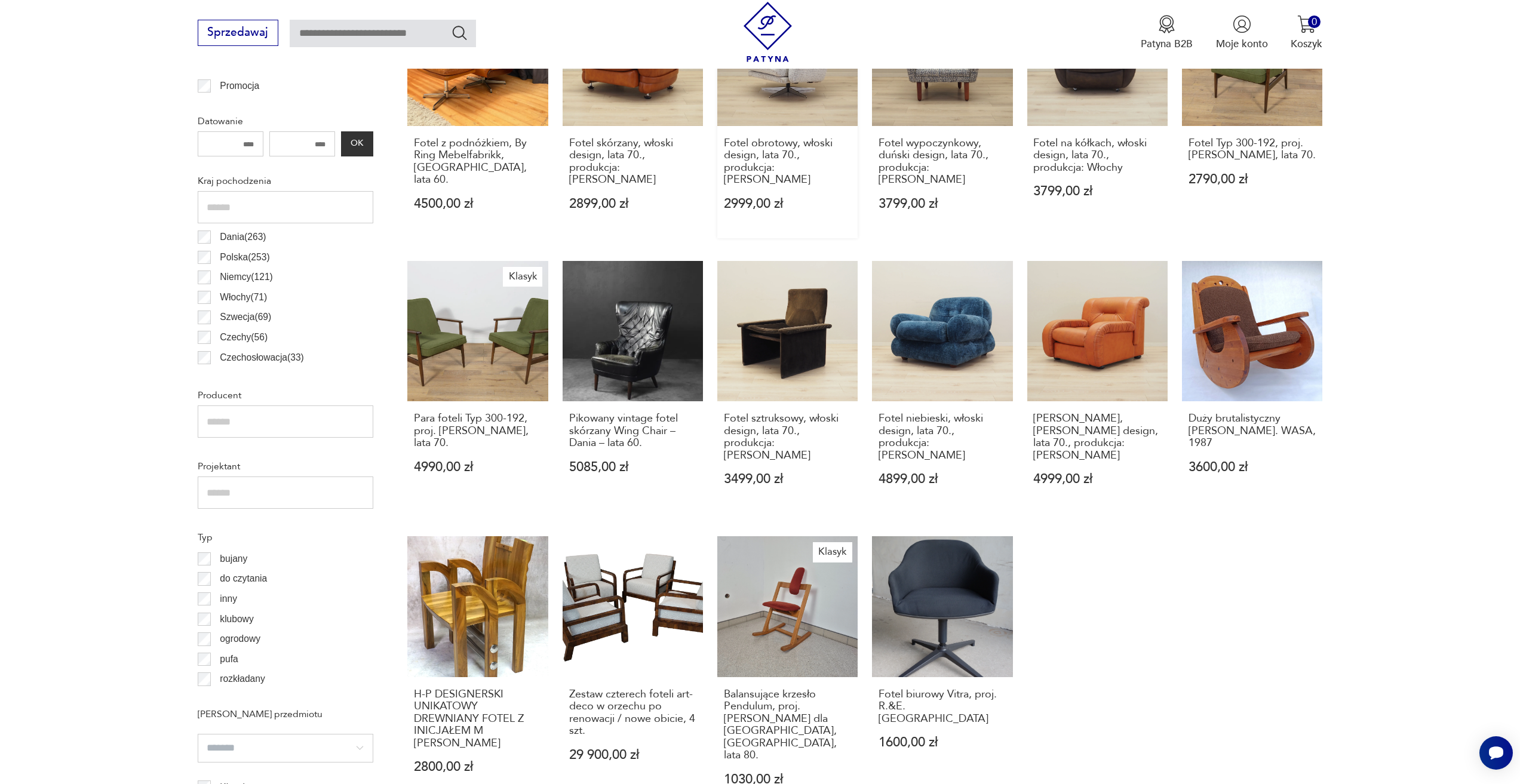
scroll to position [713, 0]
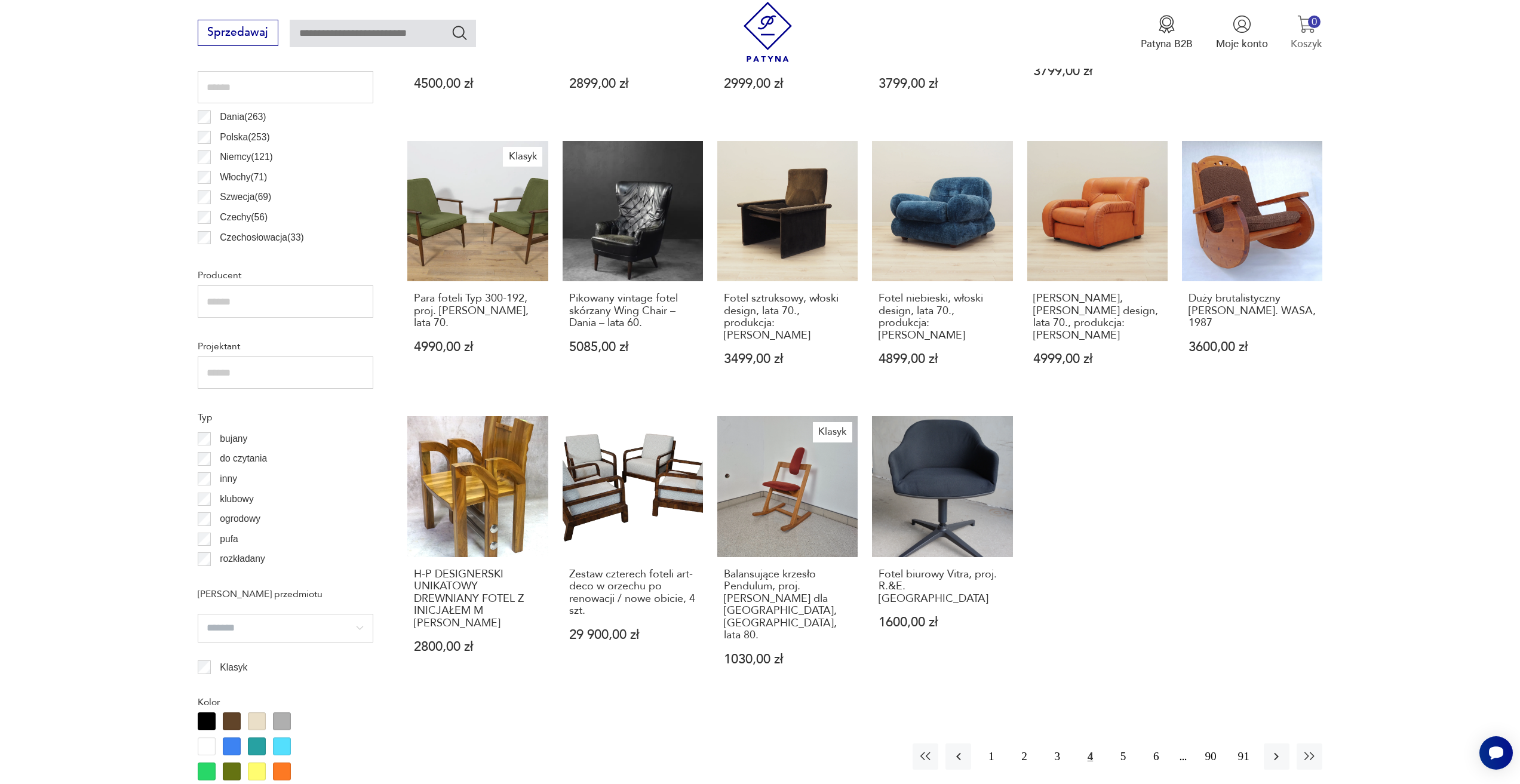
click at [1314, 29] on img "button" at bounding box center [1306, 24] width 18 height 18
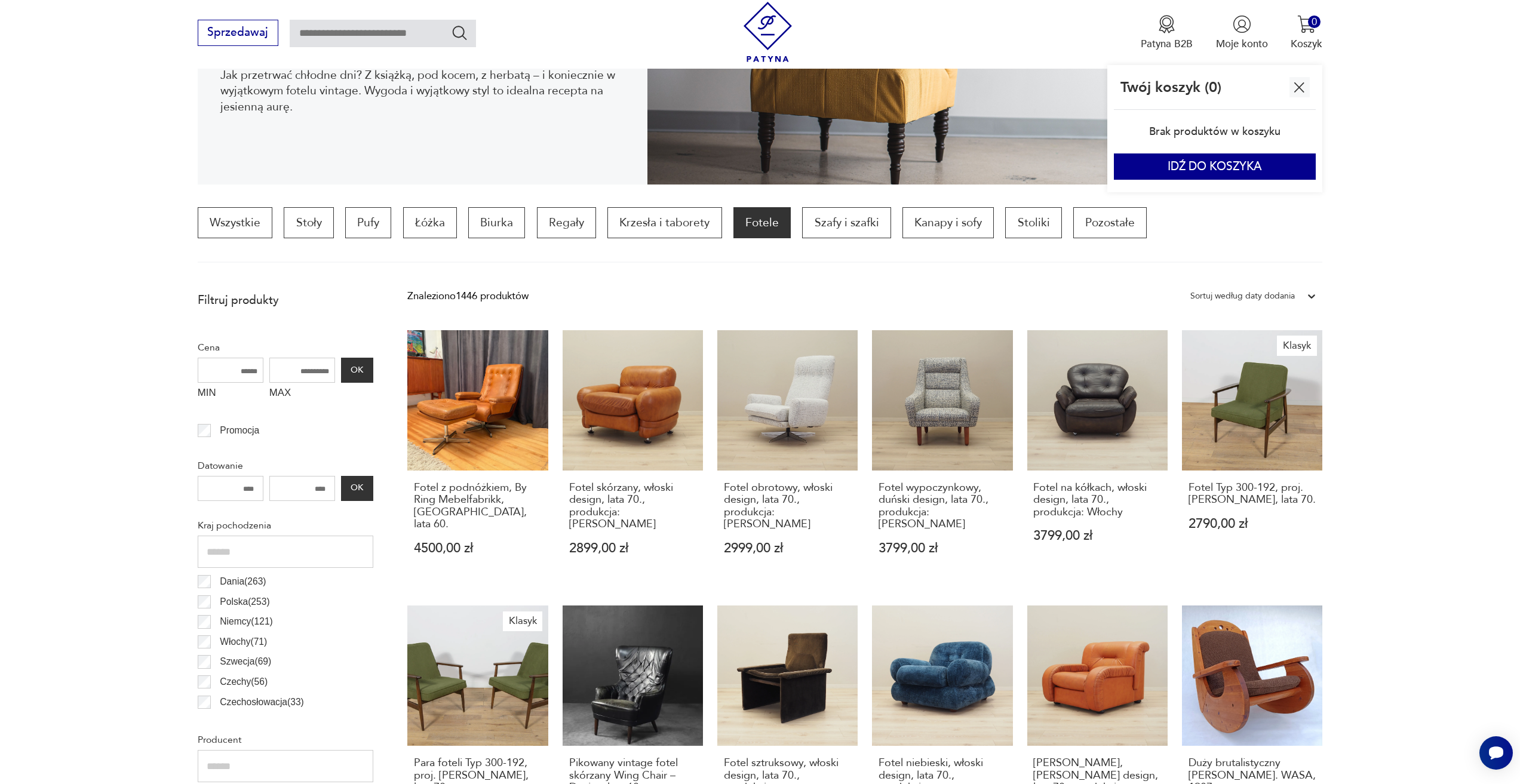
scroll to position [116, 0]
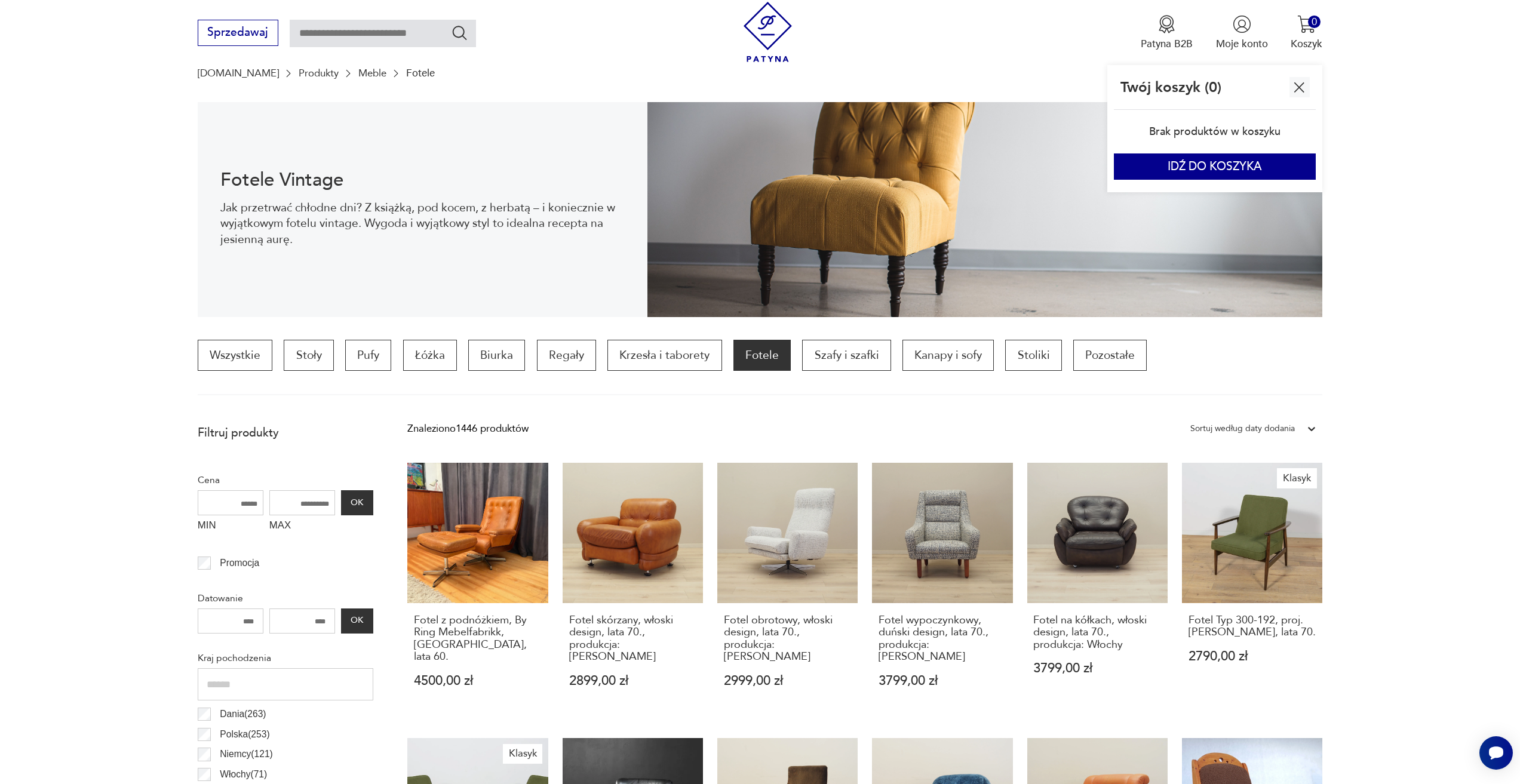
click at [328, 47] on input "text" at bounding box center [382, 33] width 186 height 27
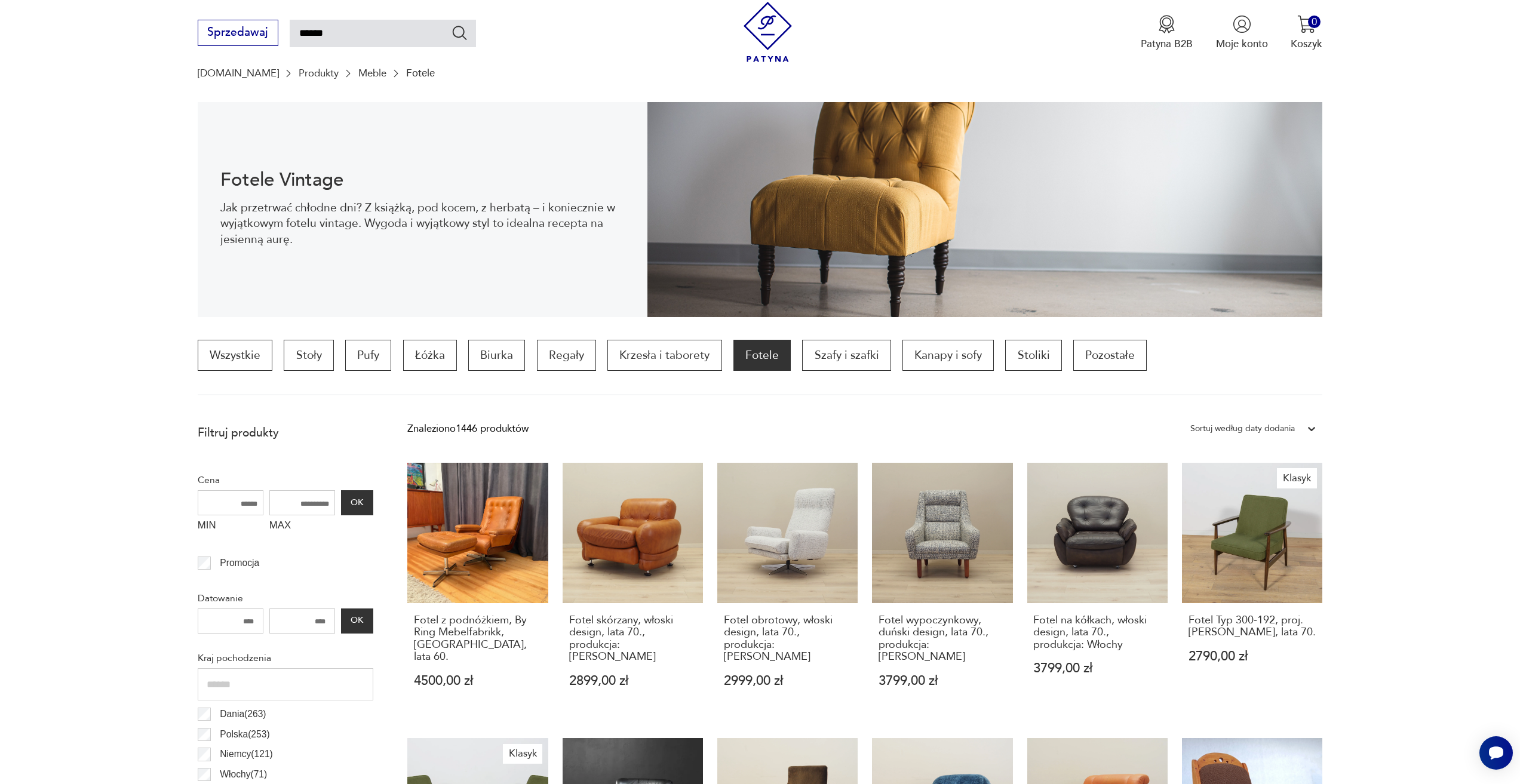
type input "******"
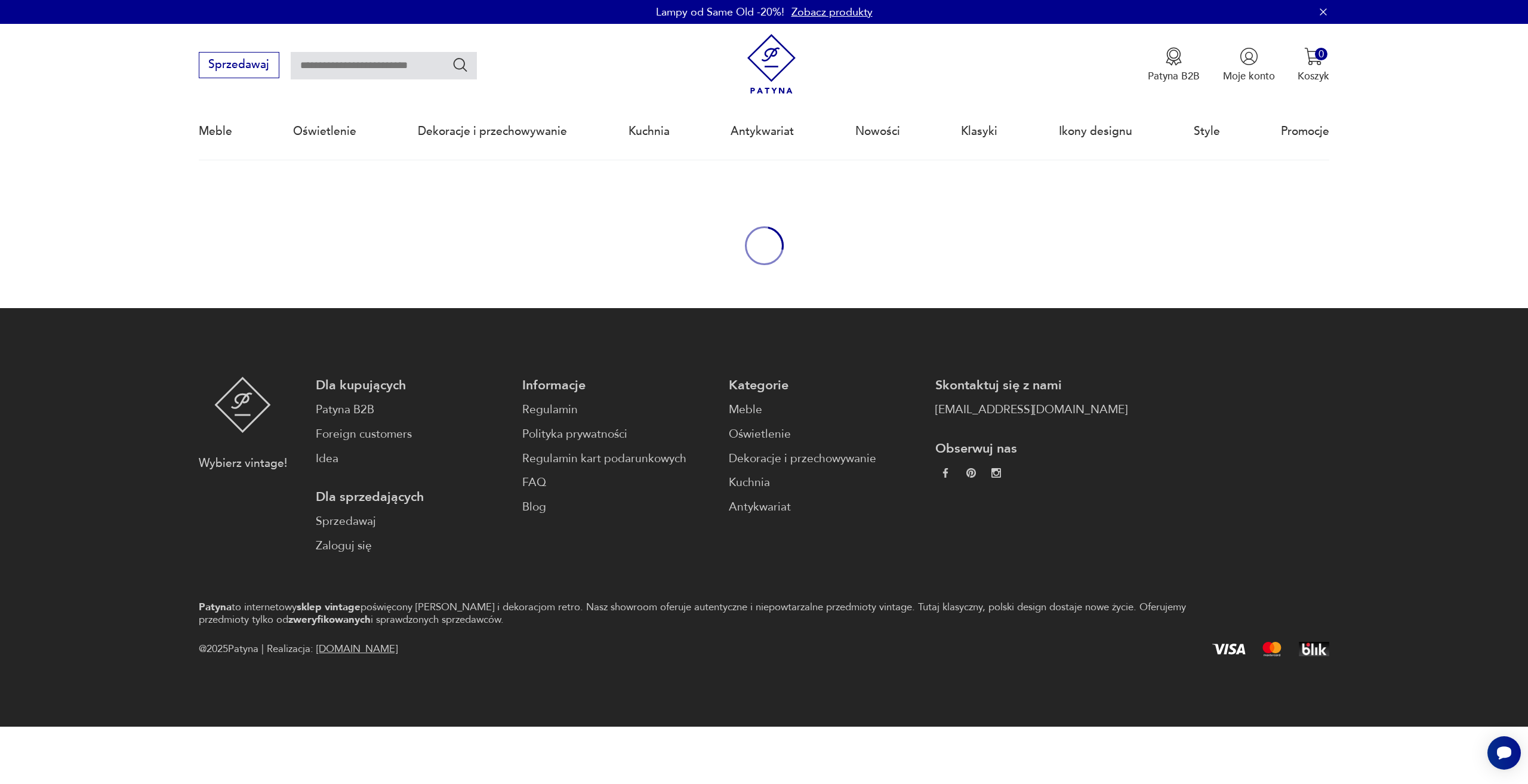
type input "******"
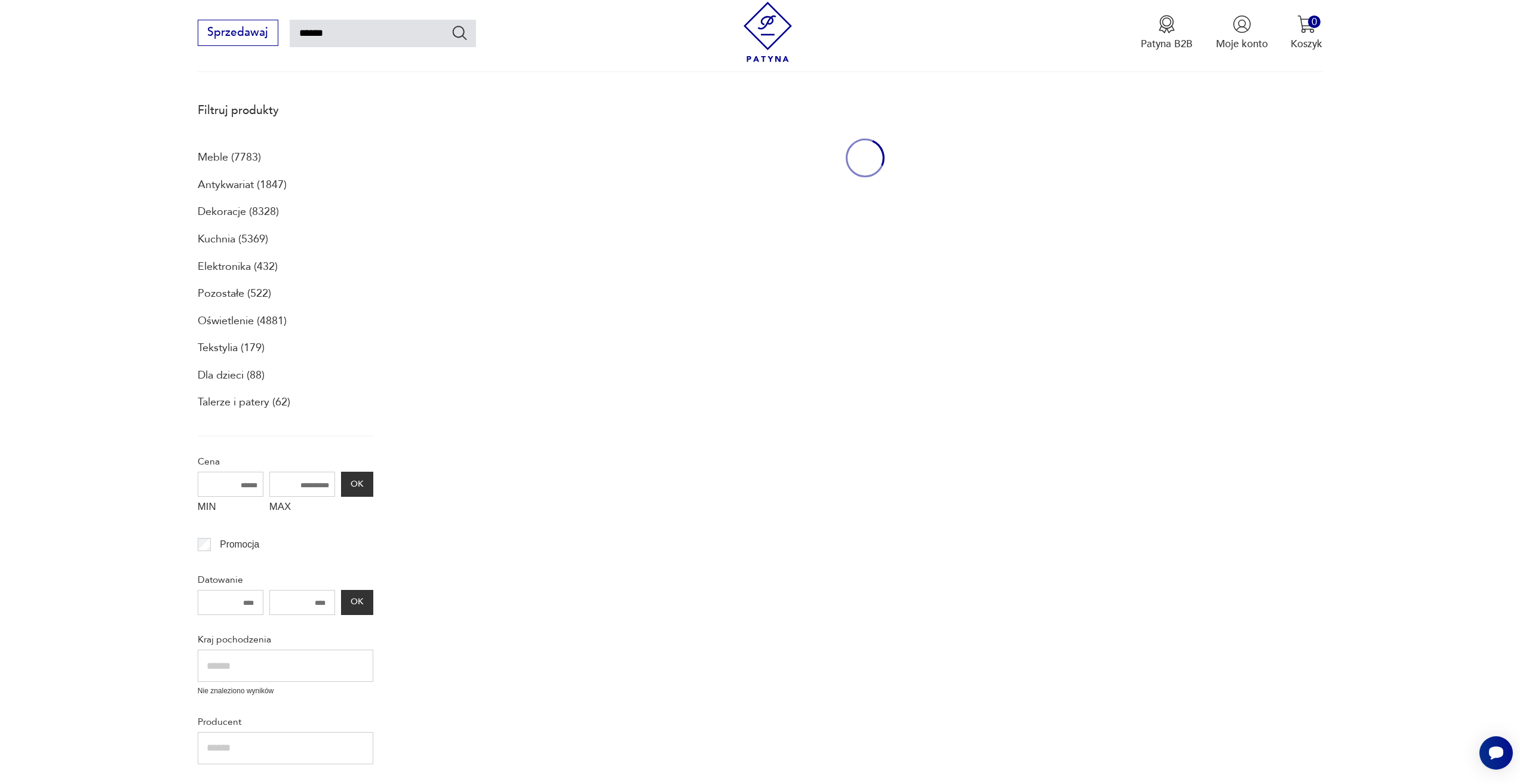
scroll to position [160, 0]
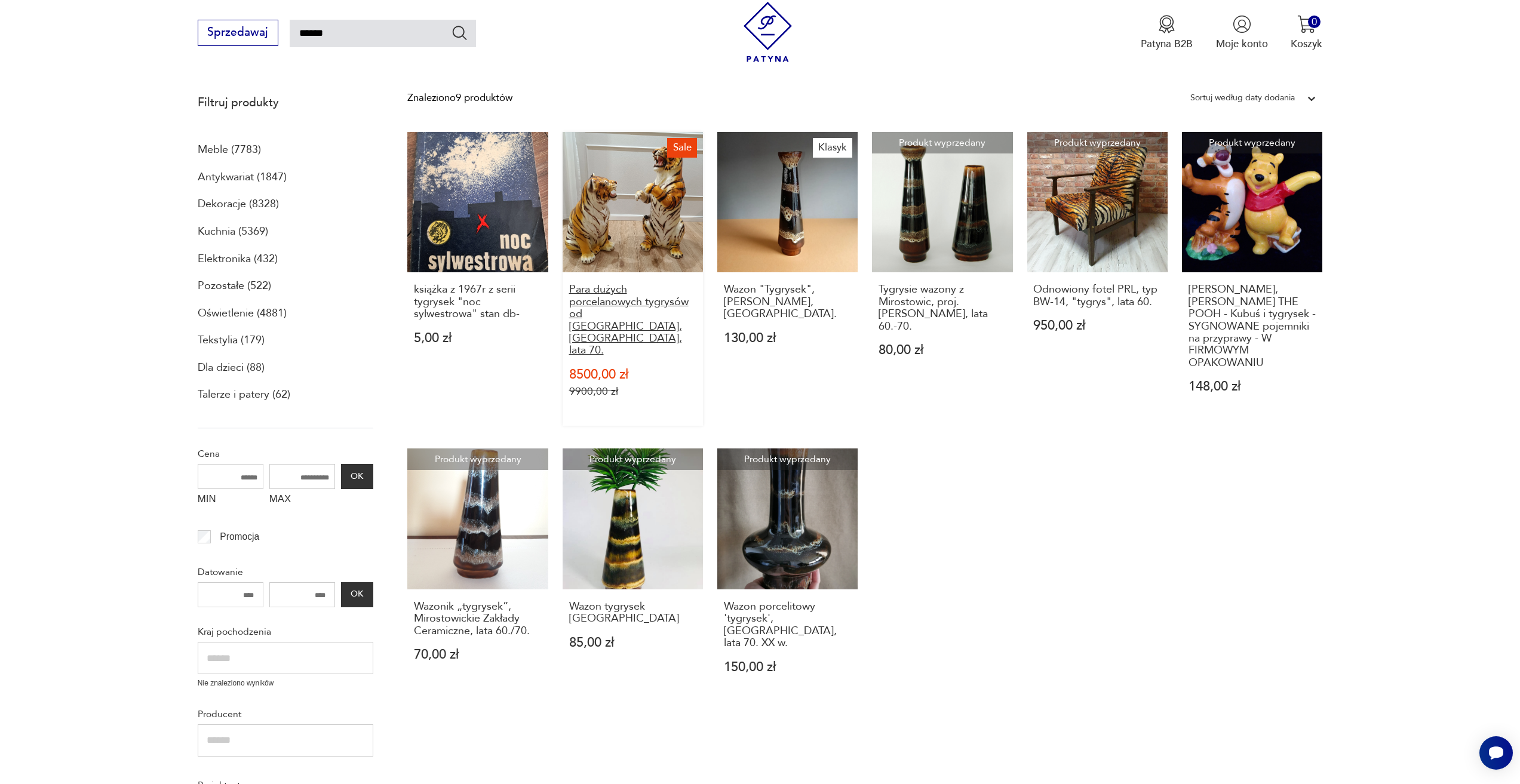
click at [588, 296] on h3 "Para dużych porcelanowych tygrysów od [GEOGRAPHIC_DATA], [GEOGRAPHIC_DATA], lat…" at bounding box center [633, 320] width 128 height 73
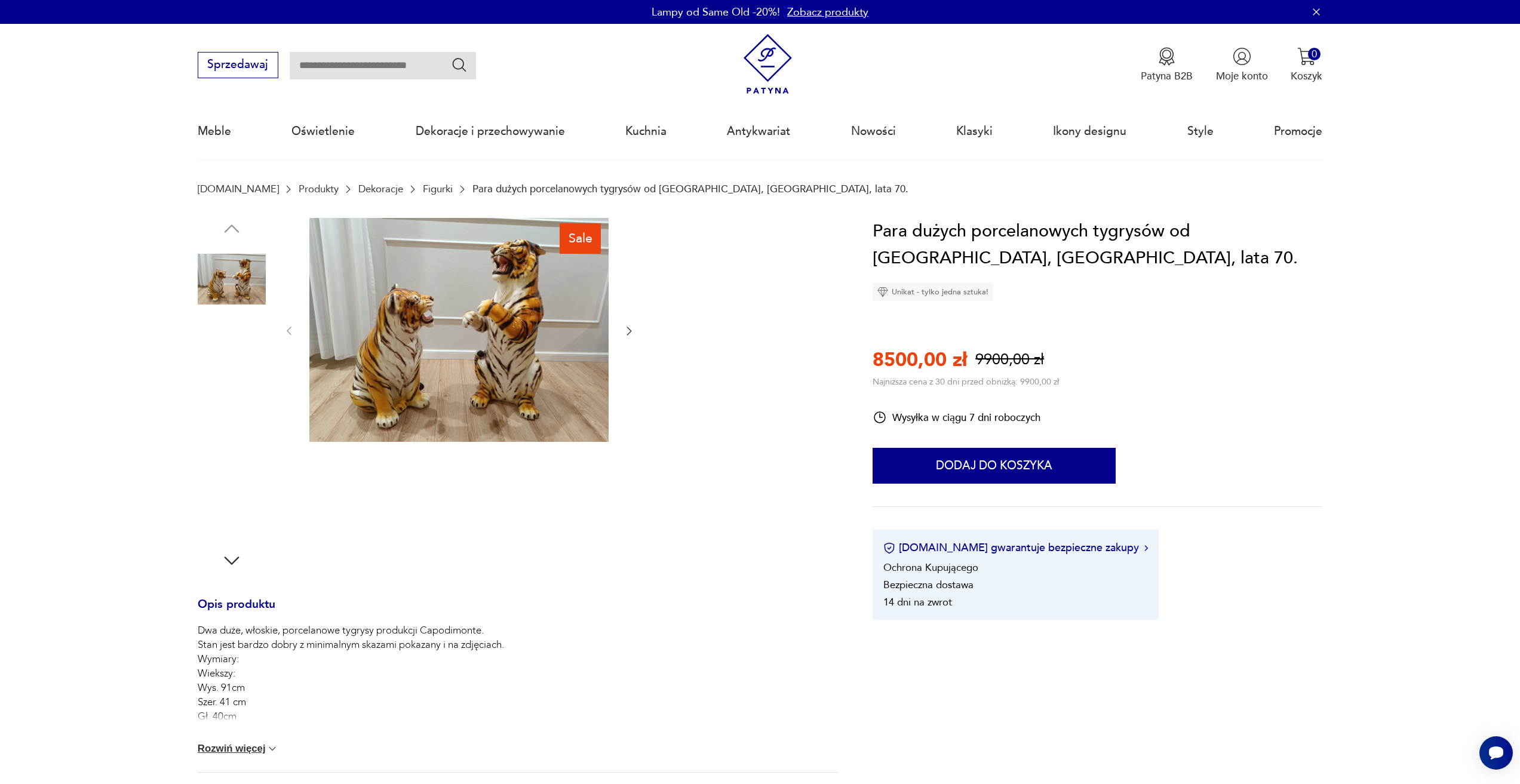
click at [531, 319] on img at bounding box center [459, 330] width 299 height 225
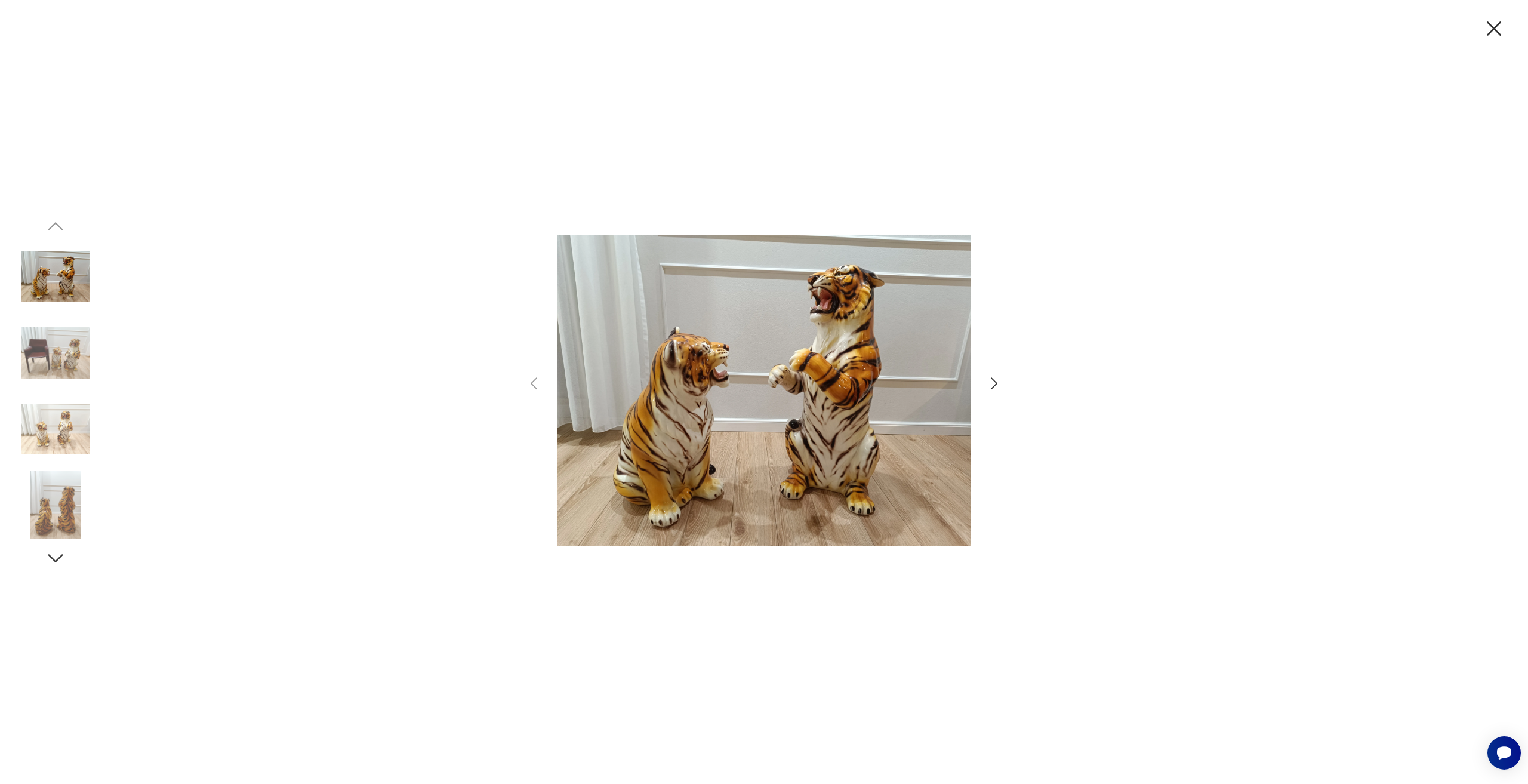
click at [987, 365] on div at bounding box center [764, 392] width 478 height 600
click at [995, 371] on div at bounding box center [764, 392] width 478 height 600
click at [993, 387] on icon "button" at bounding box center [994, 384] width 7 height 12
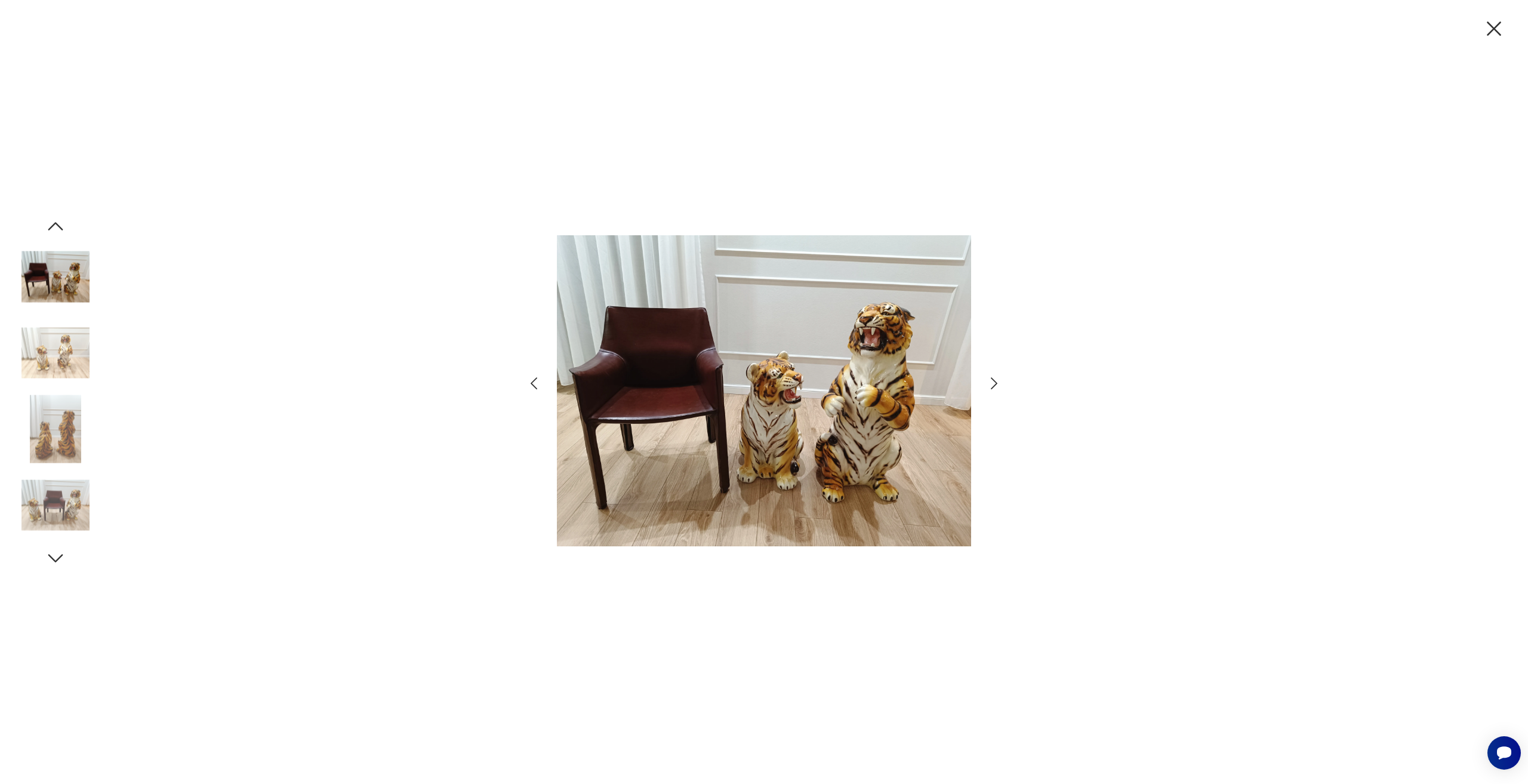
click at [993, 387] on icon "button" at bounding box center [994, 384] width 7 height 12
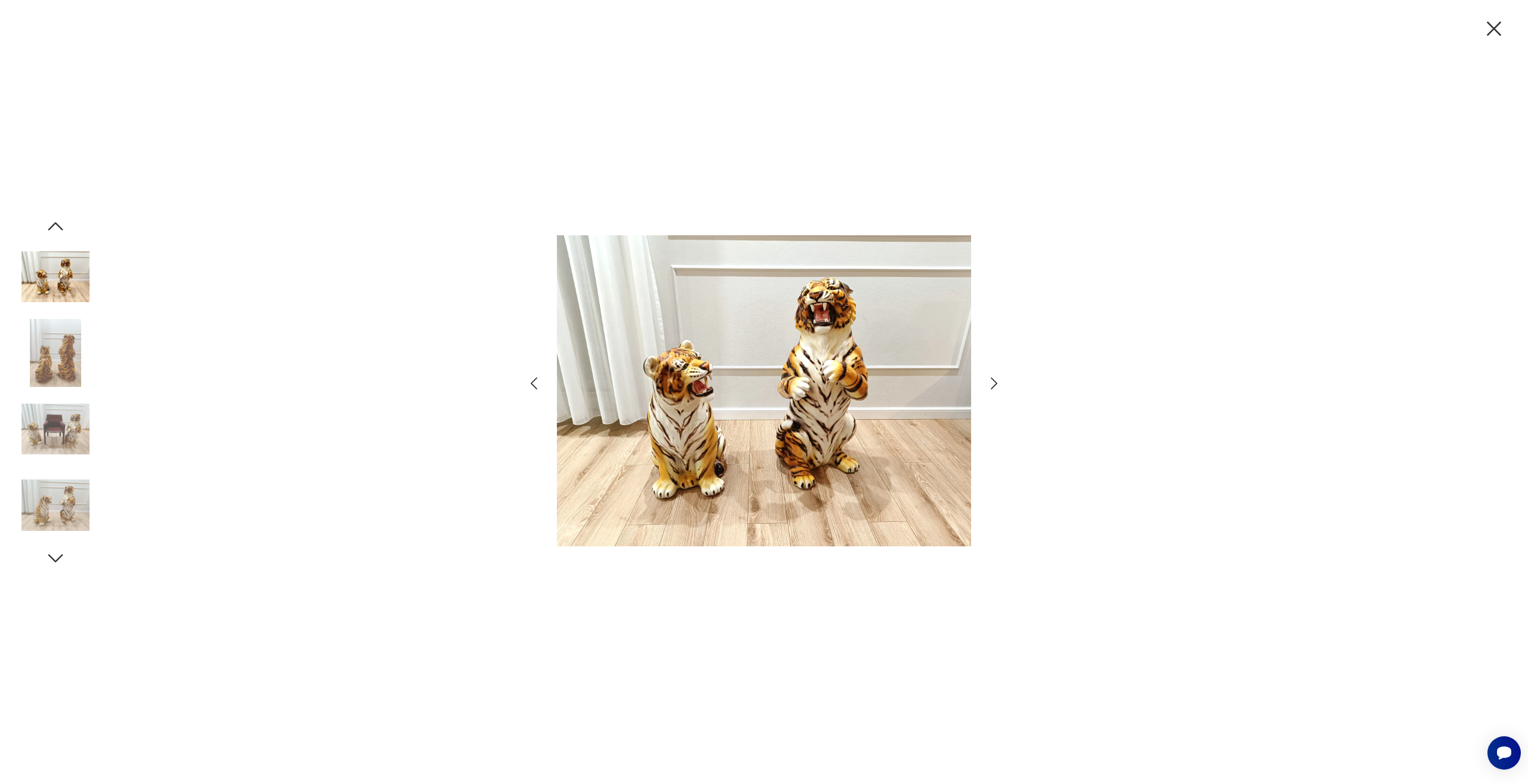
click at [993, 387] on icon "button" at bounding box center [994, 384] width 7 height 12
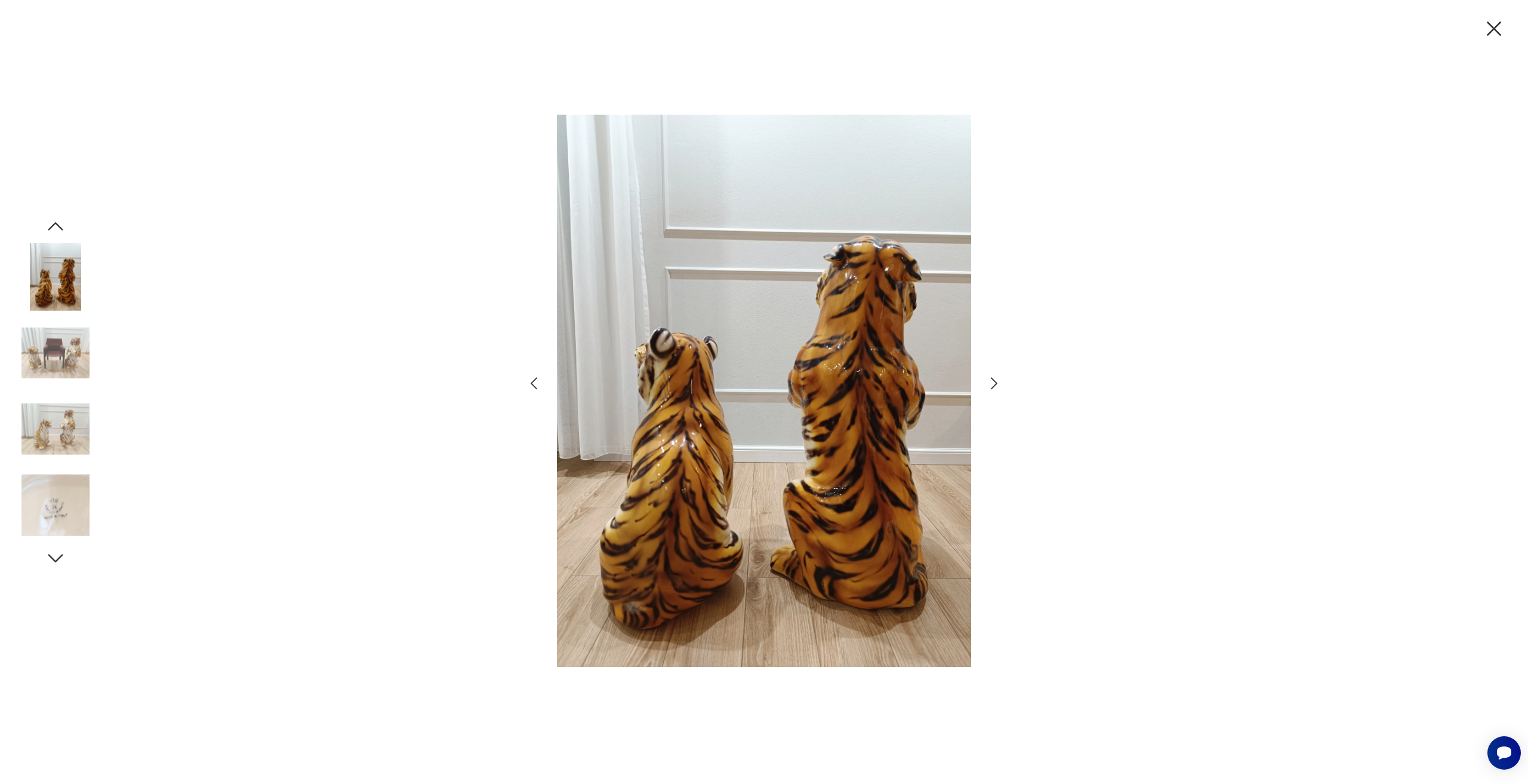
click at [1247, 215] on div at bounding box center [764, 392] width 1528 height 784
click at [1500, 42] on div at bounding box center [764, 392] width 1528 height 784
click at [1489, 38] on icon "button" at bounding box center [1494, 29] width 25 height 25
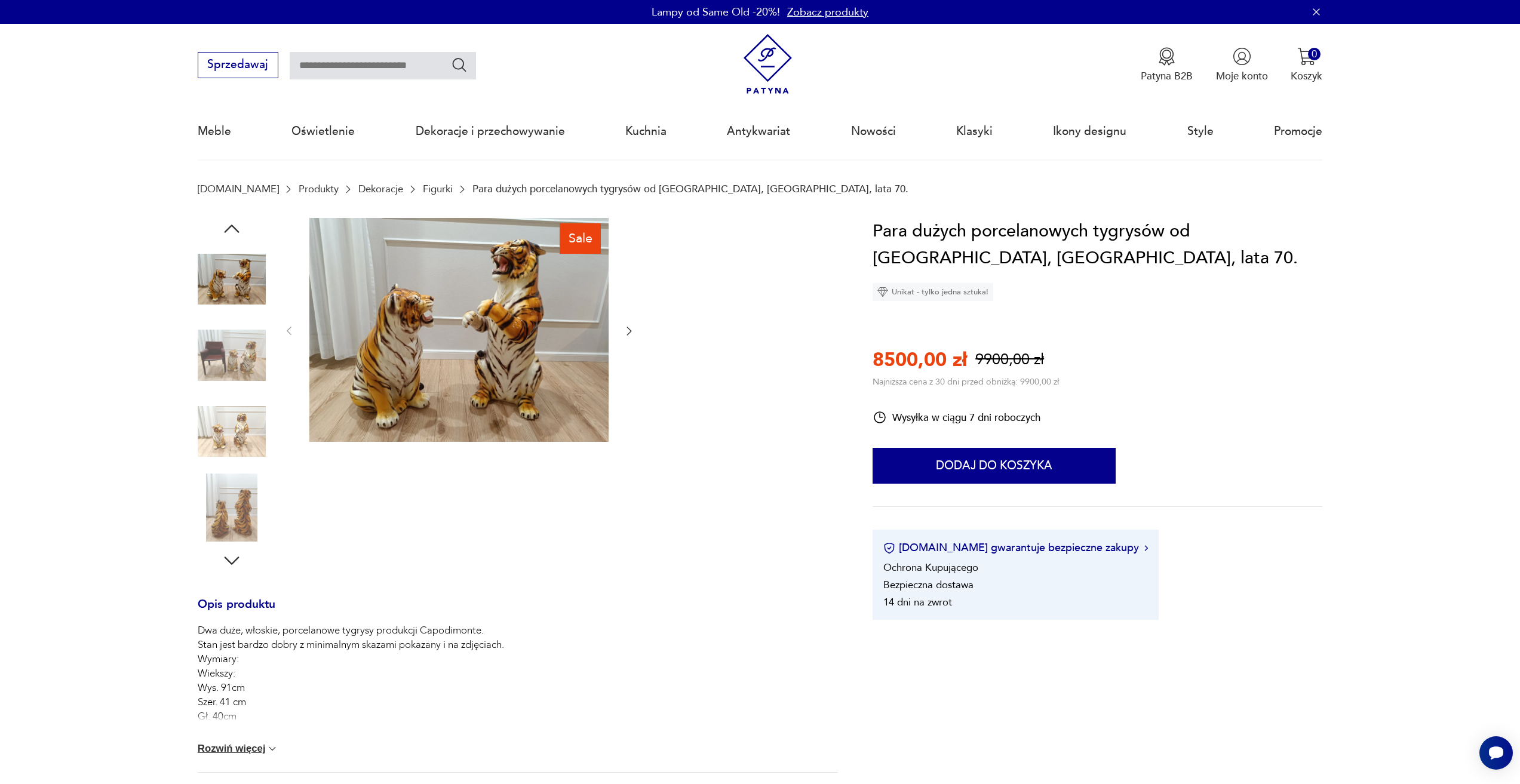
type input "******"
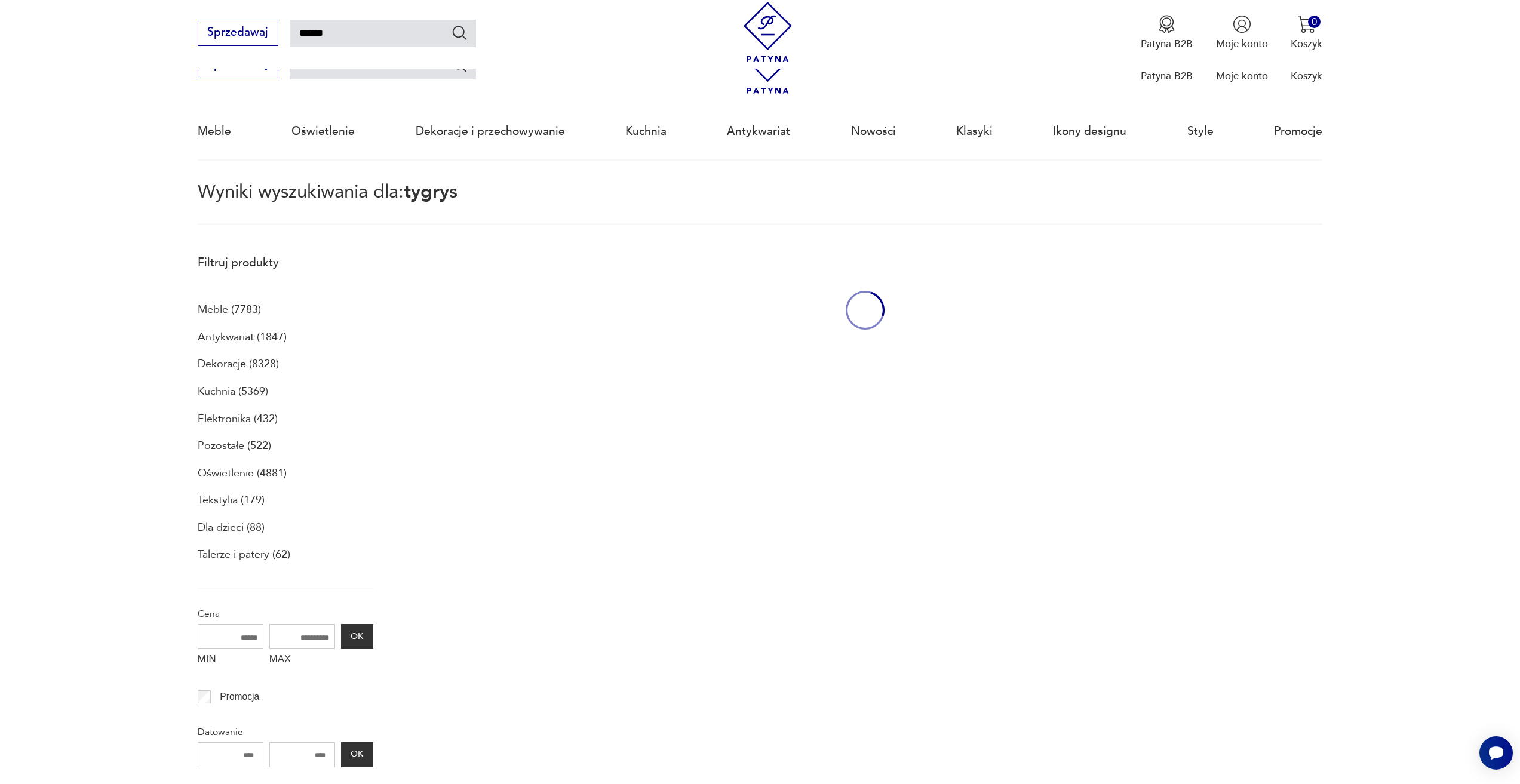
scroll to position [160, 0]
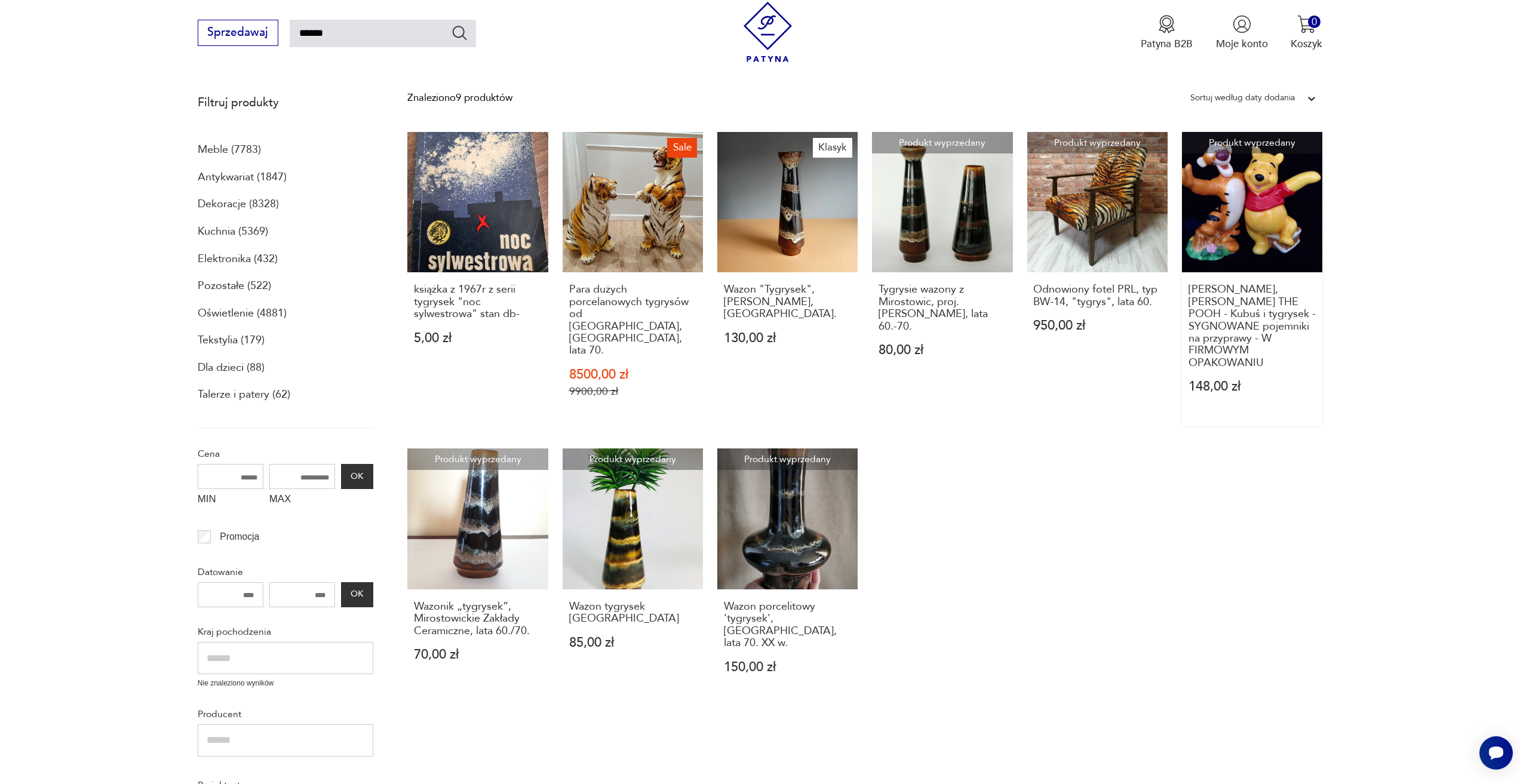
click at [1284, 177] on link "Produkt wyprzedany [PERSON_NAME], WINNIE THE POOH - Kubuś i tygrysek - SYGNOWAN…" at bounding box center [1252, 279] width 140 height 294
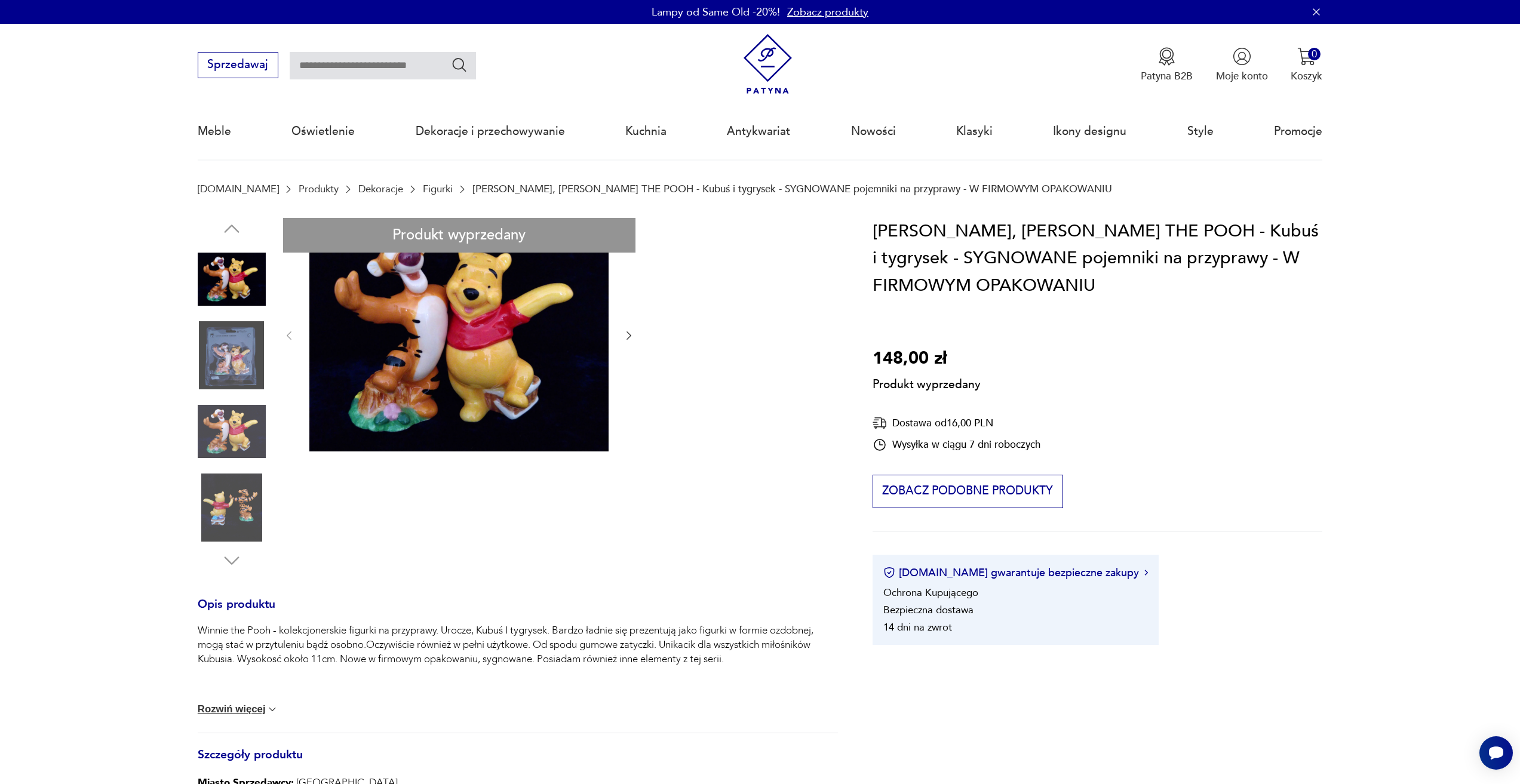
click at [532, 317] on div "Produkt wyprzedany Opis produktu Winnie the Pooh - kolekcjonerskie figurki na p…" at bounding box center [518, 565] width 640 height 694
click at [441, 328] on div "Produkt wyprzedany Opis produktu Winnie the Pooh - kolekcjonerskie figurki na p…" at bounding box center [518, 565] width 640 height 694
click at [243, 373] on div "Produkt wyprzedany Opis produktu Winnie the Pooh - kolekcjonerskie figurki na p…" at bounding box center [518, 565] width 640 height 694
click at [258, 428] on div "Produkt wyprzedany Opis produktu Winnie the Pooh - kolekcjonerskie figurki na p…" at bounding box center [518, 565] width 640 height 694
drag, startPoint x: 547, startPoint y: 493, endPoint x: 577, endPoint y: 500, distance: 30.8
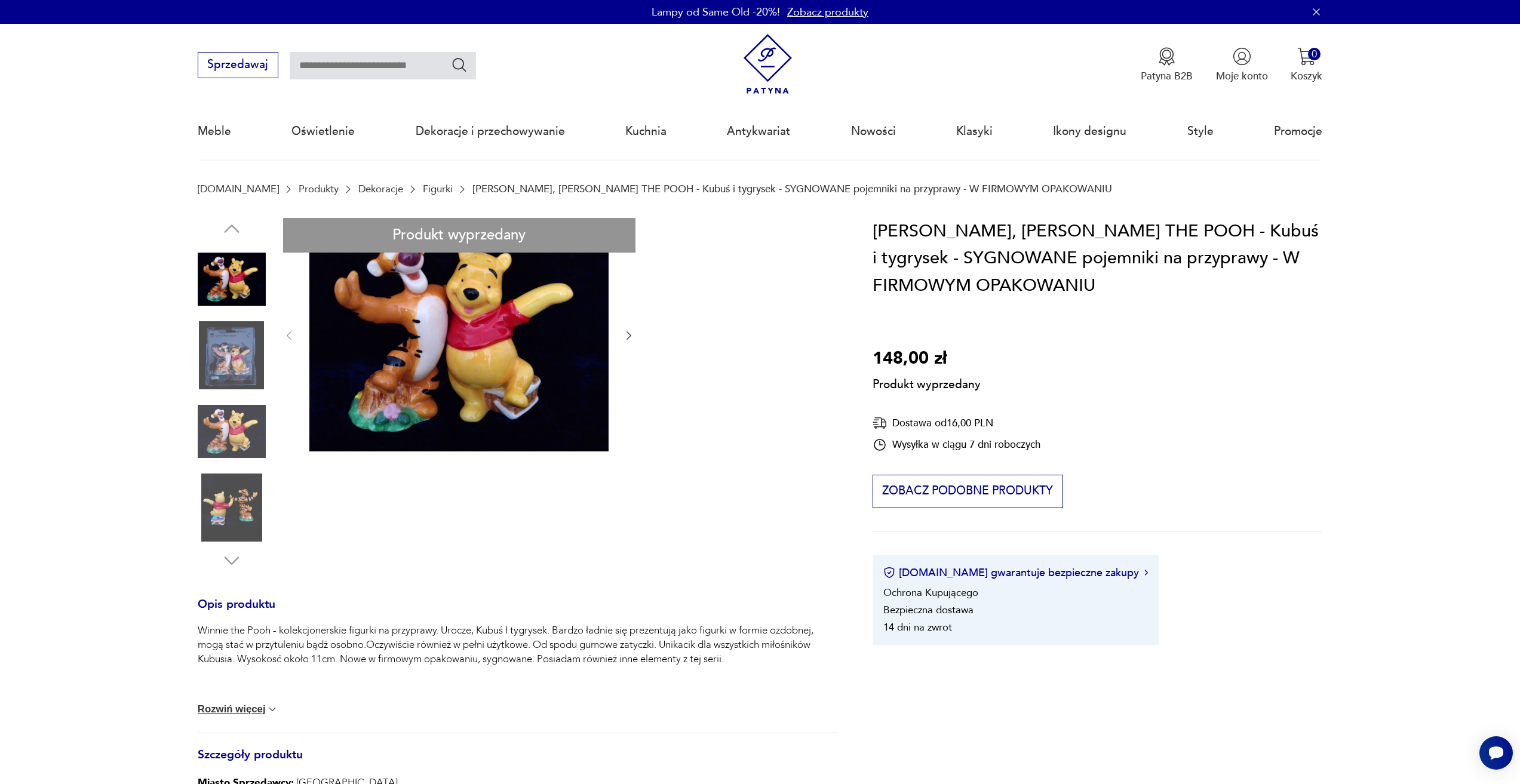
type input "******"
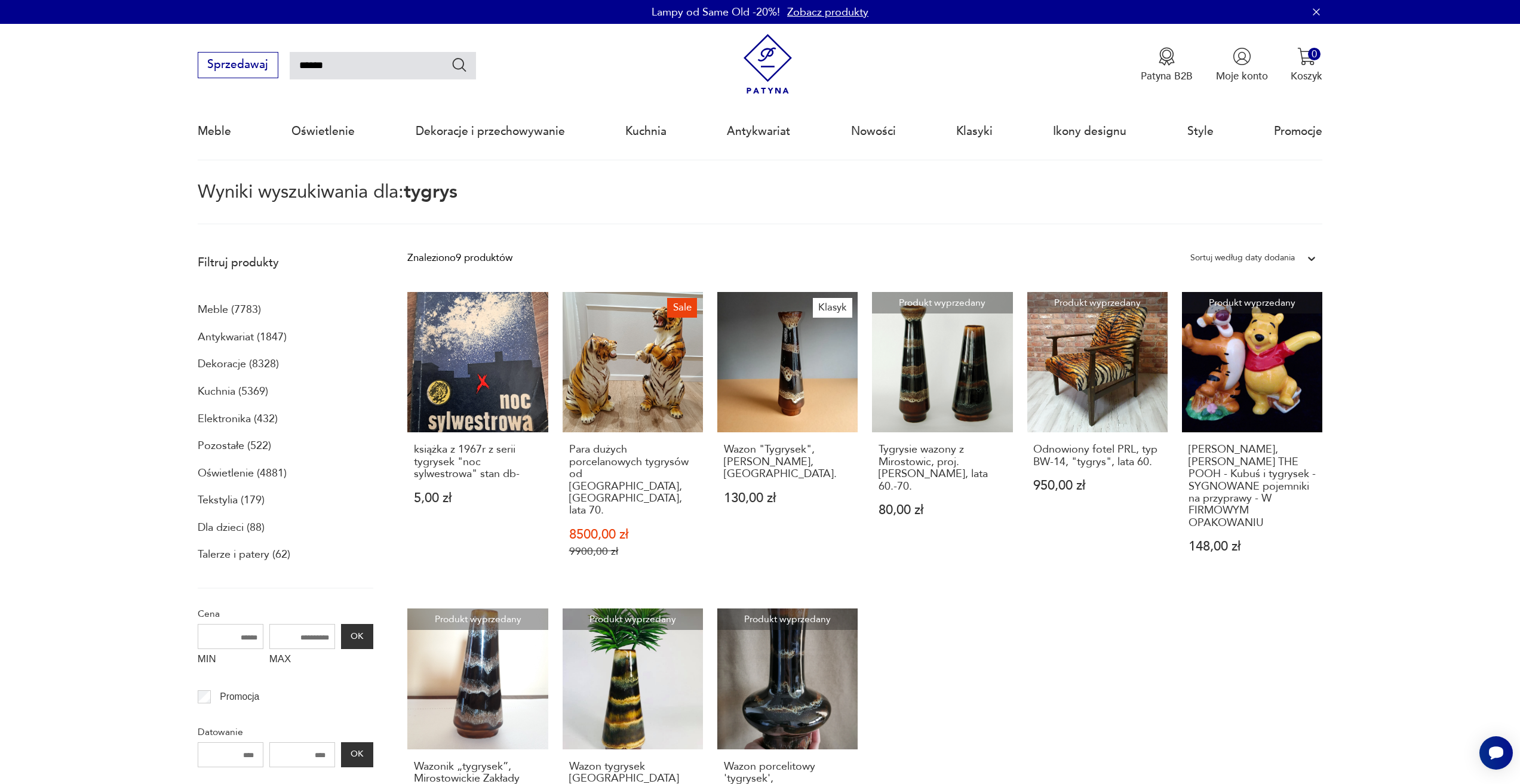
click at [330, 67] on input "******" at bounding box center [382, 66] width 186 height 27
type input "*"
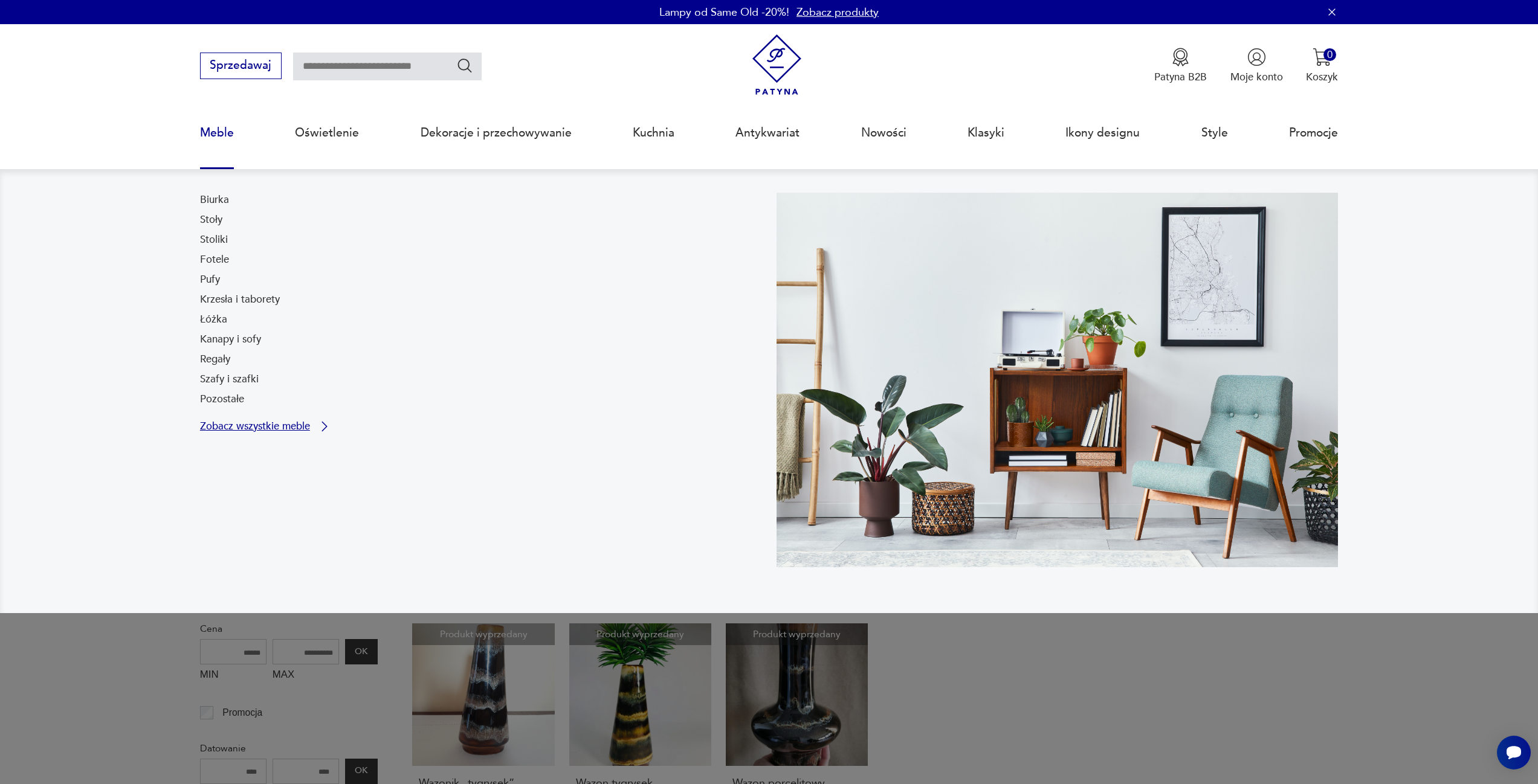
click at [297, 423] on p "Zobacz wszystkie meble" at bounding box center [255, 427] width 110 height 10
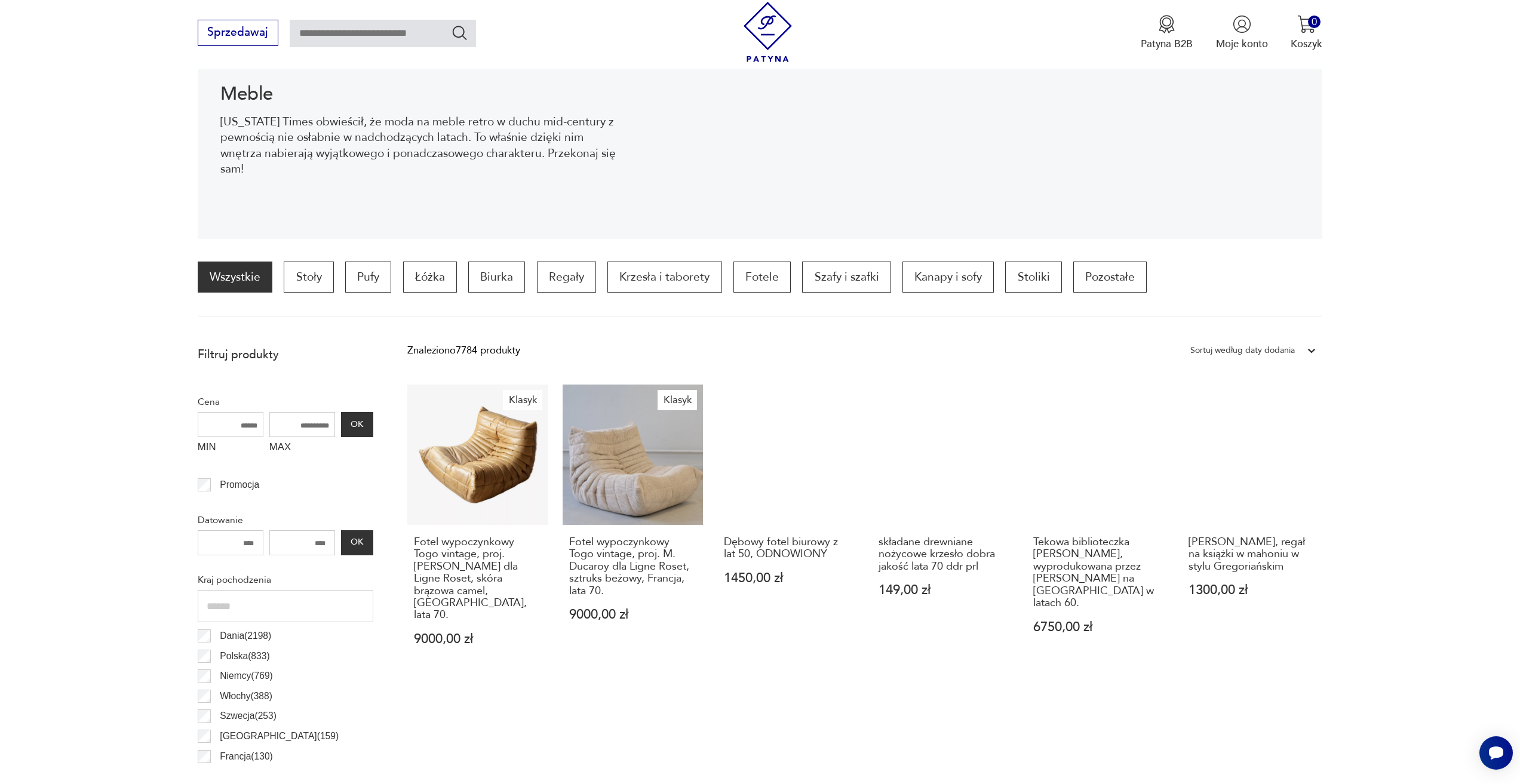
scroll to position [296, 0]
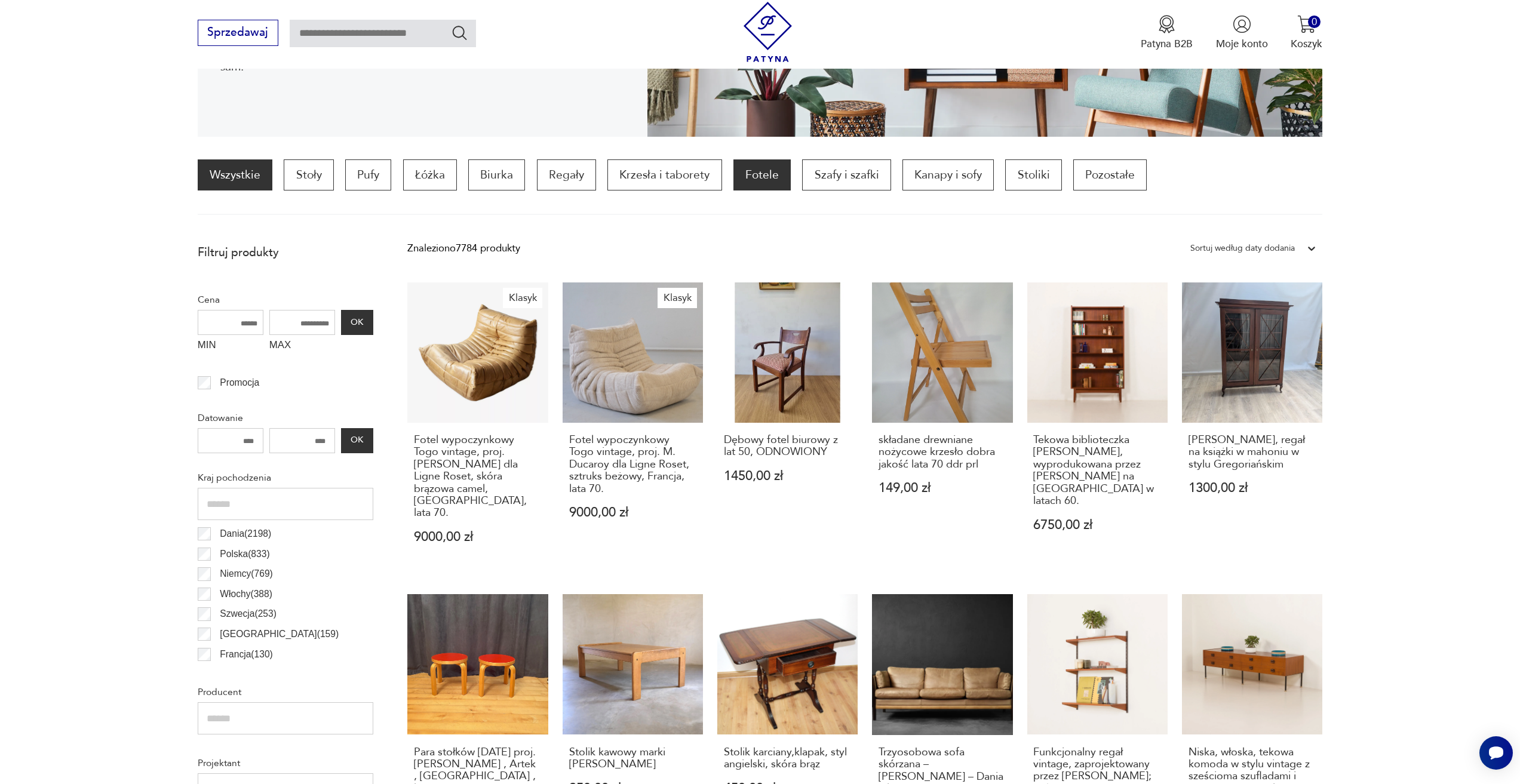
click at [760, 183] on p "Fotele" at bounding box center [762, 175] width 57 height 31
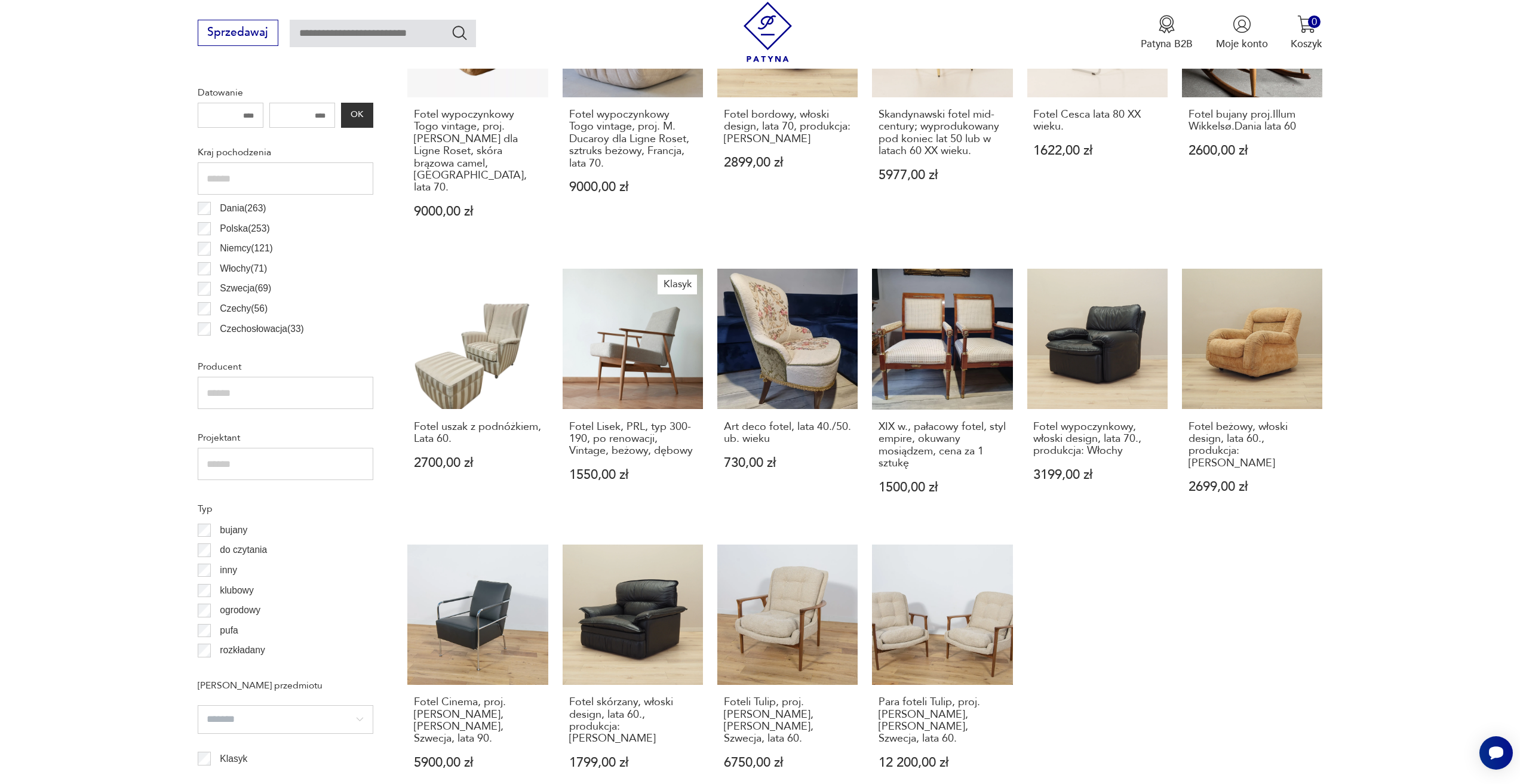
scroll to position [593, 0]
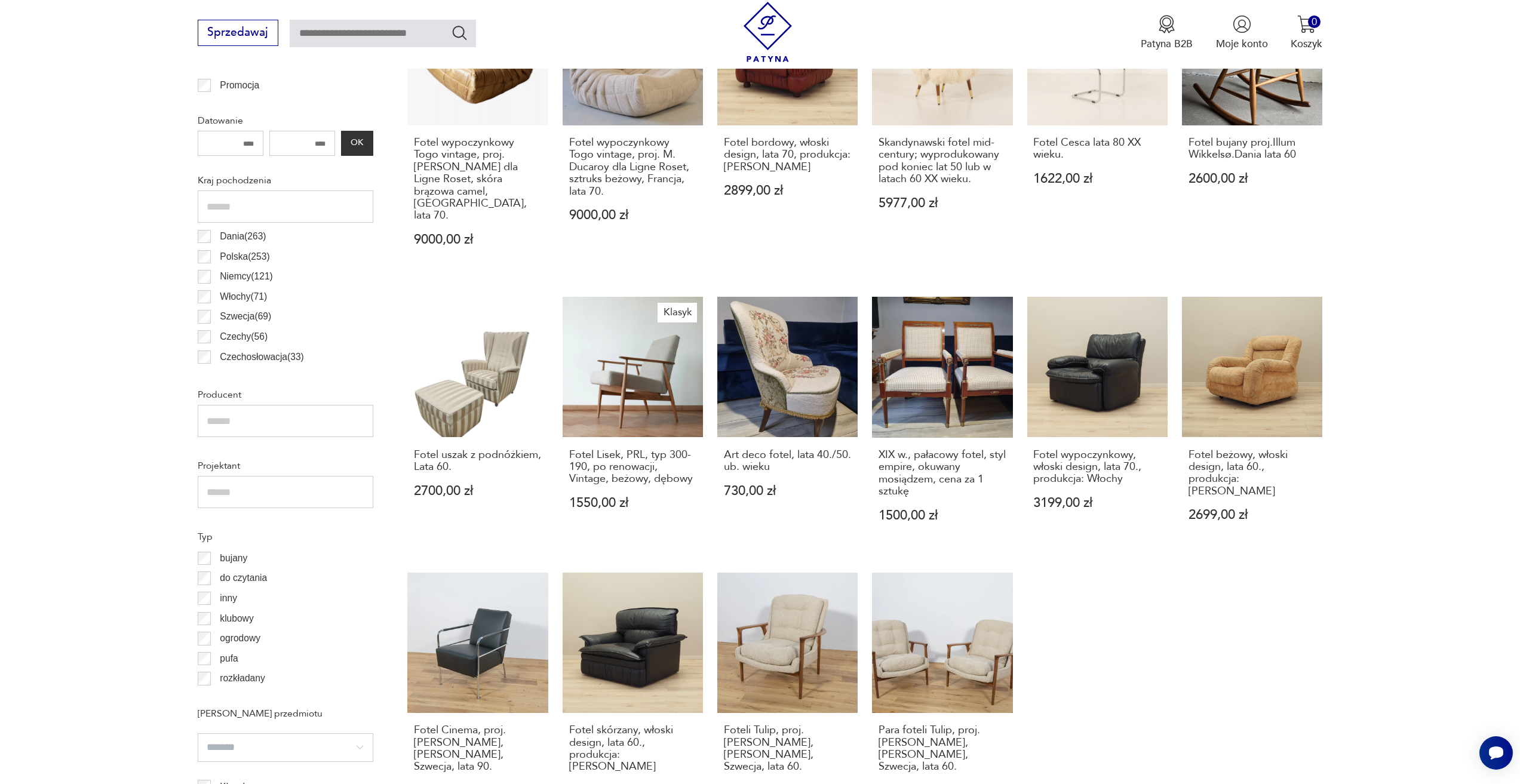
click at [322, 145] on input "number" at bounding box center [302, 143] width 66 height 25
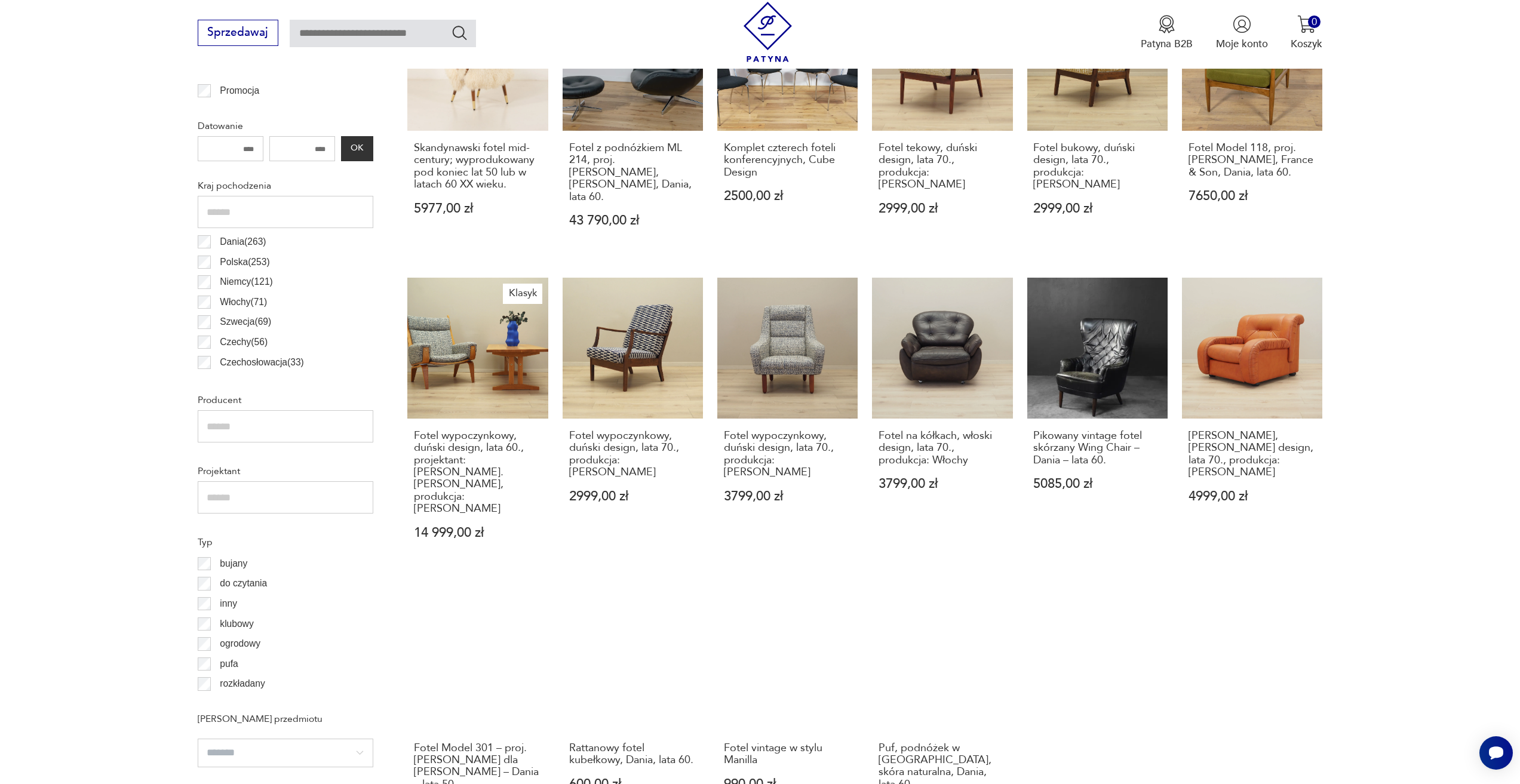
scroll to position [593, 0]
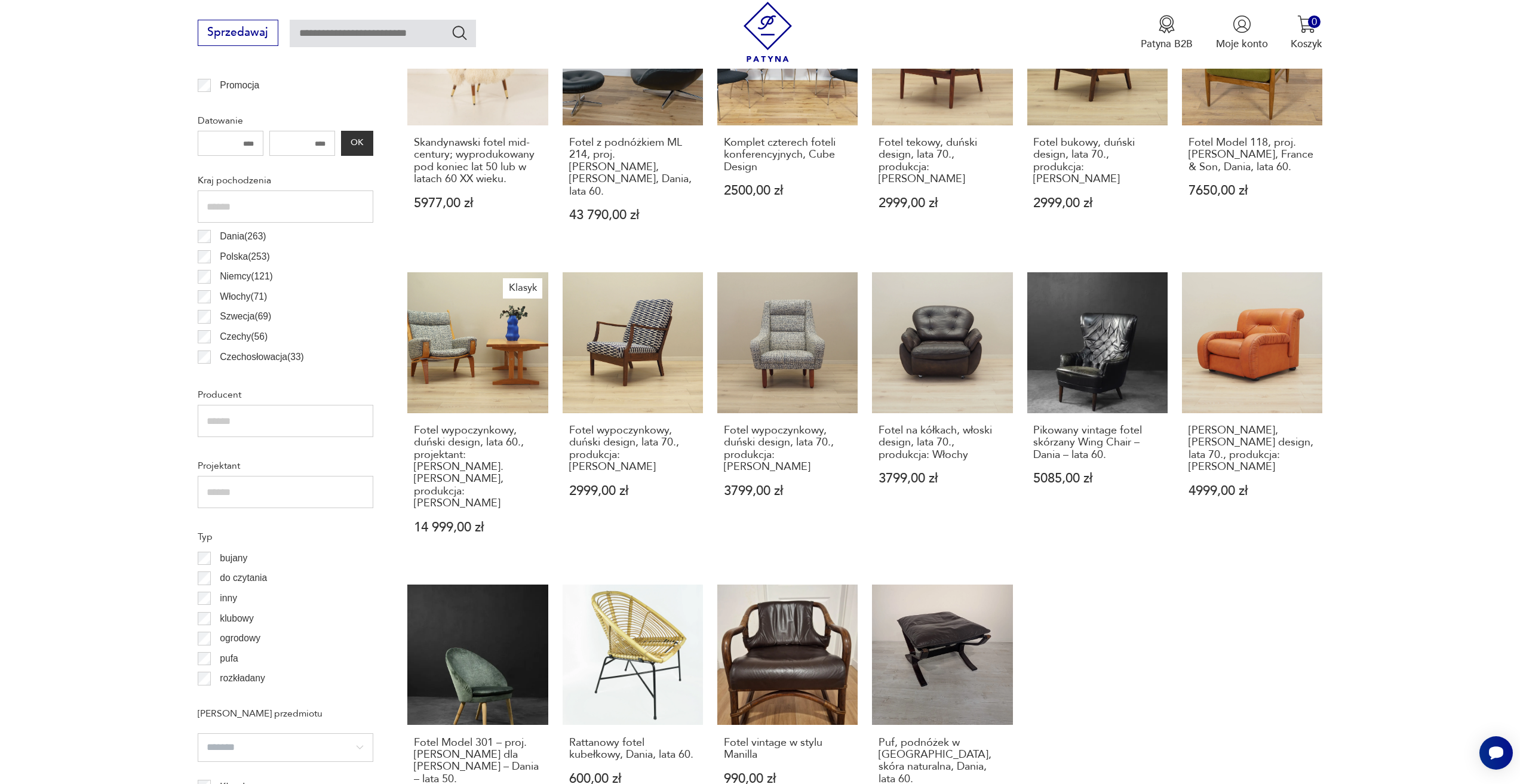
click at [302, 485] on input "text" at bounding box center [285, 492] width 175 height 32
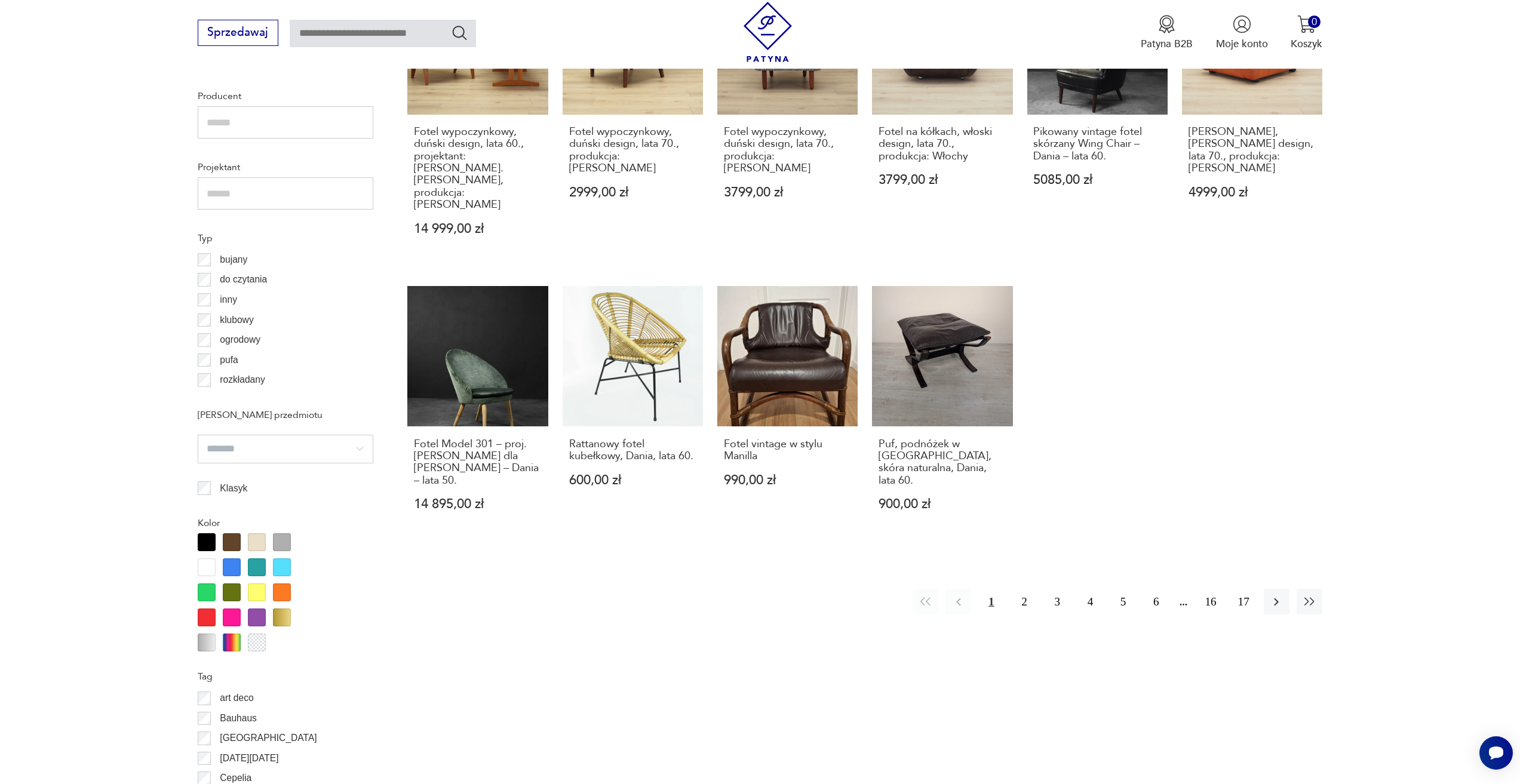
click at [234, 544] on div at bounding box center [232, 542] width 18 height 18
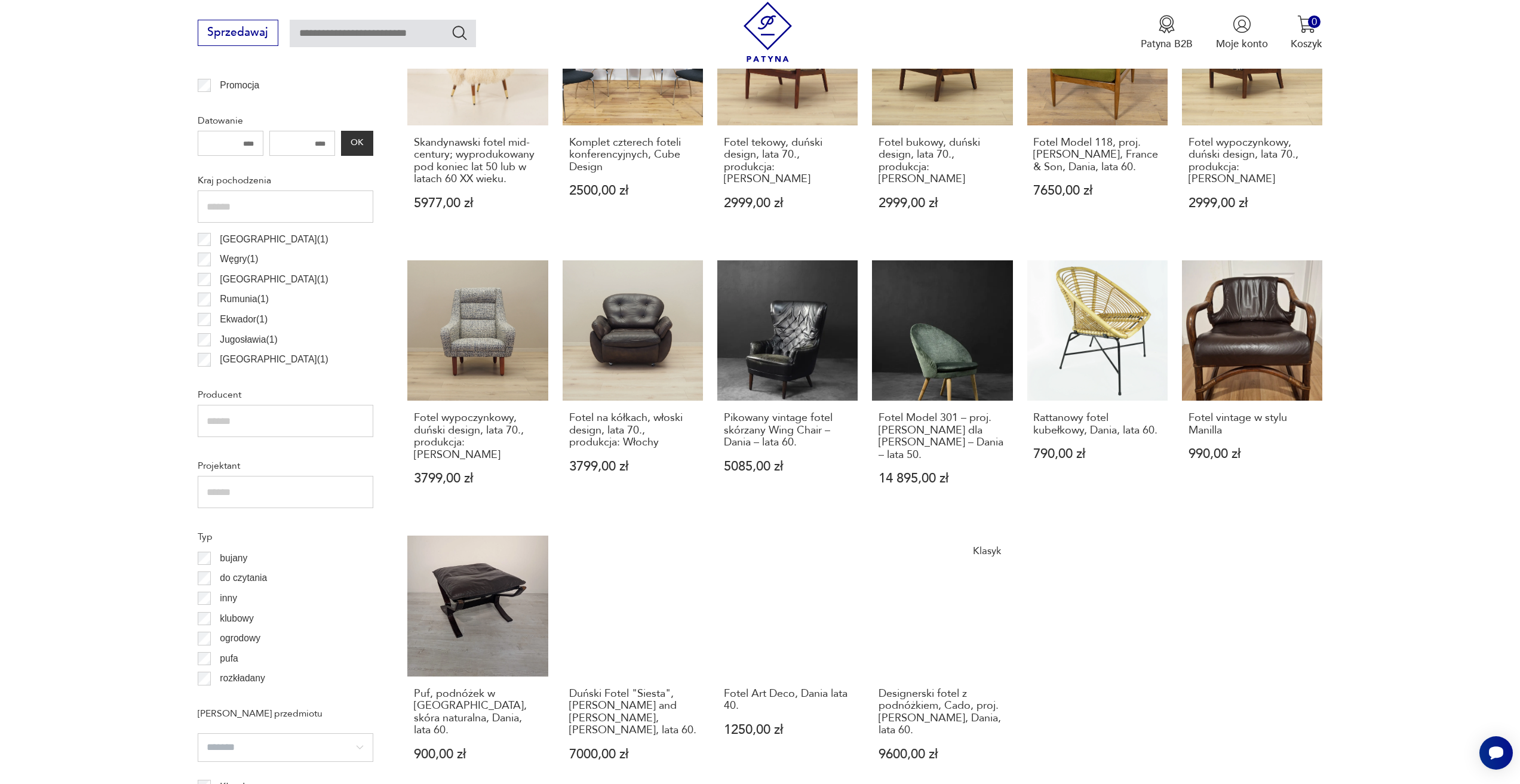
scroll to position [832, 0]
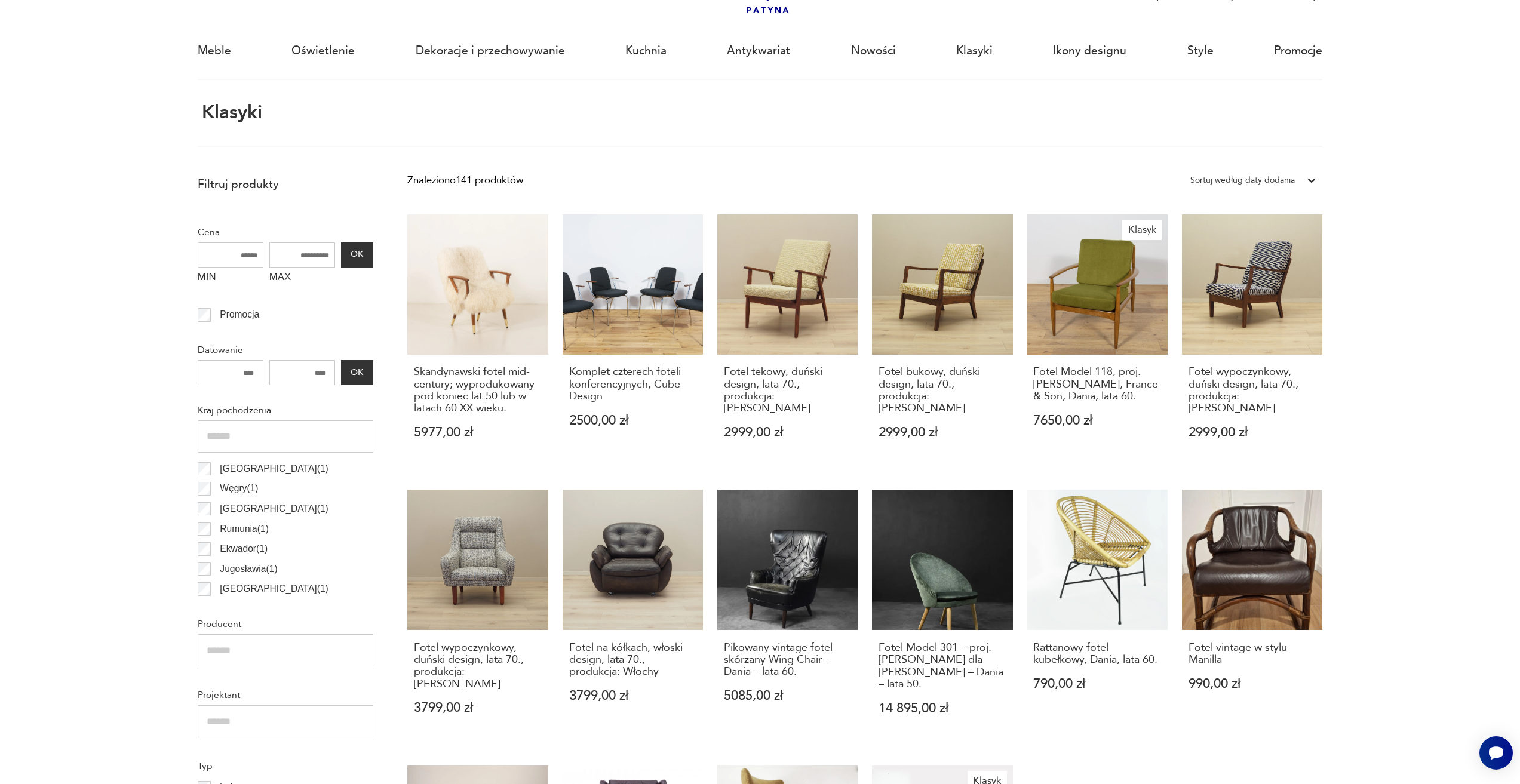
scroll to position [71, 0]
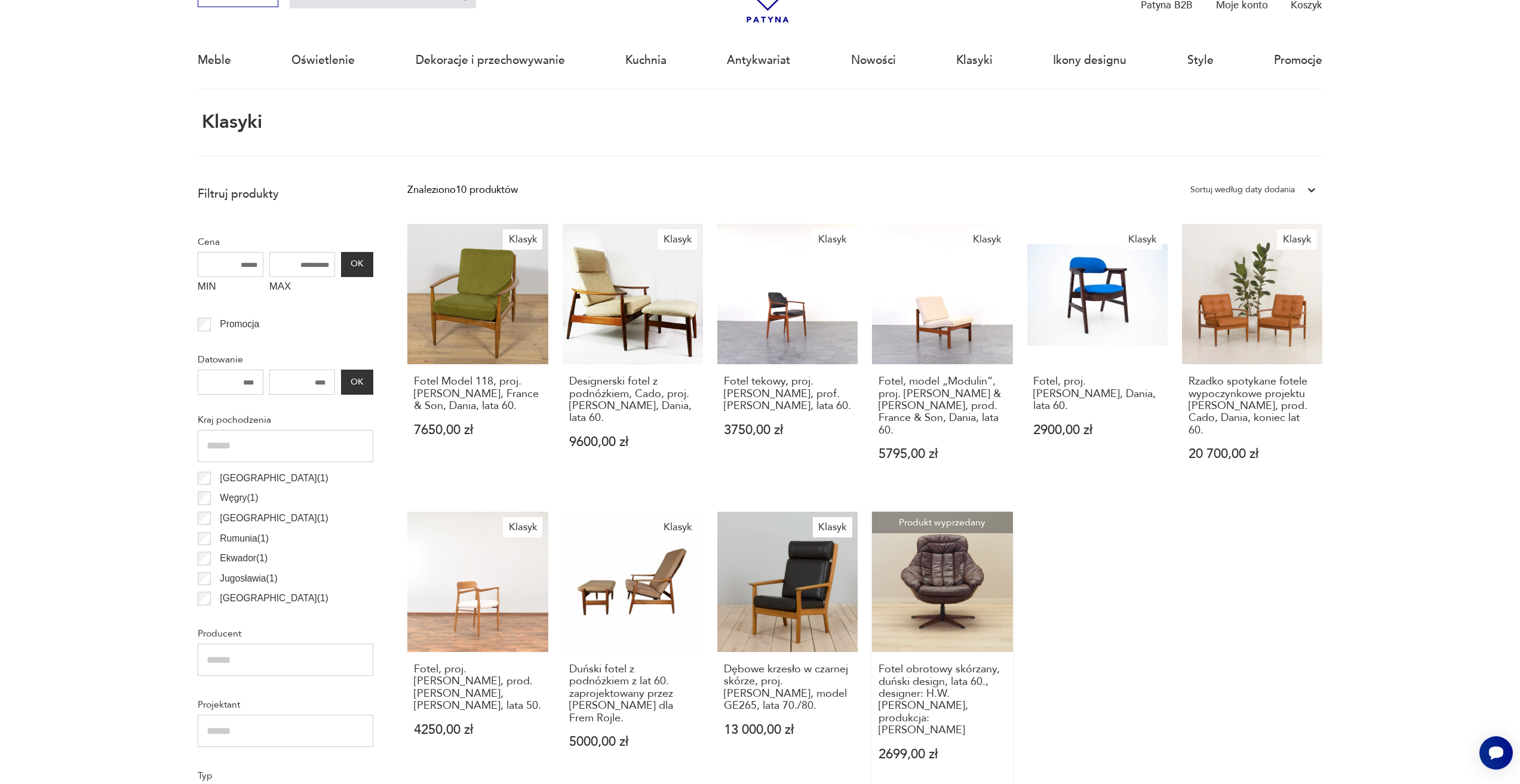
click at [928, 593] on link "Produkt wyprzedany Fotel obrotowy skórzany, duński design, lata 60., designer: …" at bounding box center [942, 650] width 140 height 277
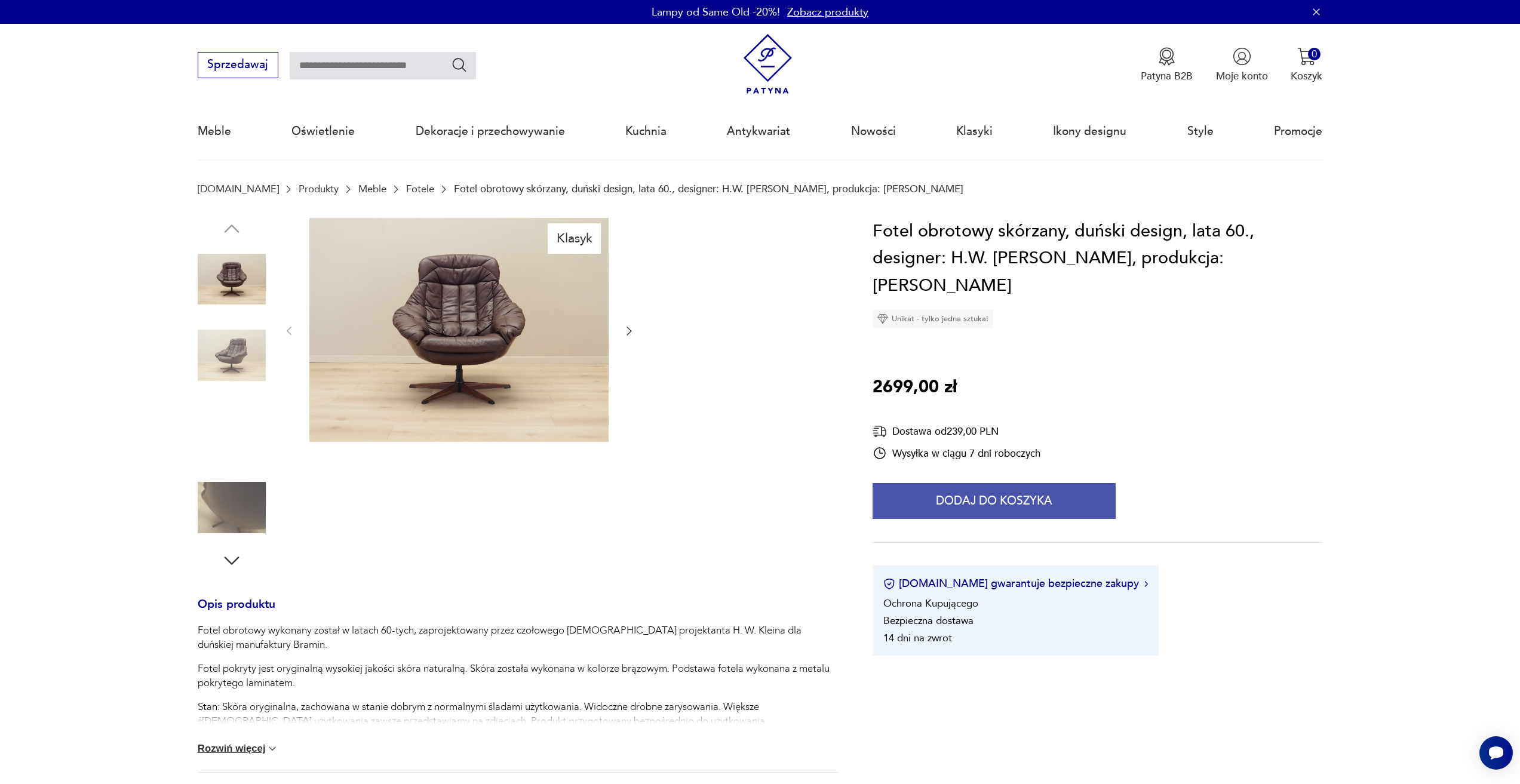
click at [904, 483] on button "Dodaj do koszyka" at bounding box center [994, 501] width 243 height 36
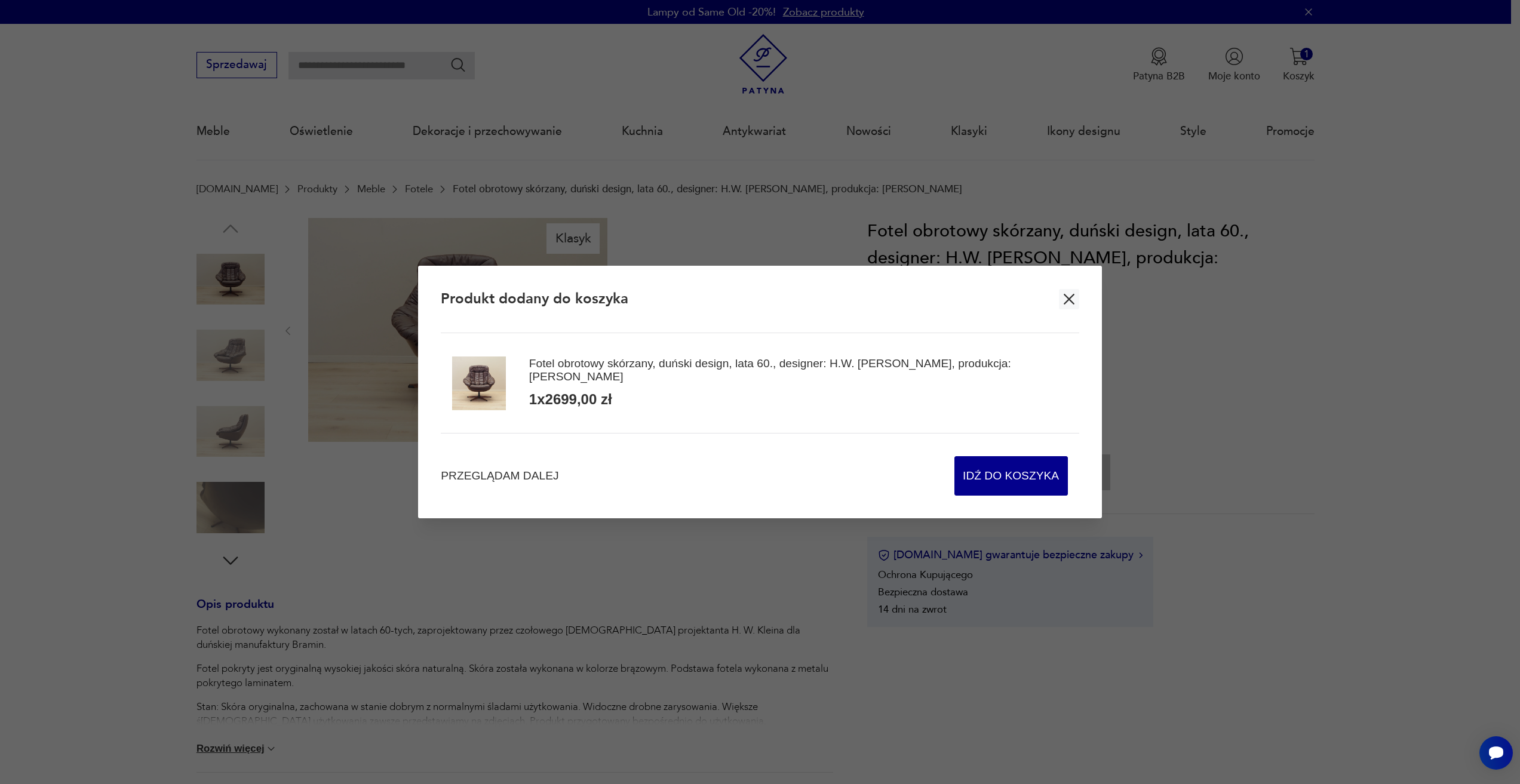
click at [506, 464] on div "Przeglądam dalej Idź do koszyka" at bounding box center [759, 464] width 638 height 63
click at [498, 484] on span "Przeglądam dalej" at bounding box center [500, 476] width 118 height 16
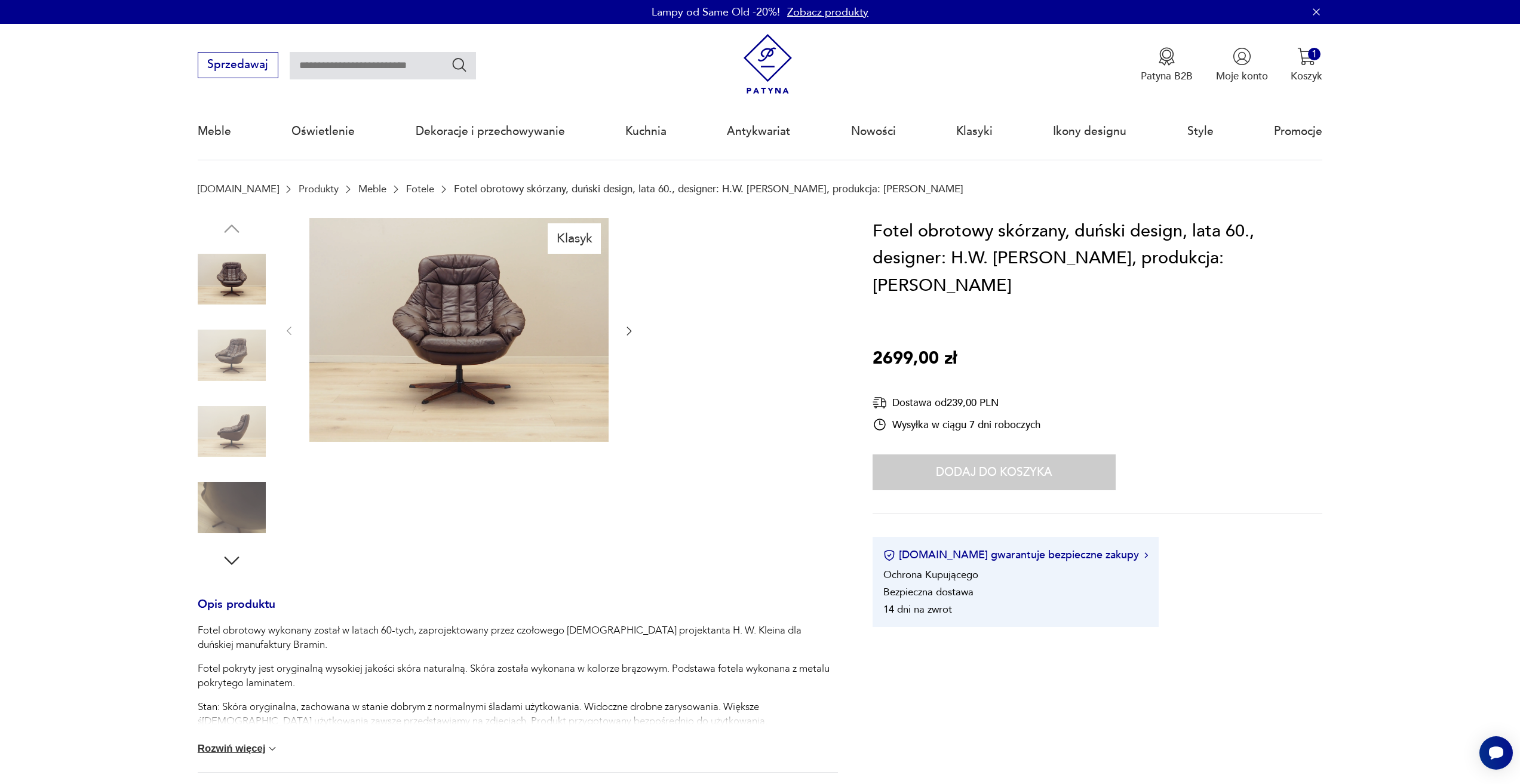
click at [360, 75] on input "text" at bounding box center [382, 66] width 186 height 27
type input "**********"
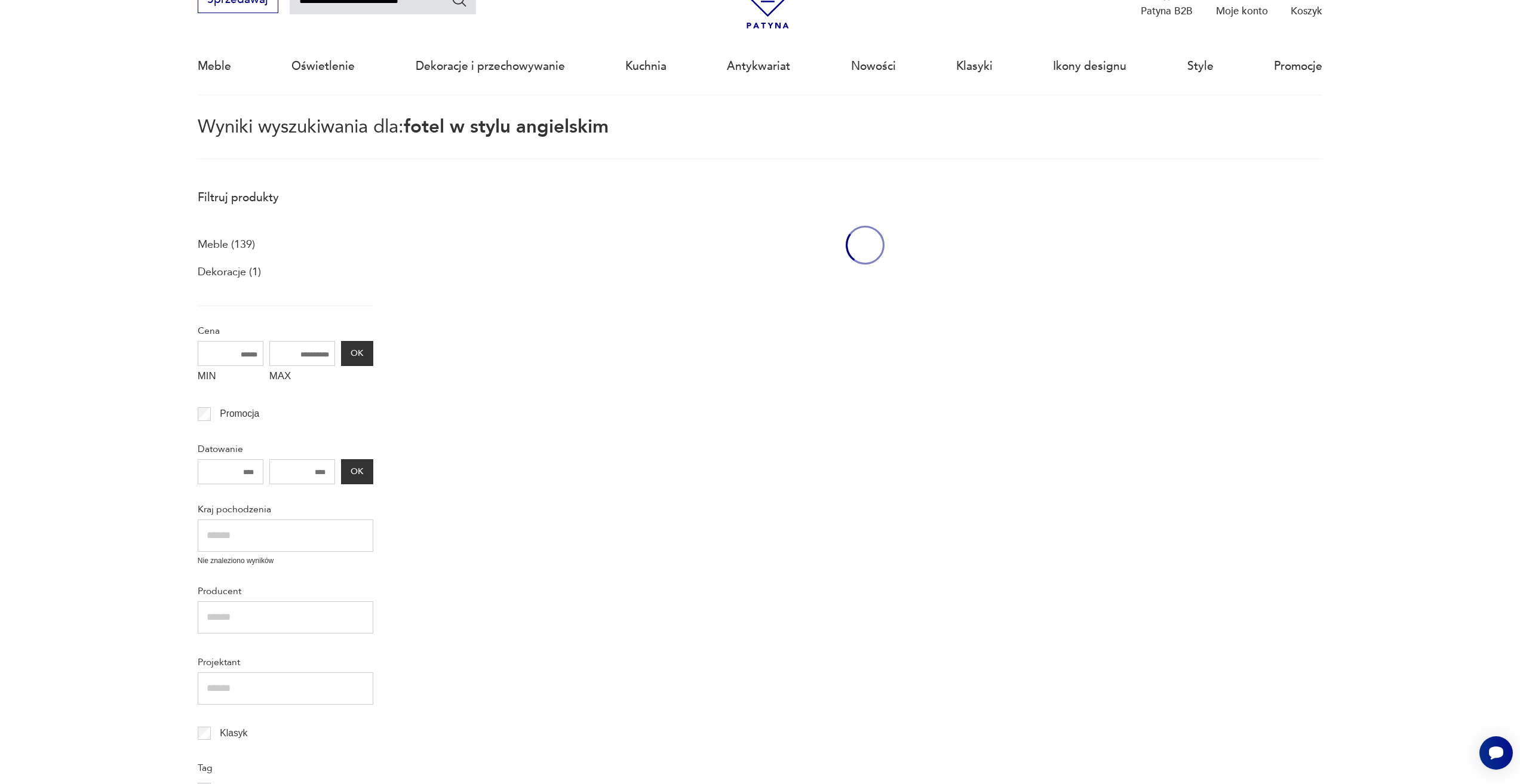
scroll to position [69, 0]
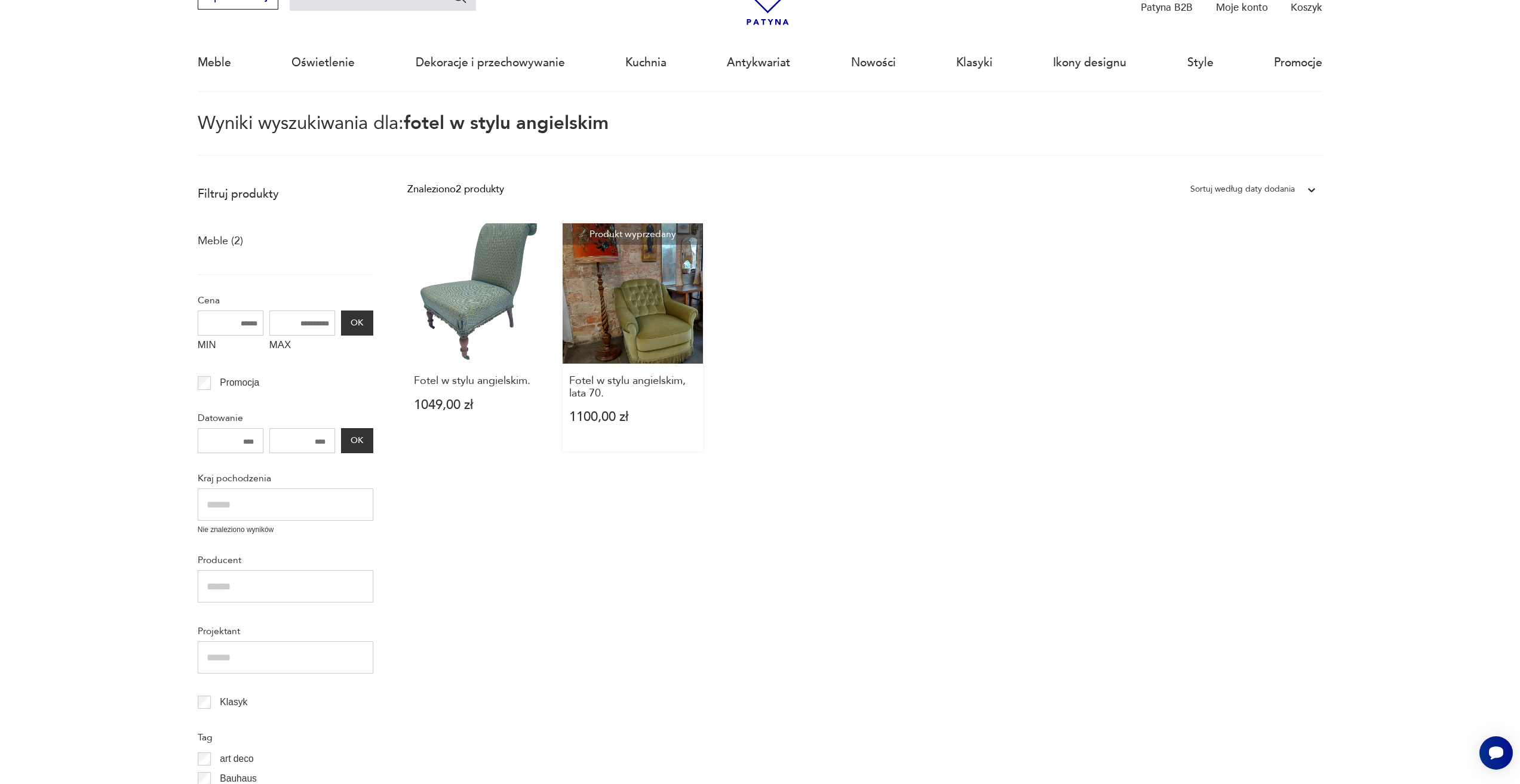
click at [628, 265] on link "Produkt wyprzedany Fotel w stylu angielskim, lata 70. 1100,00 zł" at bounding box center [633, 337] width 140 height 228
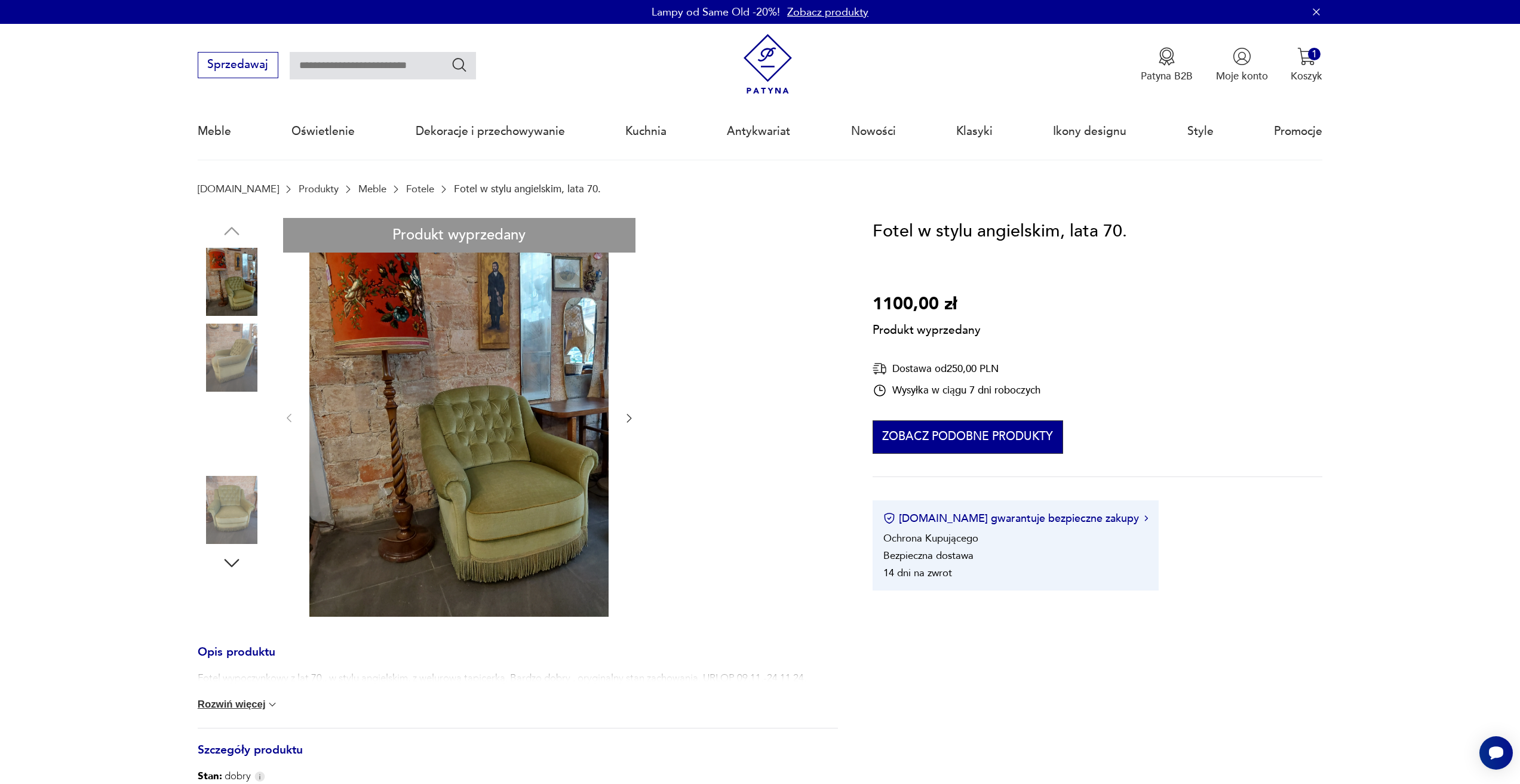
drag, startPoint x: 885, startPoint y: 431, endPoint x: 895, endPoint y: 427, distance: 10.8
type input "**********"
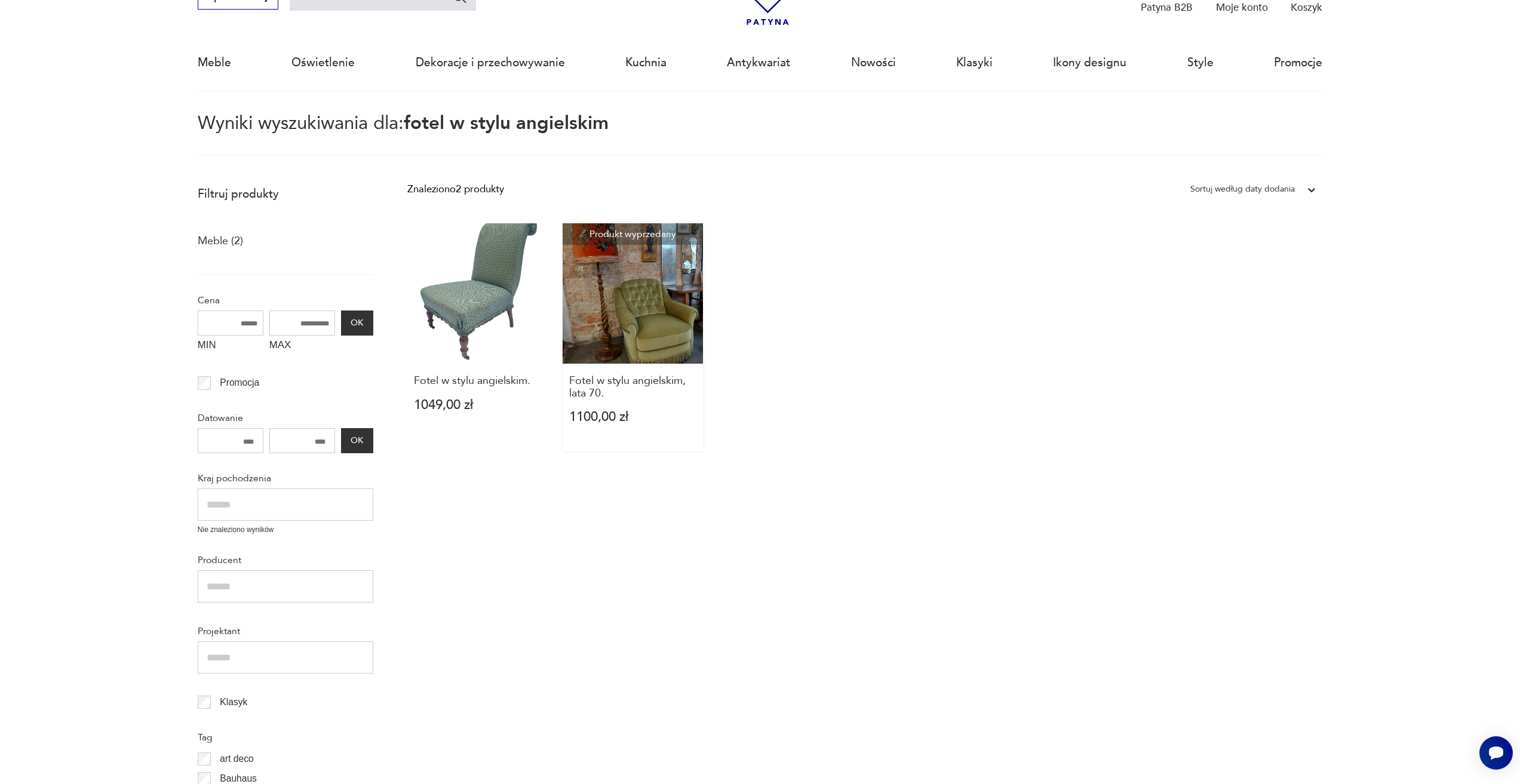
click at [685, 318] on link "Produkt wyprzedany Fotel w stylu angielskim, lata 70. 1100,00 zł" at bounding box center [633, 337] width 140 height 228
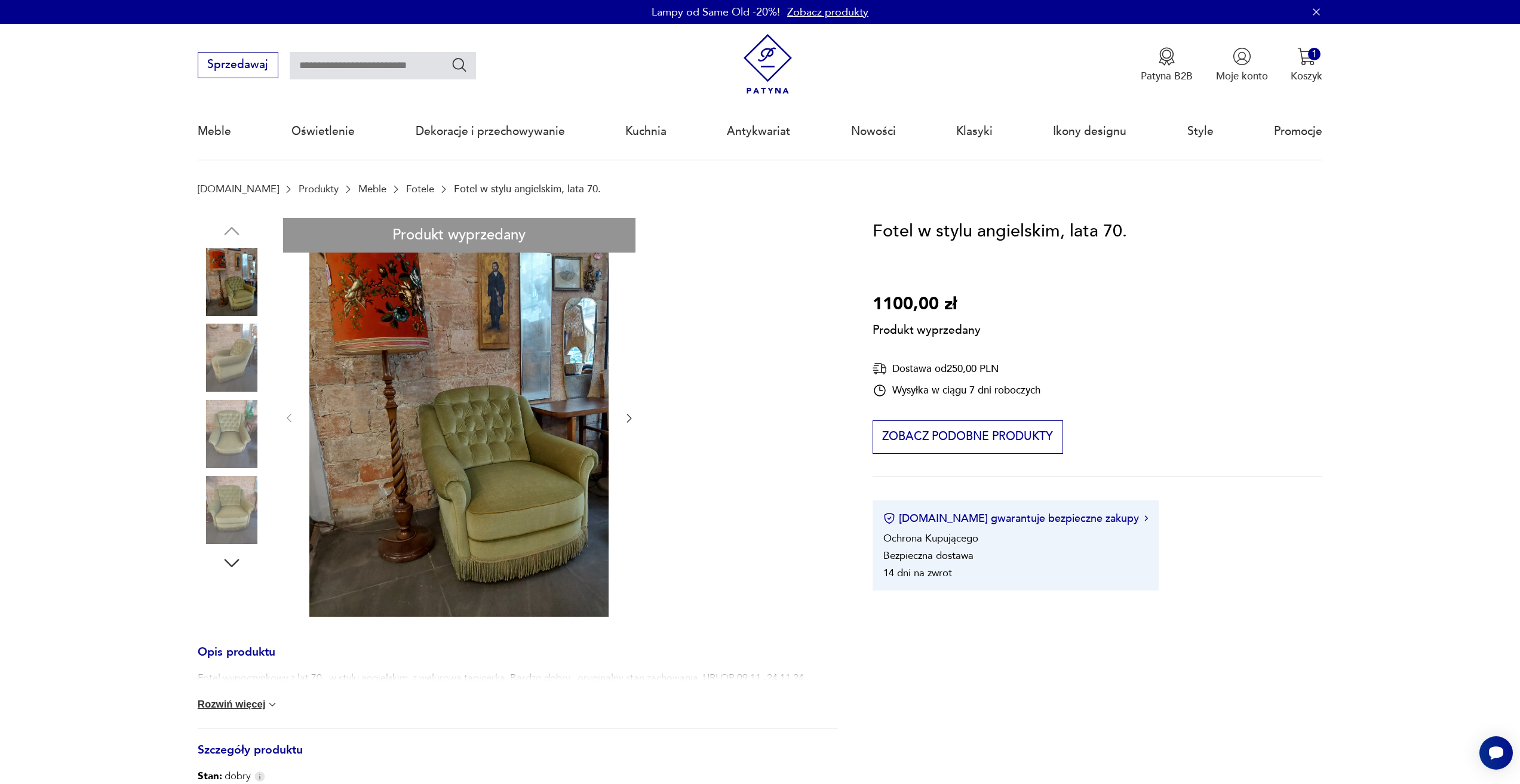
click at [399, 59] on input "text" at bounding box center [382, 66] width 186 height 27
type input "*****"
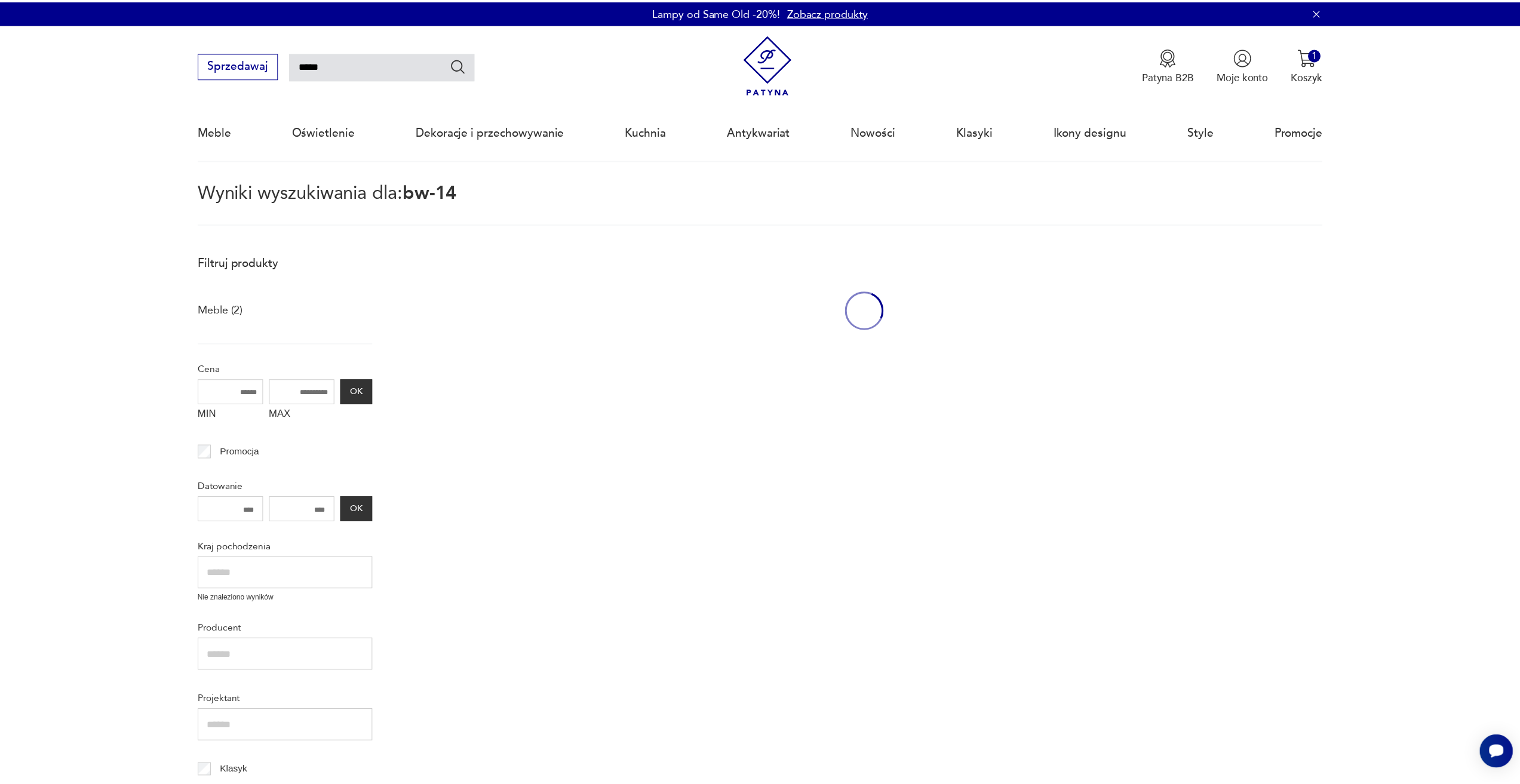
scroll to position [69, 0]
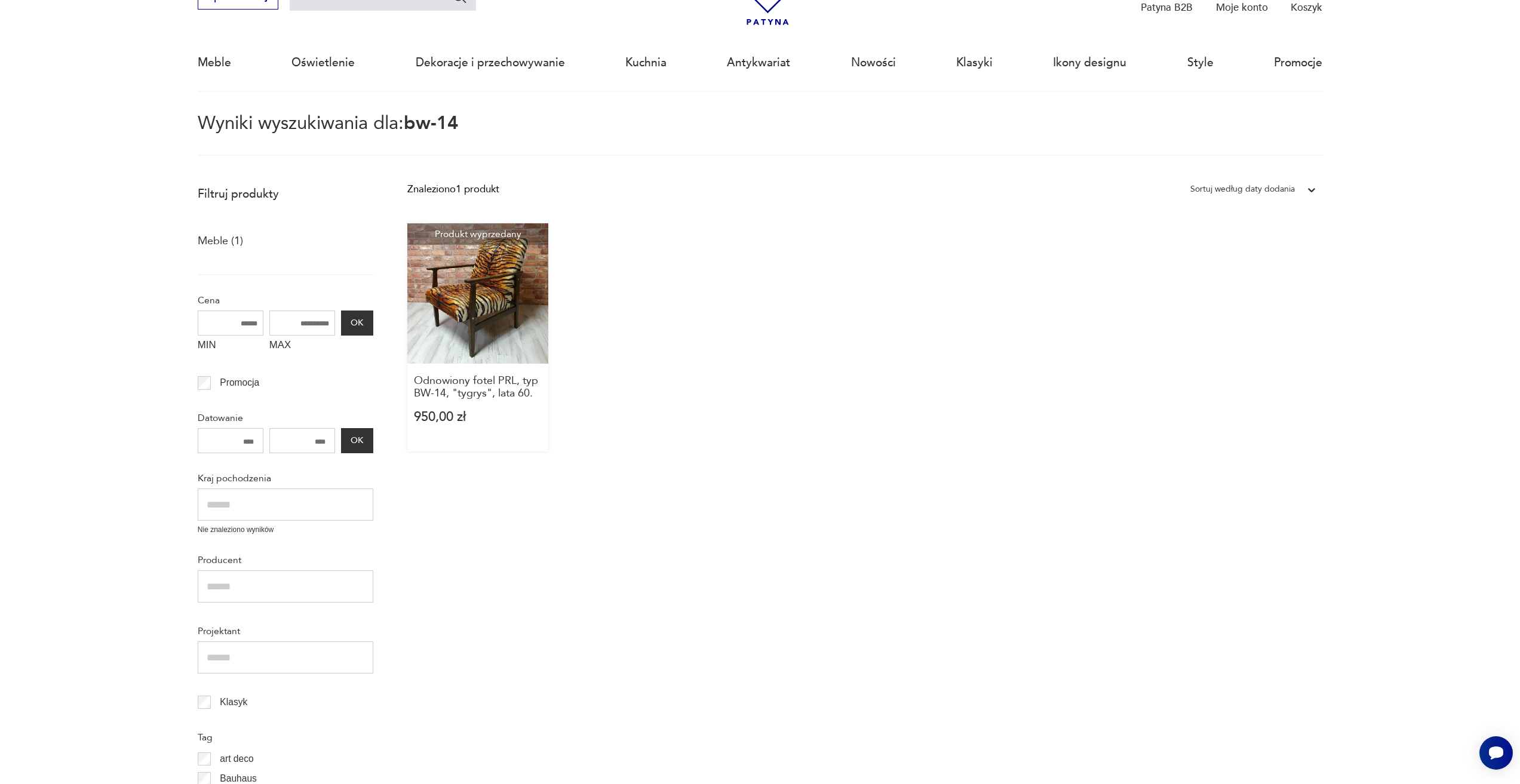
click at [433, 260] on link "Produkt wyprzedany Odnowiony fotel PRL, typ BW-14, "tygrys", lata 60. 950,00 zł" at bounding box center [477, 337] width 140 height 228
